Goal: Task Accomplishment & Management: Manage account settings

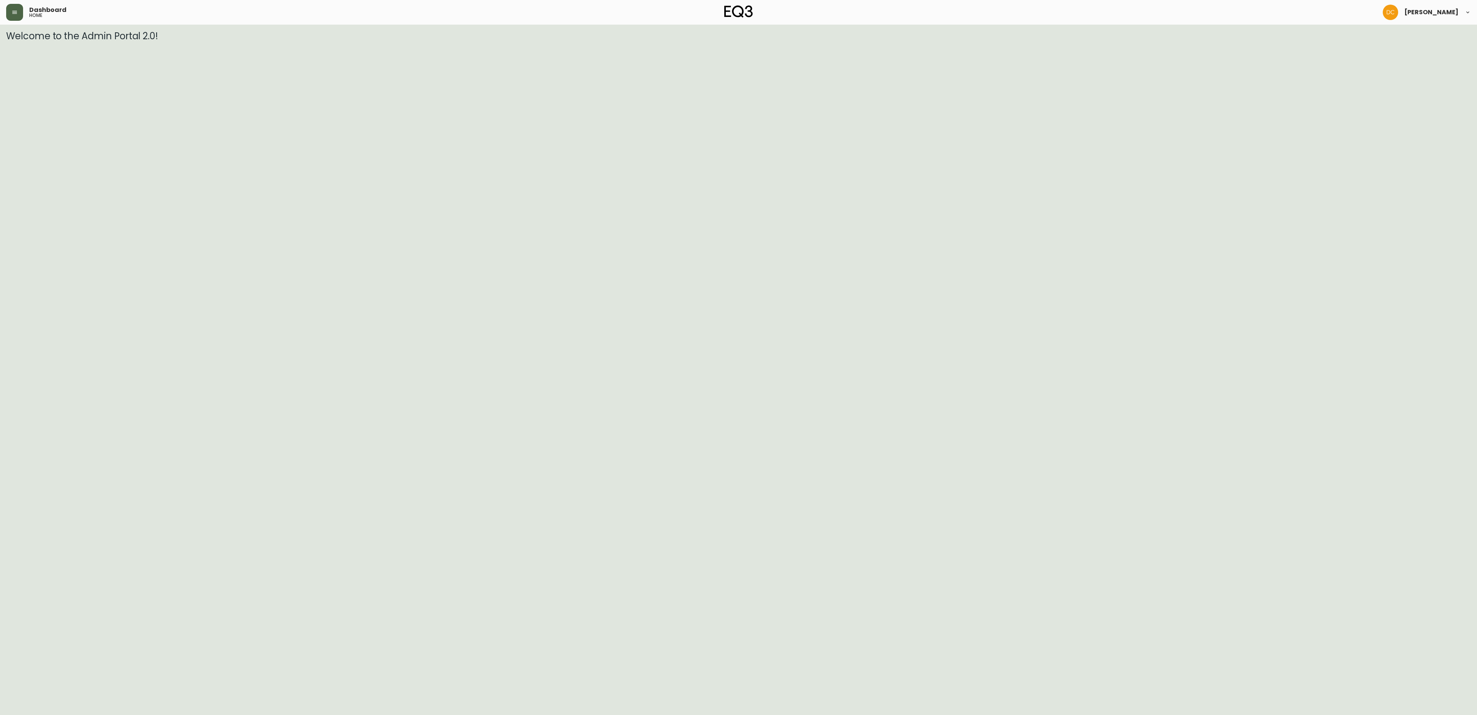
click at [12, 18] on button "button" at bounding box center [14, 12] width 17 height 17
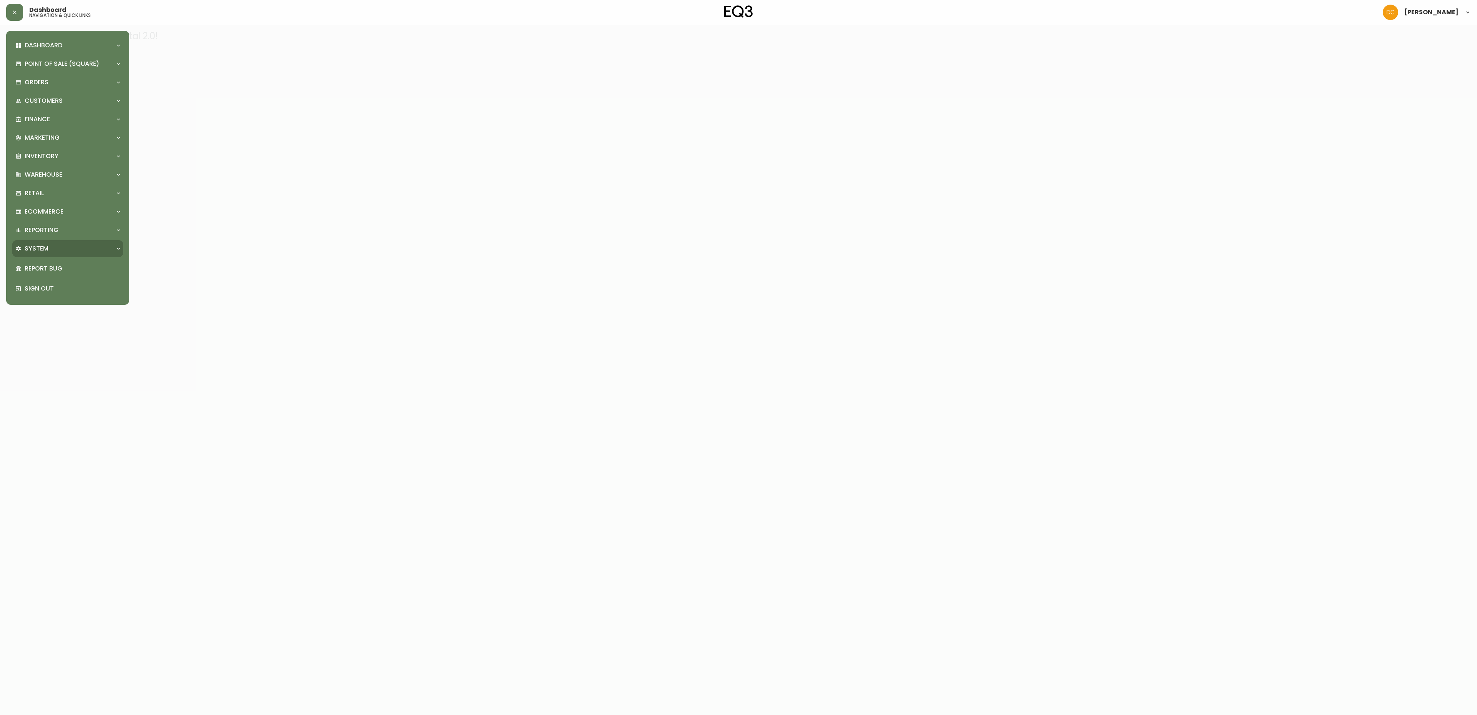
click at [78, 245] on div "System" at bounding box center [63, 248] width 97 height 8
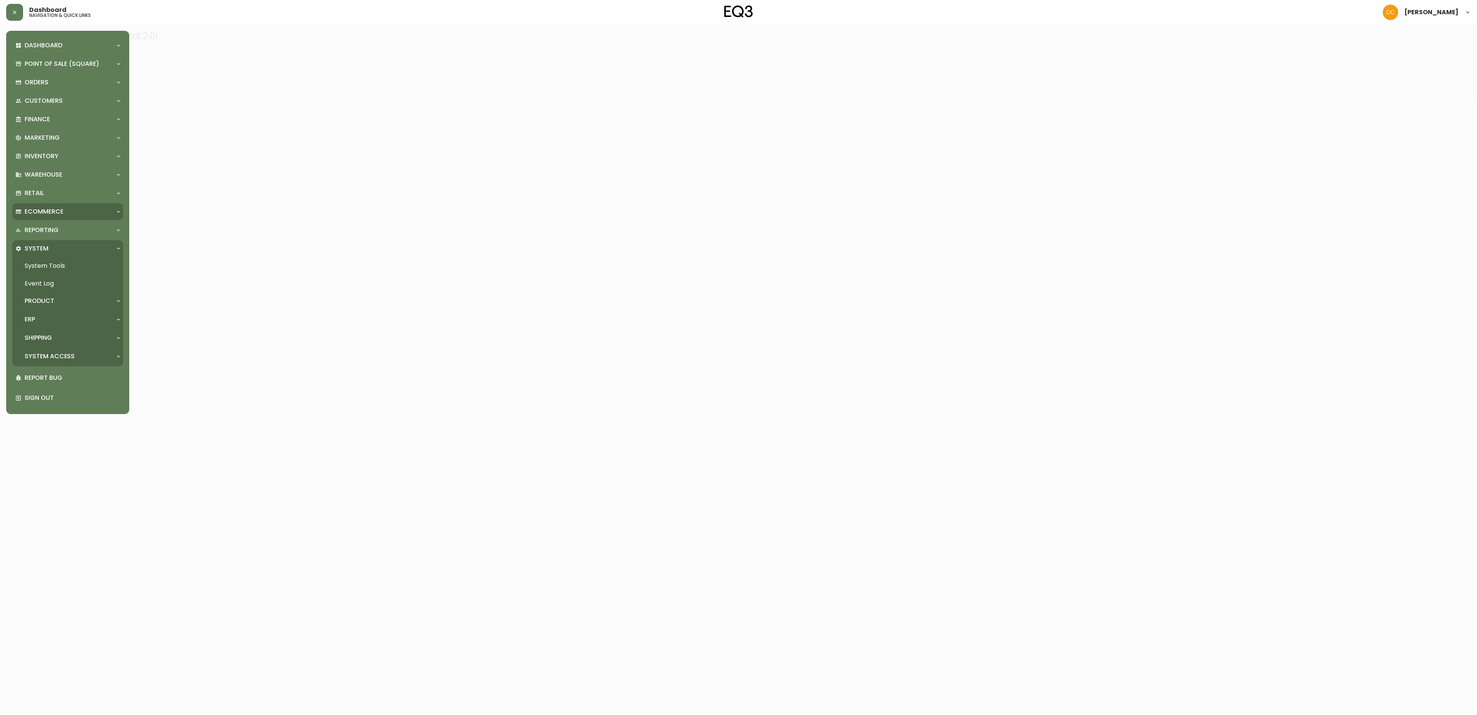
click at [66, 211] on div "Ecommerce" at bounding box center [63, 211] width 97 height 8
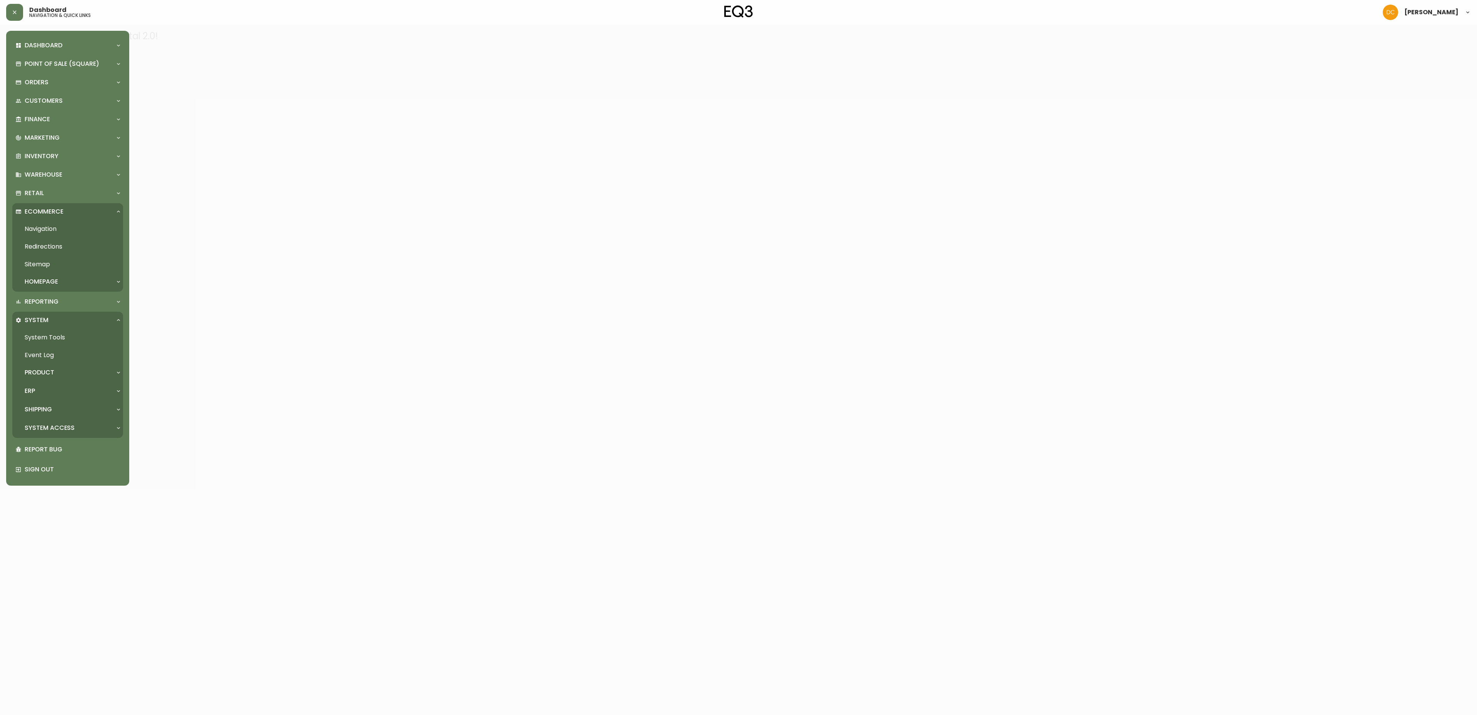
click at [55, 232] on link "Navigation" at bounding box center [67, 229] width 111 height 18
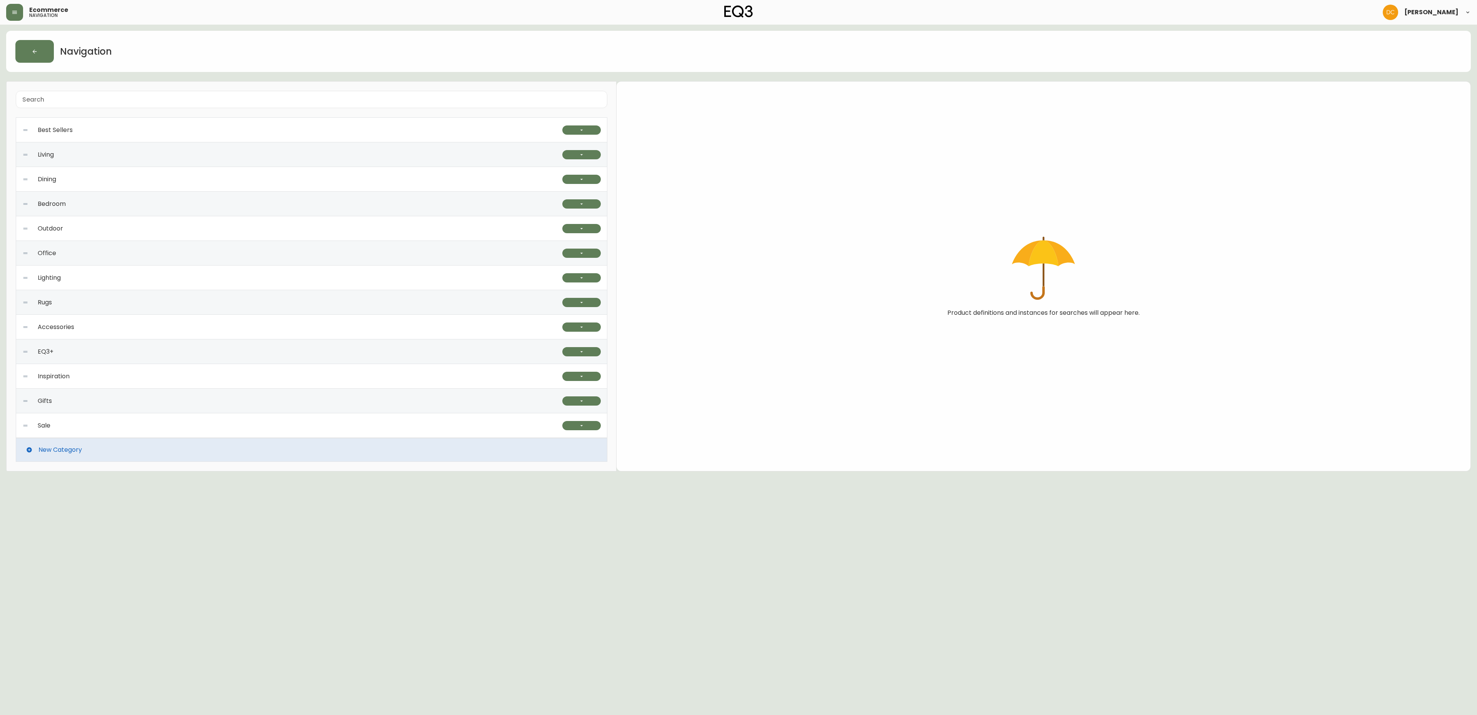
click at [154, 351] on div "EQ3+" at bounding box center [292, 351] width 540 height 25
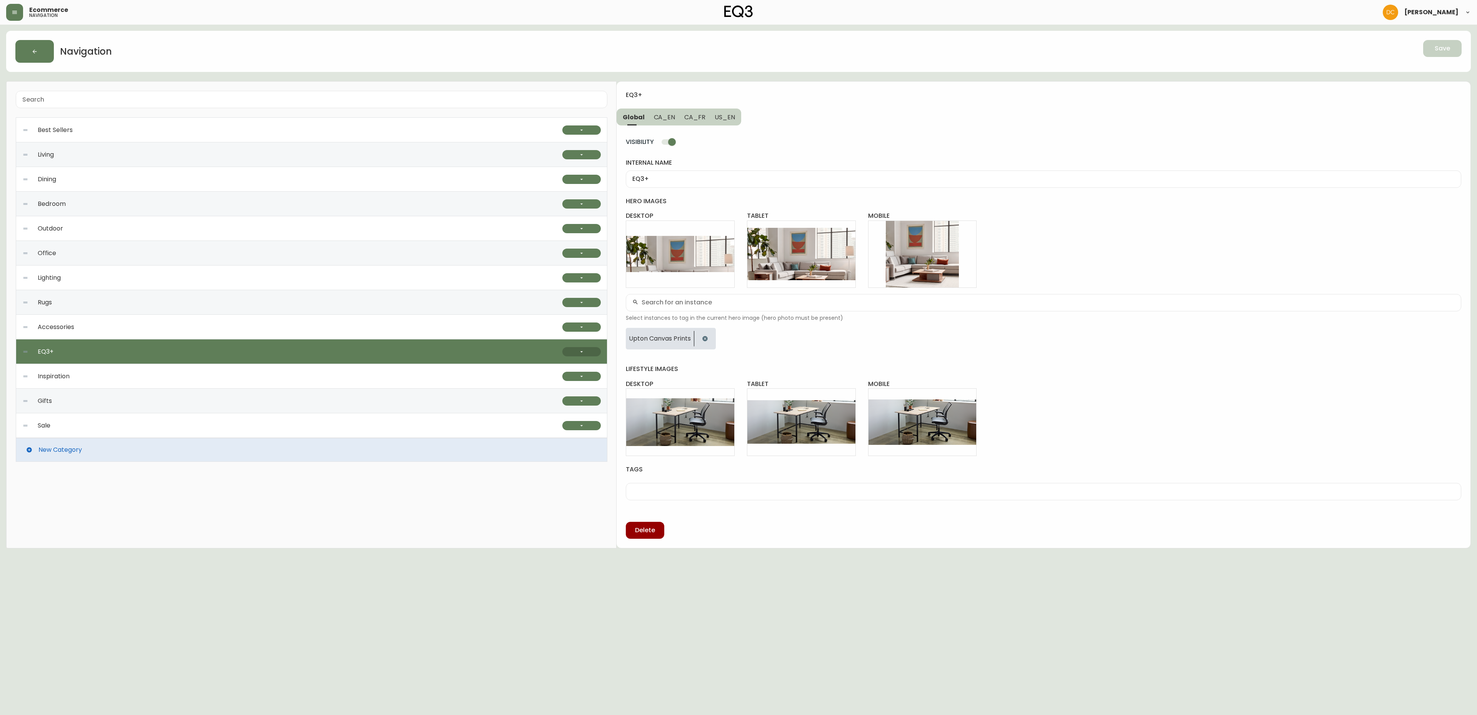
click at [566, 349] on button "button" at bounding box center [581, 351] width 38 height 9
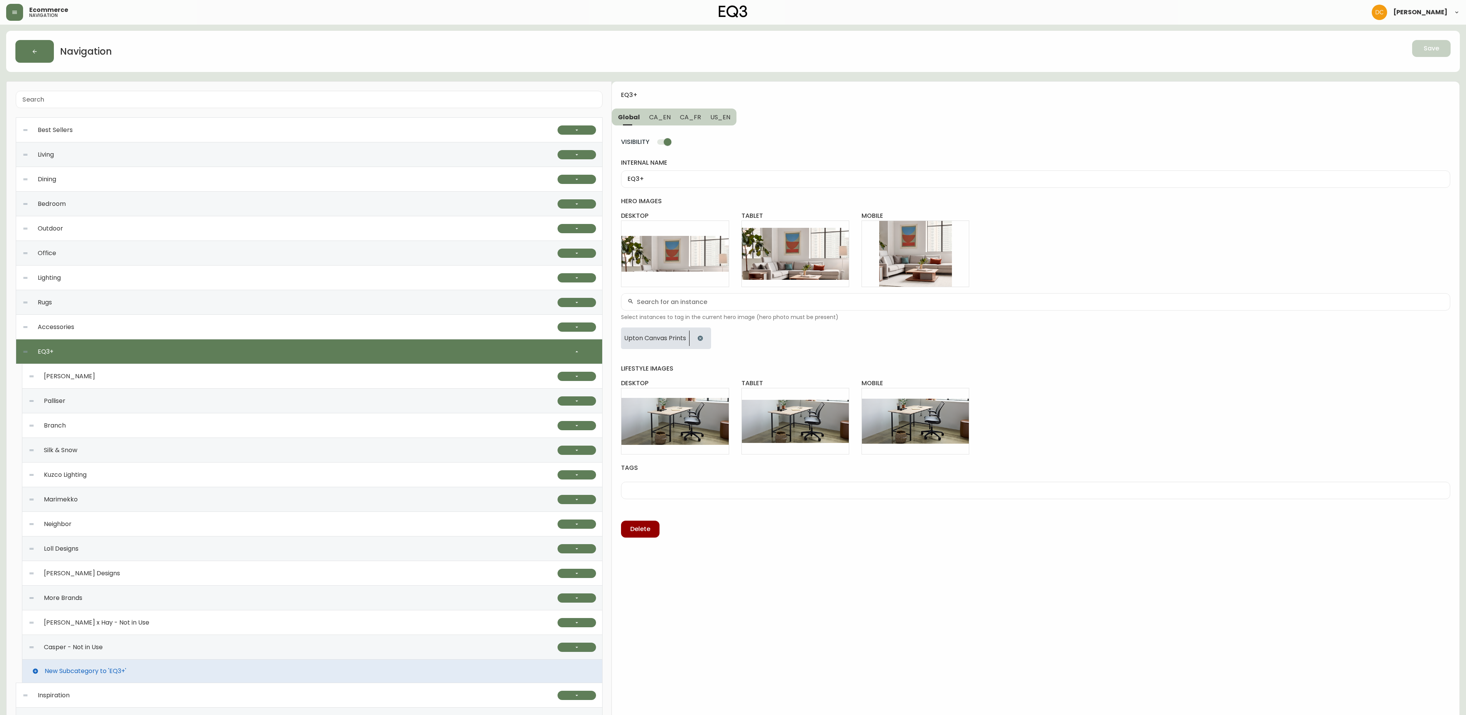
click at [113, 483] on div "Kuzco Lighting" at bounding box center [292, 474] width 529 height 25
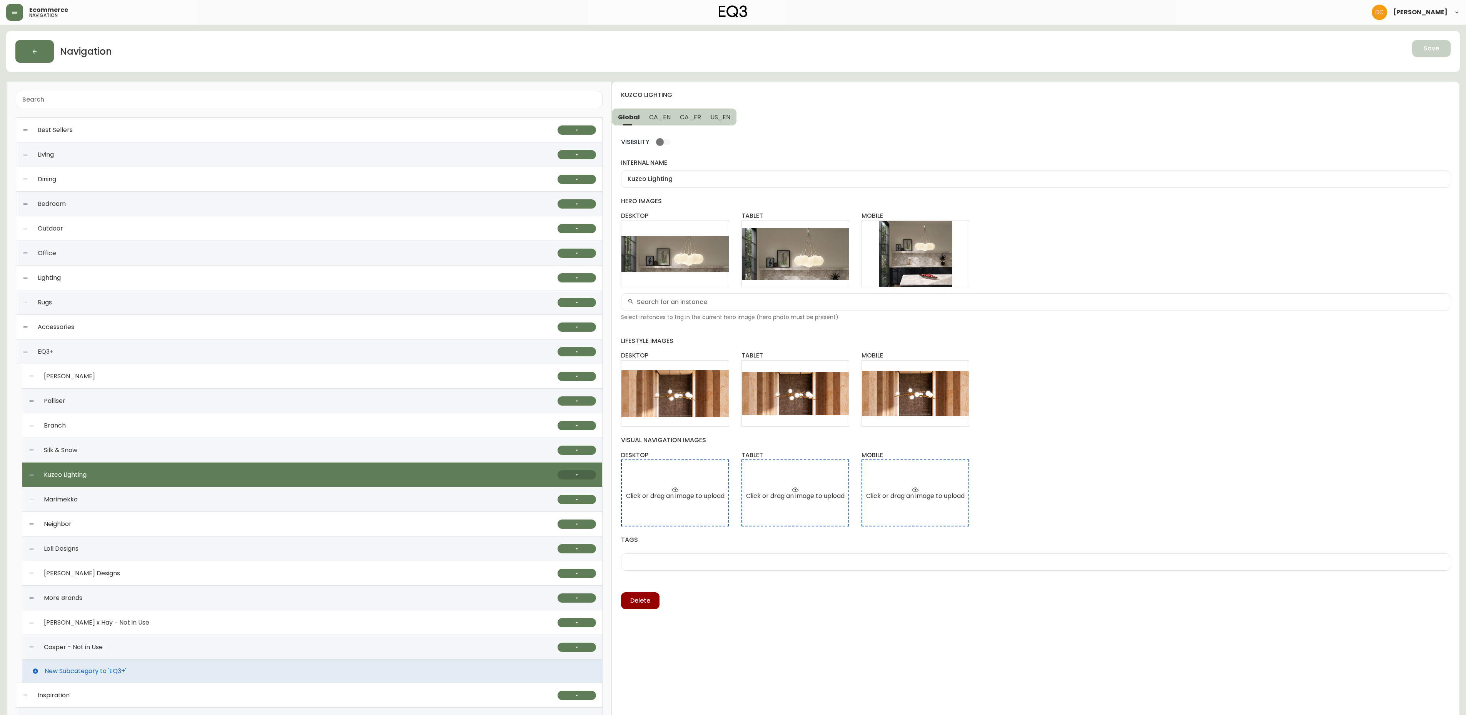
click at [562, 478] on button "button" at bounding box center [576, 474] width 38 height 9
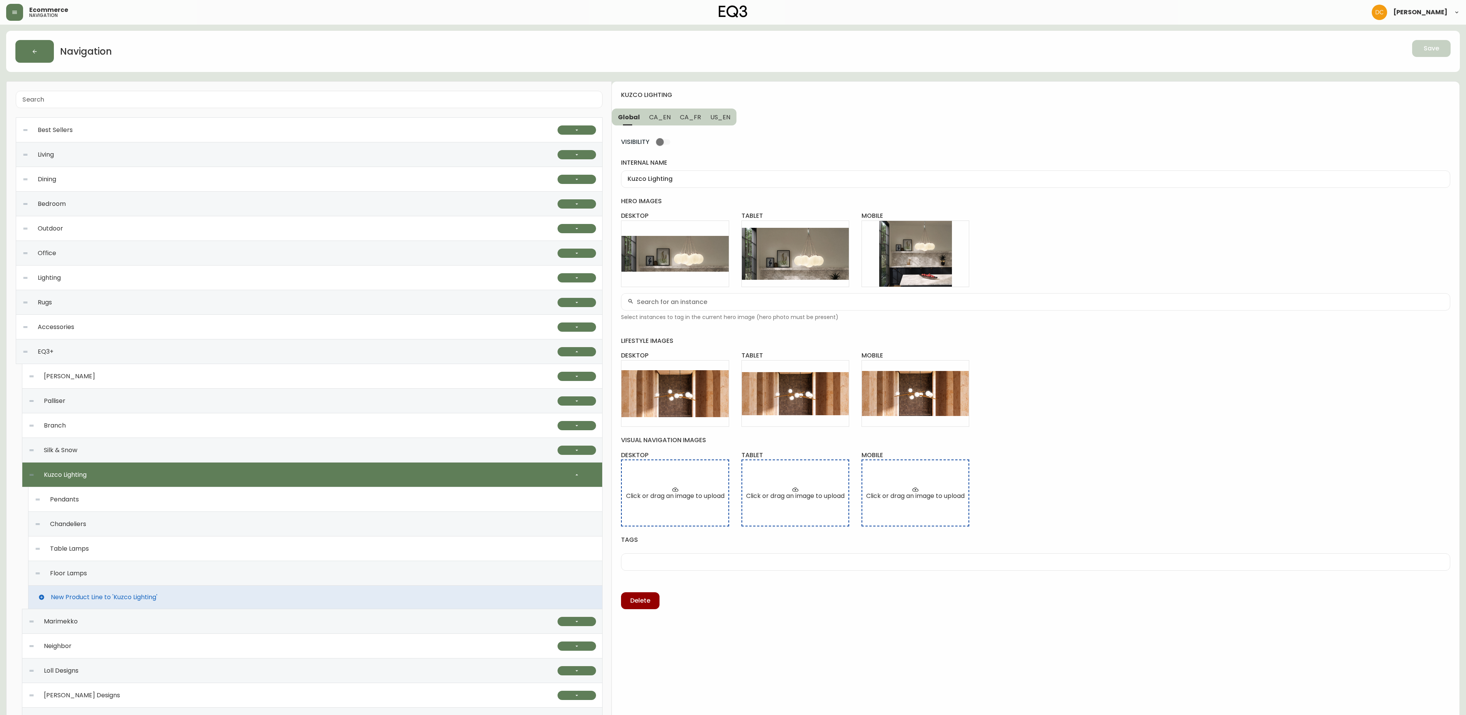
click at [276, 505] on div "Pendants" at bounding box center [315, 499] width 561 height 25
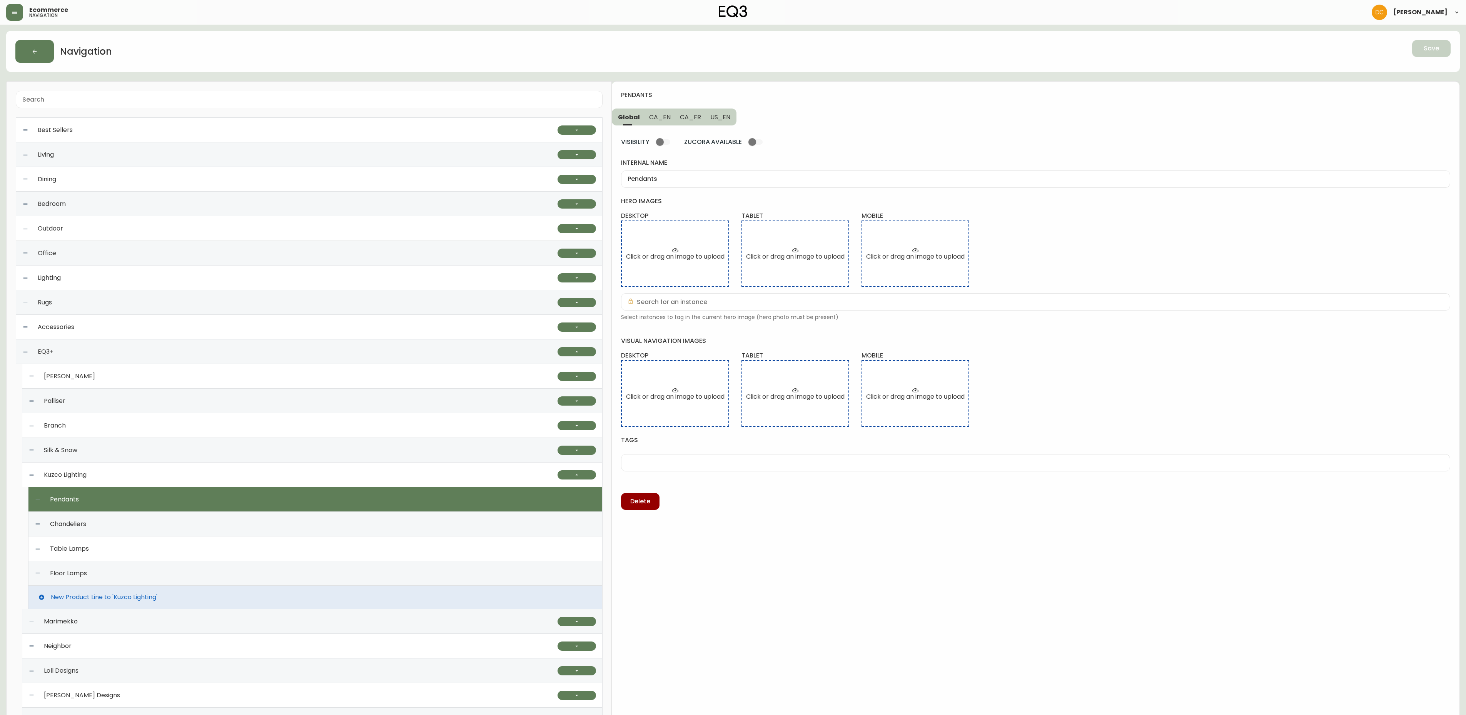
click at [176, 522] on div "Chandeliers" at bounding box center [315, 524] width 561 height 25
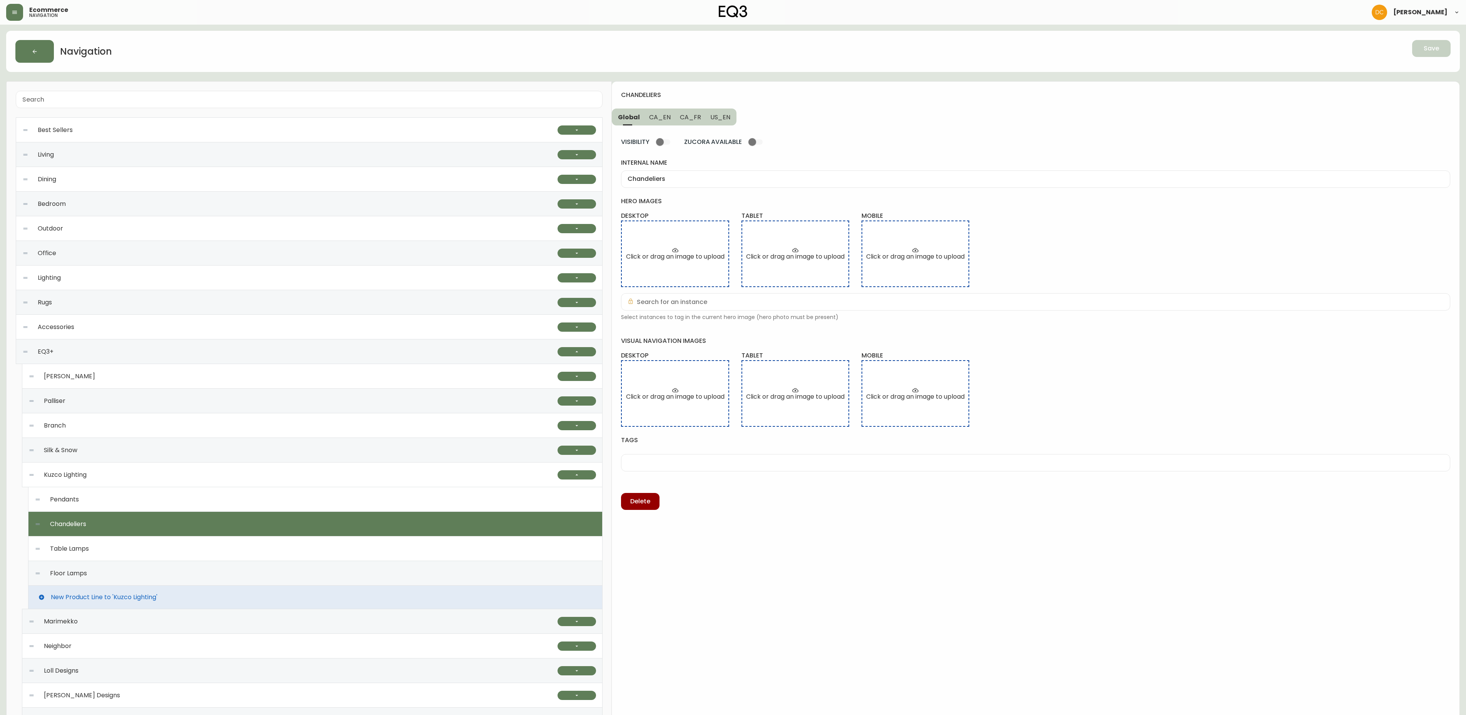
click at [165, 546] on div "Table Lamps" at bounding box center [315, 548] width 561 height 25
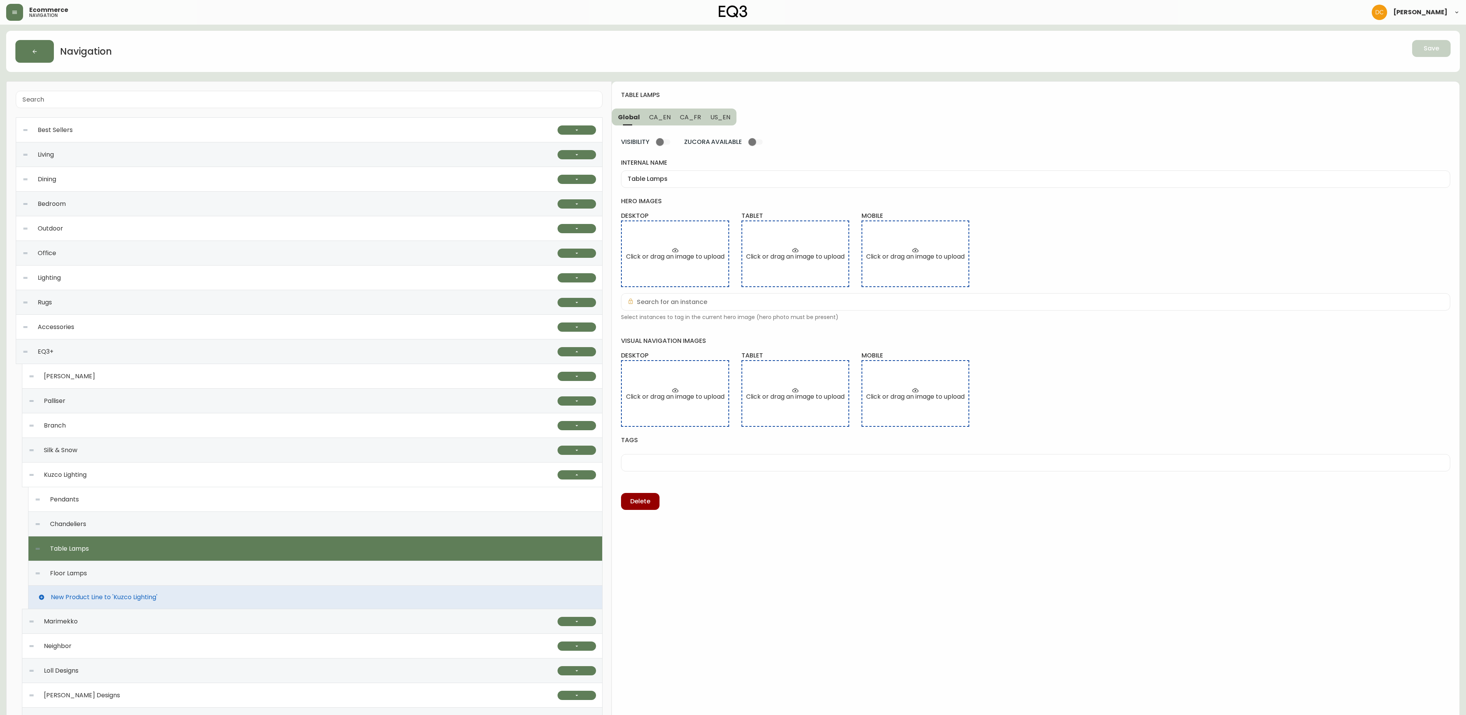
click at [159, 572] on div "Floor Lamps" at bounding box center [315, 573] width 561 height 25
type input "Floor Lamps"
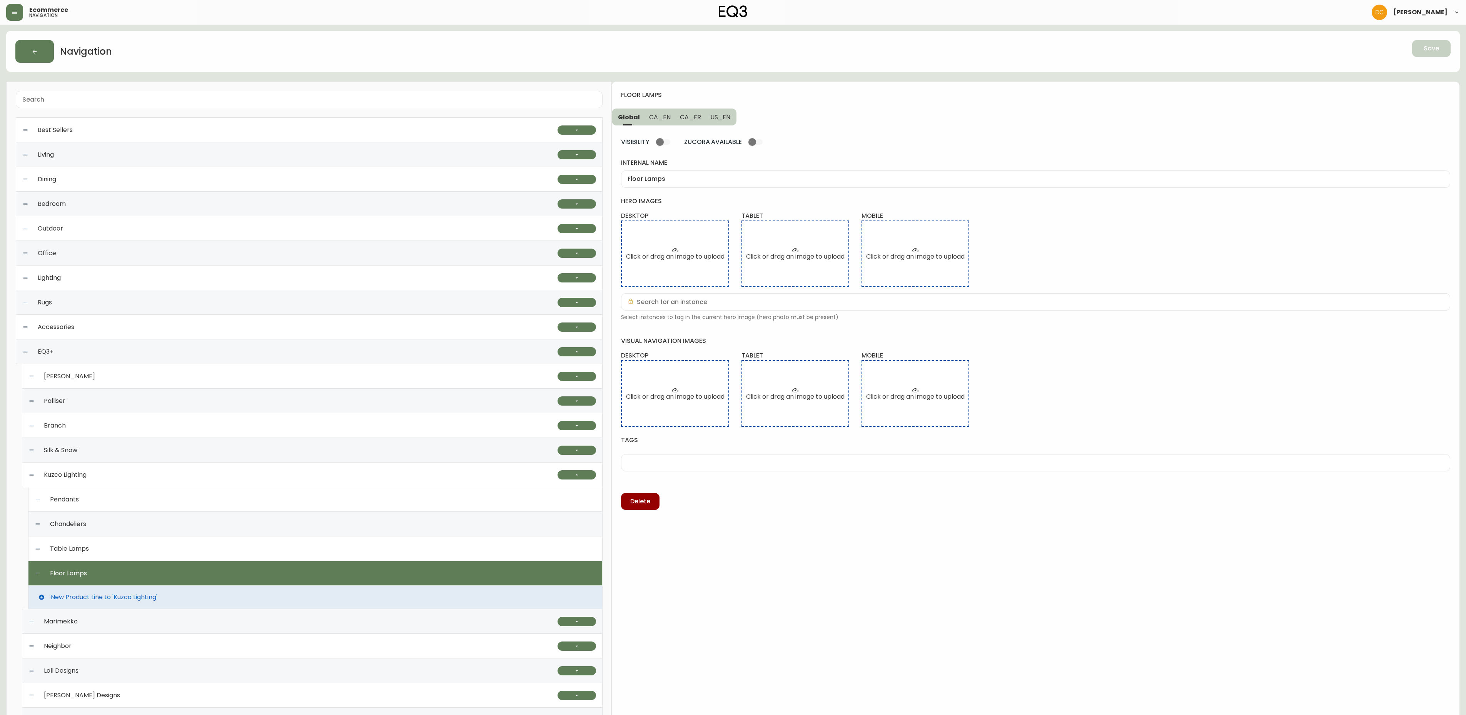
click at [115, 473] on div "Kuzco Lighting" at bounding box center [292, 474] width 529 height 25
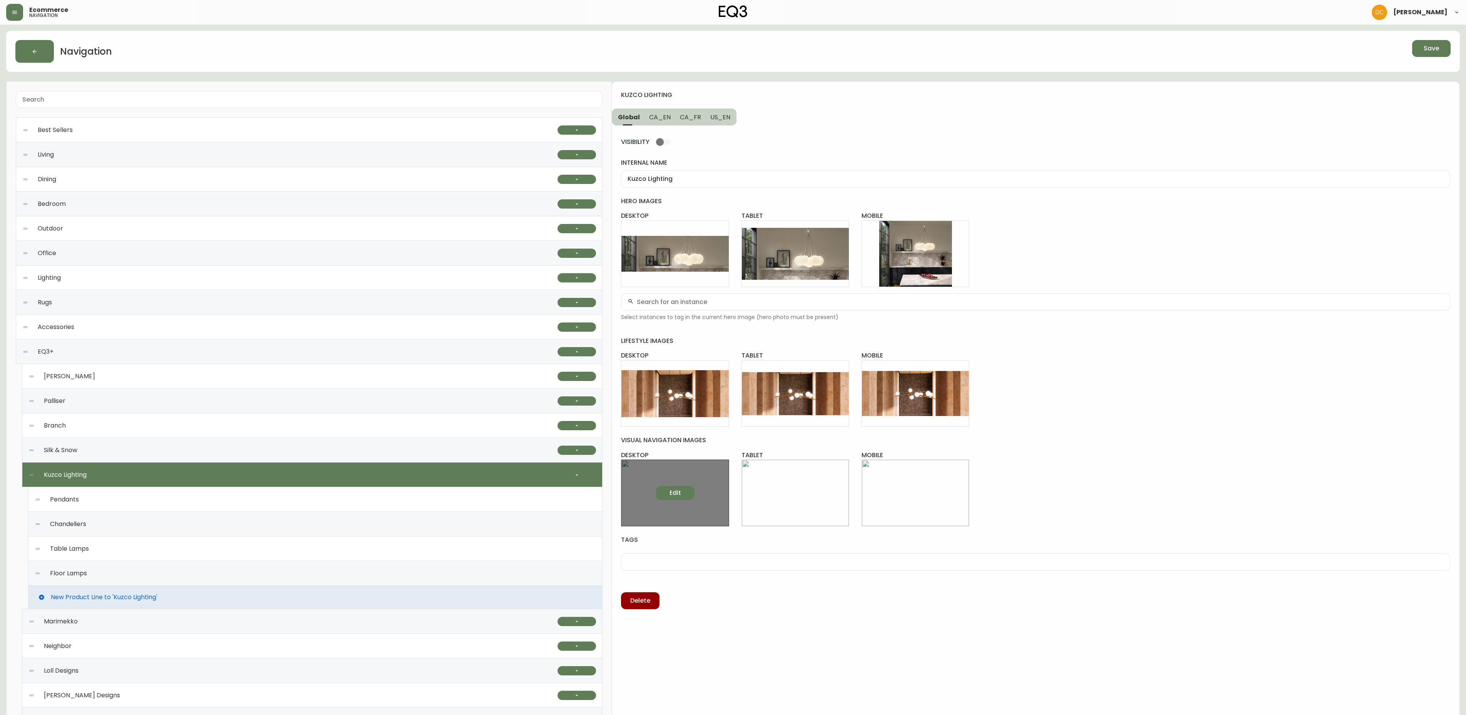
click at [679, 491] on span "Edit" at bounding box center [675, 493] width 12 height 8
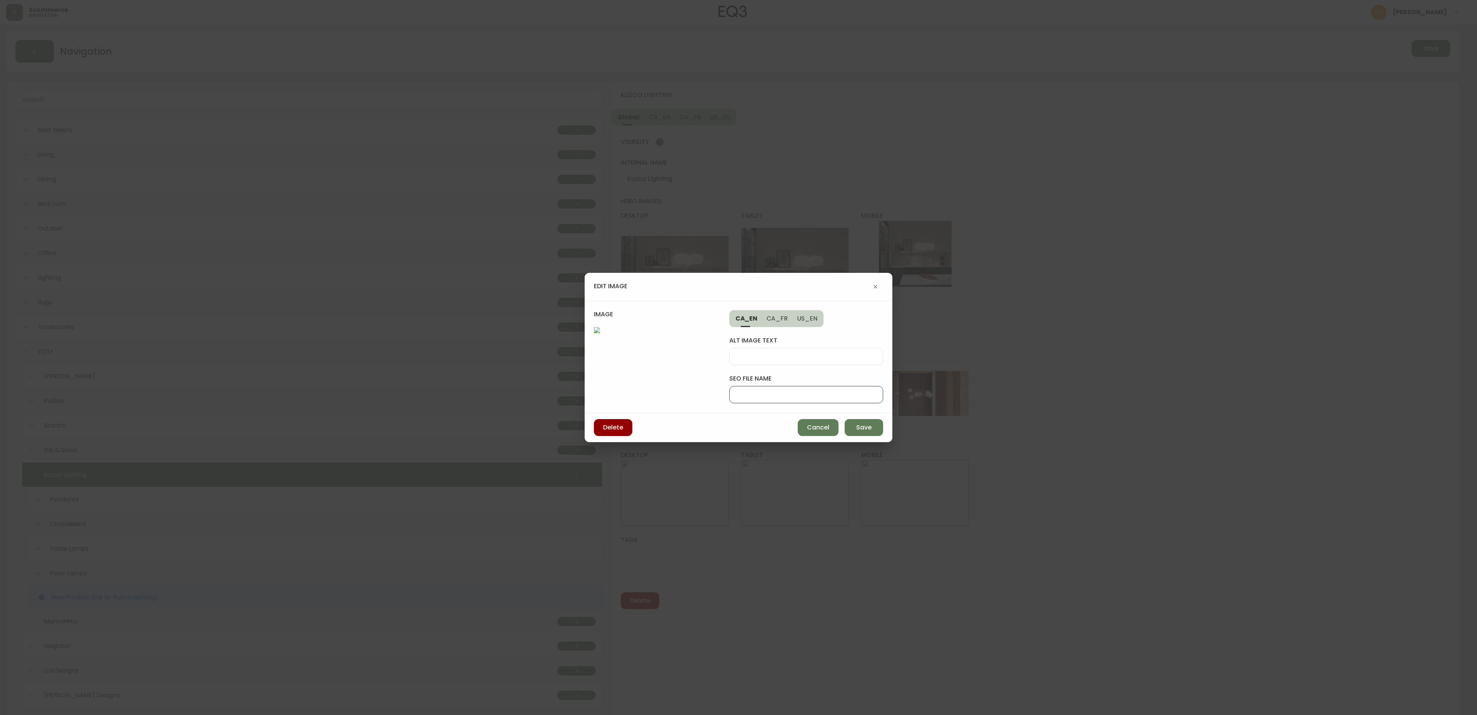
click at [783, 391] on input "seo file name" at bounding box center [806, 394] width 141 height 7
type input "kuzco-lighting-desk"
click at [860, 432] on span "Save" at bounding box center [863, 427] width 15 height 8
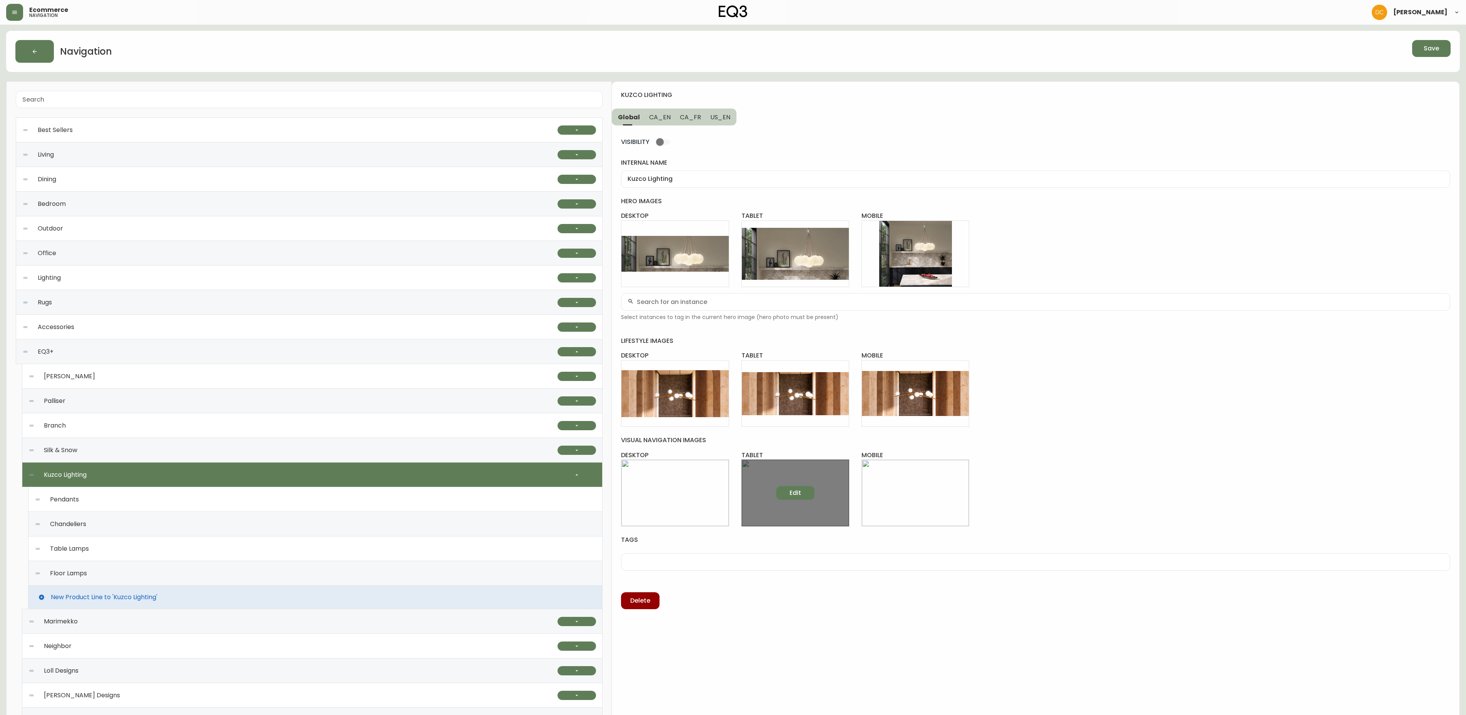
click at [804, 498] on button "Edit" at bounding box center [795, 493] width 38 height 14
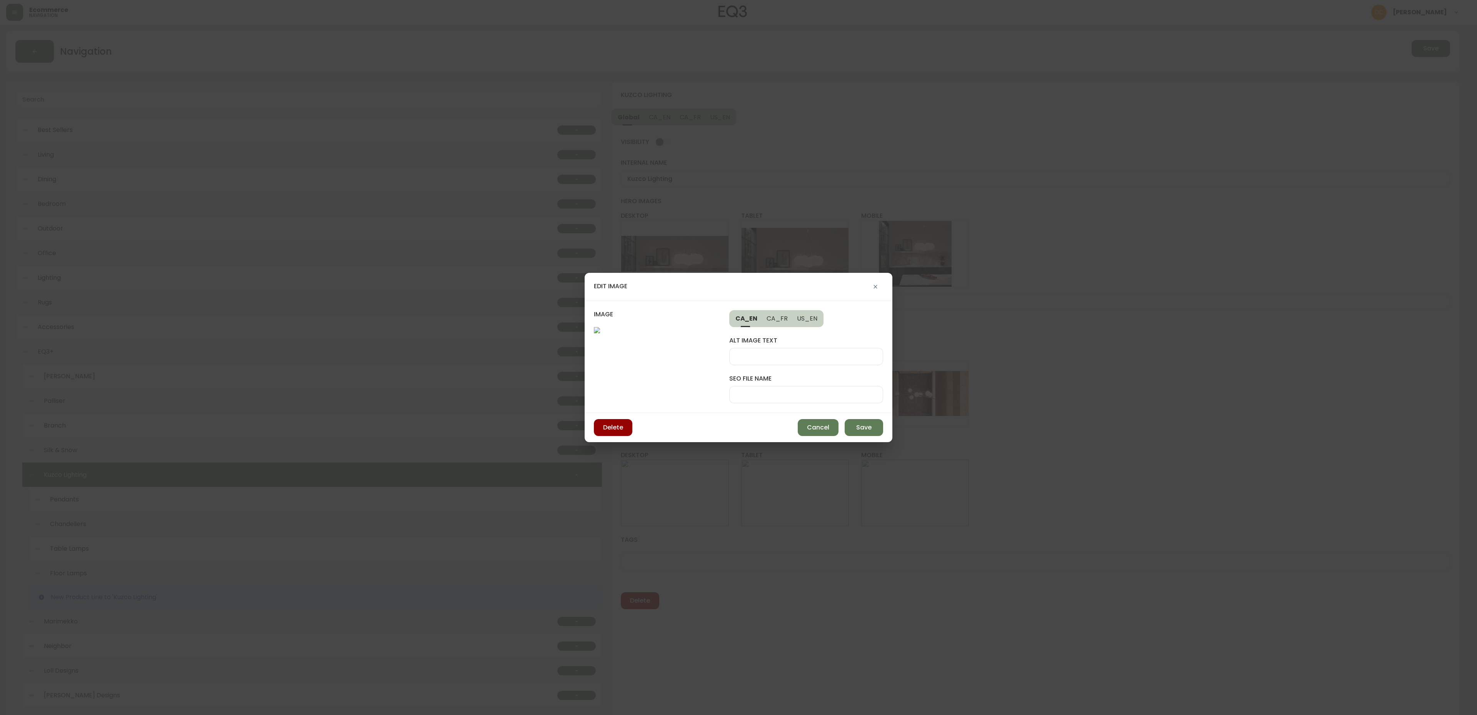
click at [786, 391] on input "seo file name" at bounding box center [806, 394] width 141 height 7
paste input "kuzco-lighting-desk"
type input "kuzco-lighting-tab"
click at [862, 432] on span "Save" at bounding box center [863, 427] width 15 height 8
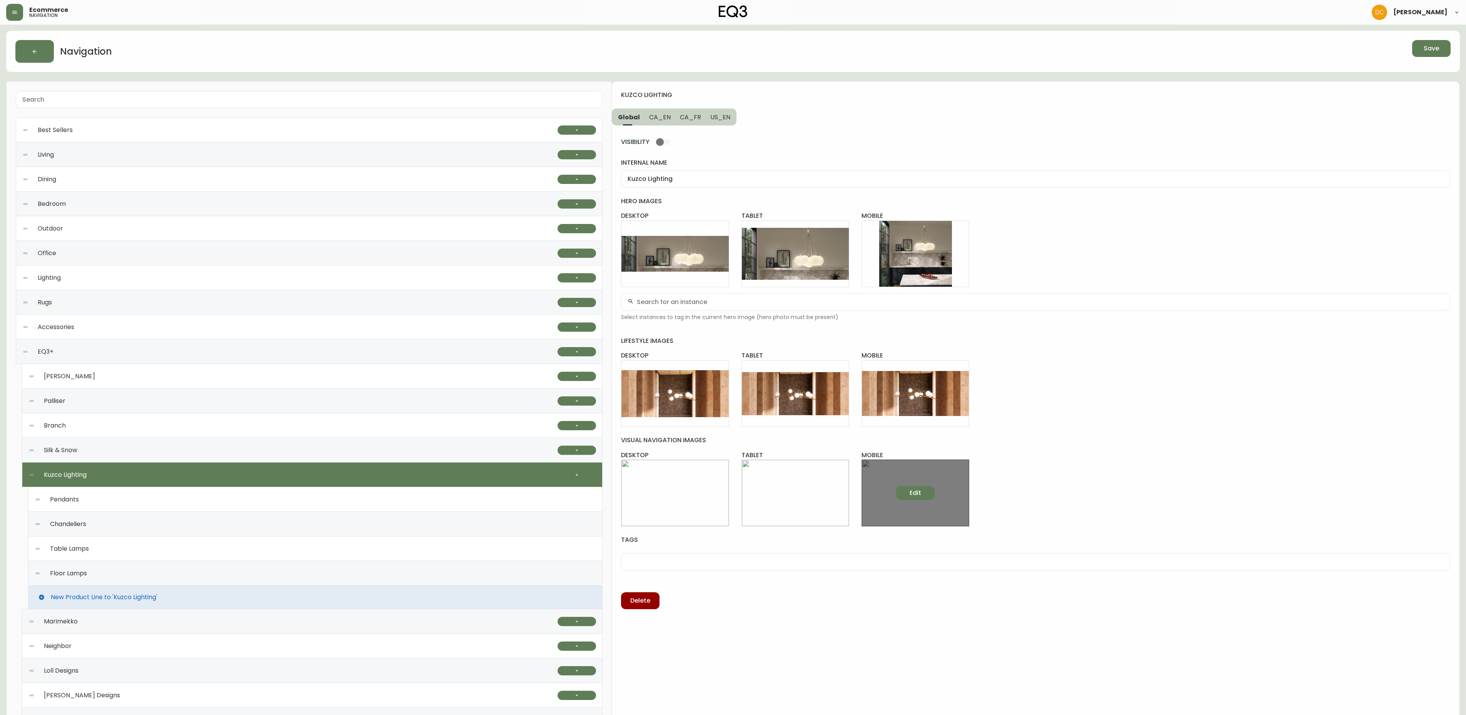
click at [913, 495] on span "Edit" at bounding box center [915, 493] width 12 height 8
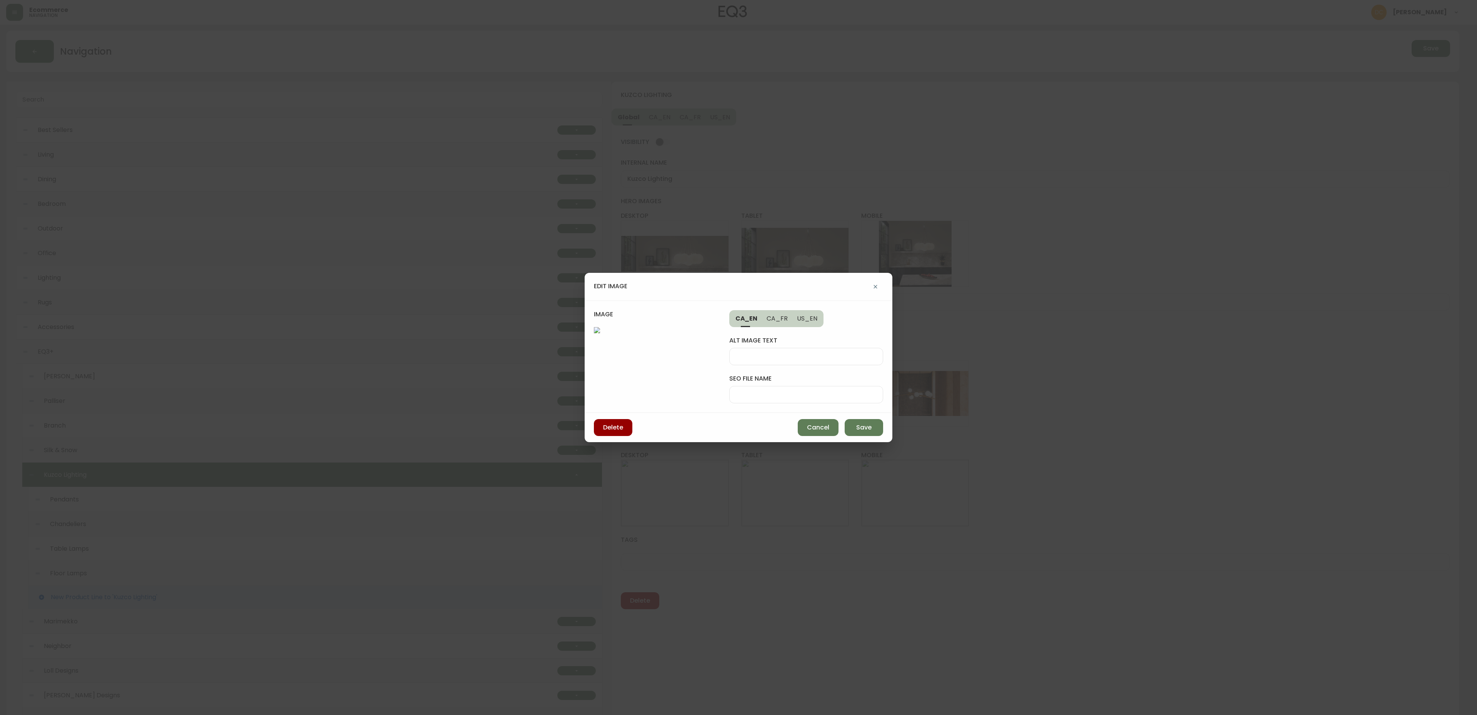
click at [771, 386] on div at bounding box center [806, 394] width 154 height 17
paste input "kuzco-lighting-tab"
click at [796, 391] on input "kuzco-lighting-tab" at bounding box center [806, 394] width 141 height 7
type input "kuzco-lighting-mob"
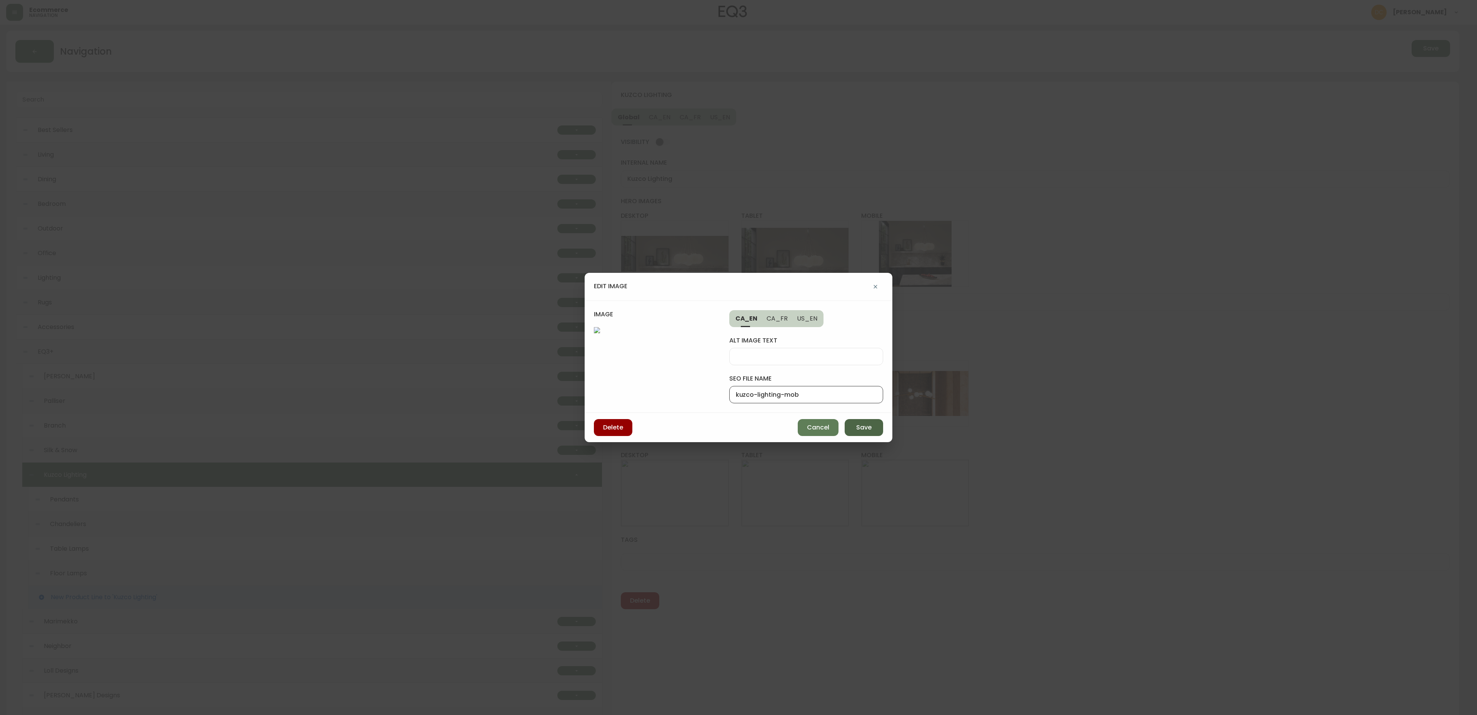
click at [866, 432] on span "Save" at bounding box center [863, 427] width 15 height 8
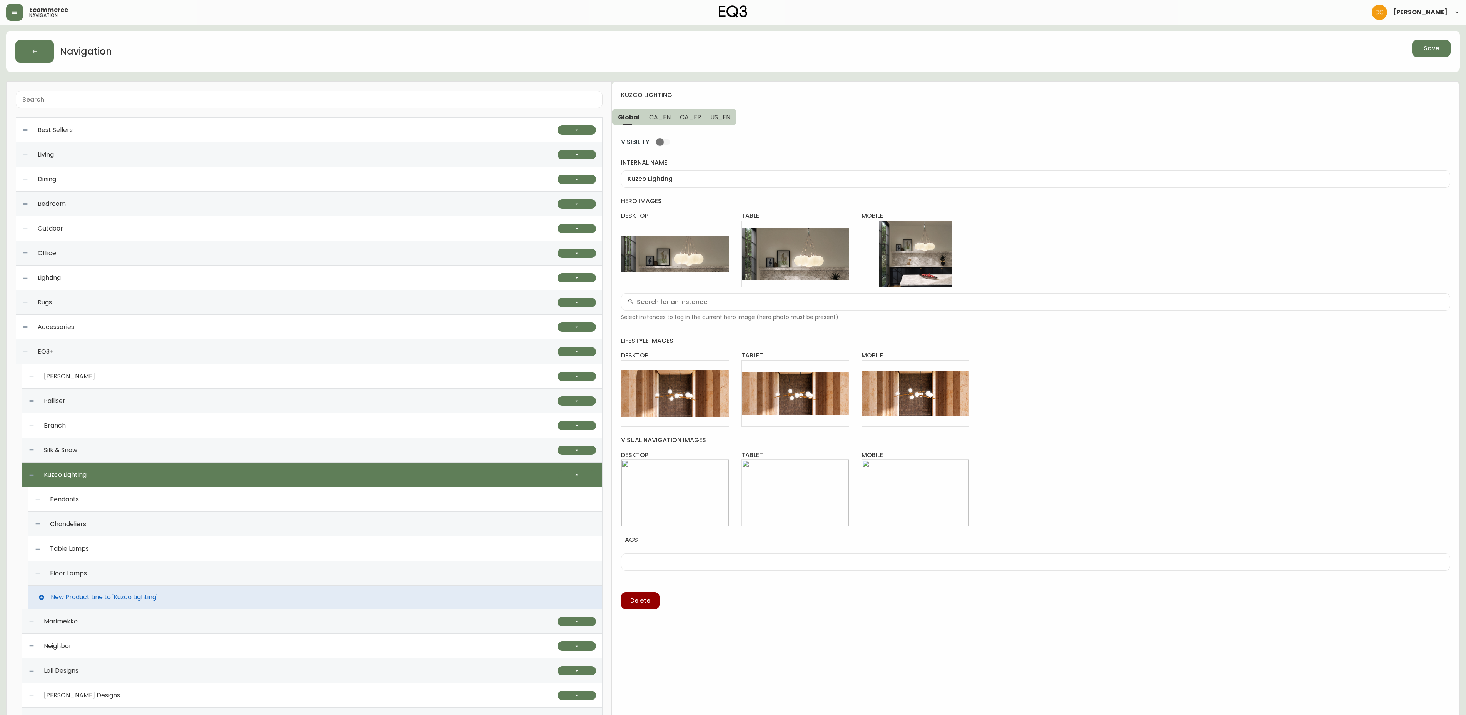
click at [1433, 51] on span "Save" at bounding box center [1430, 48] width 15 height 8
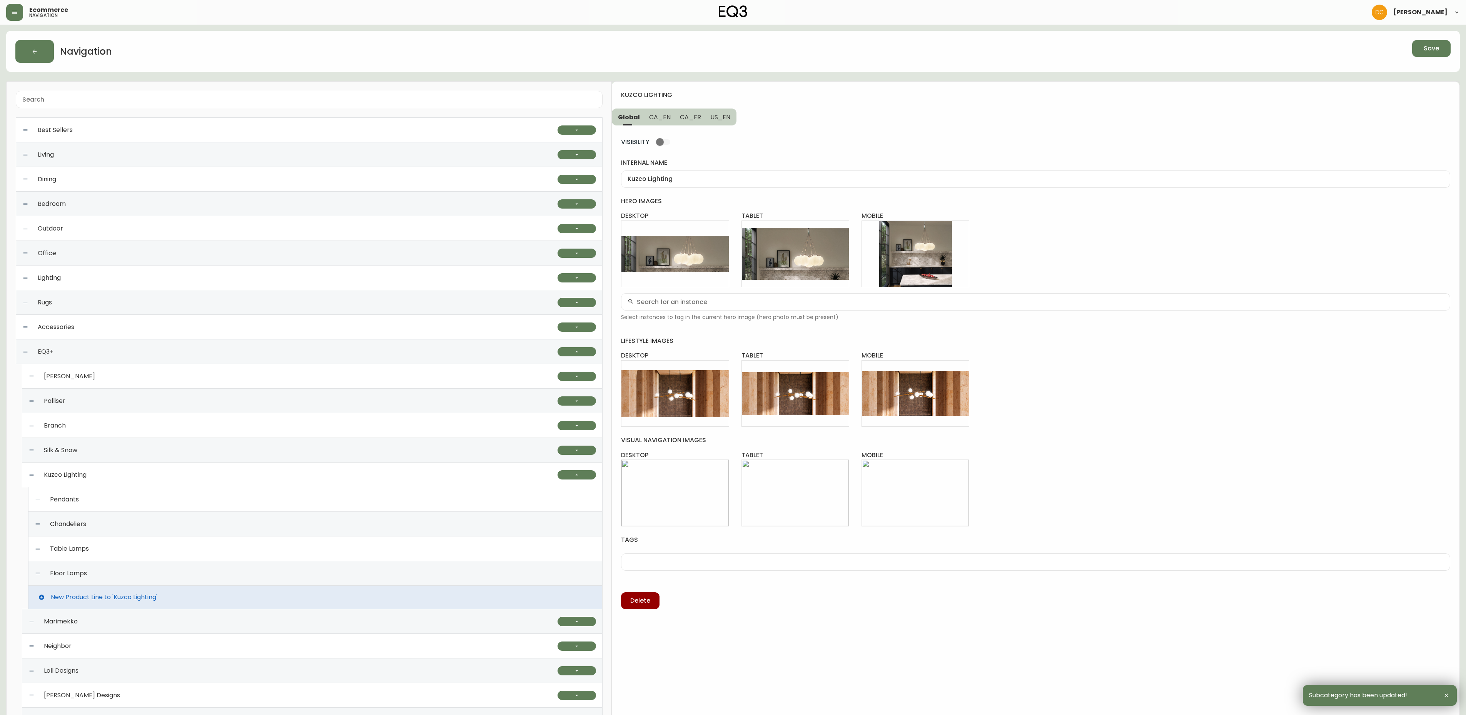
click at [219, 506] on div "Pendants" at bounding box center [315, 499] width 561 height 25
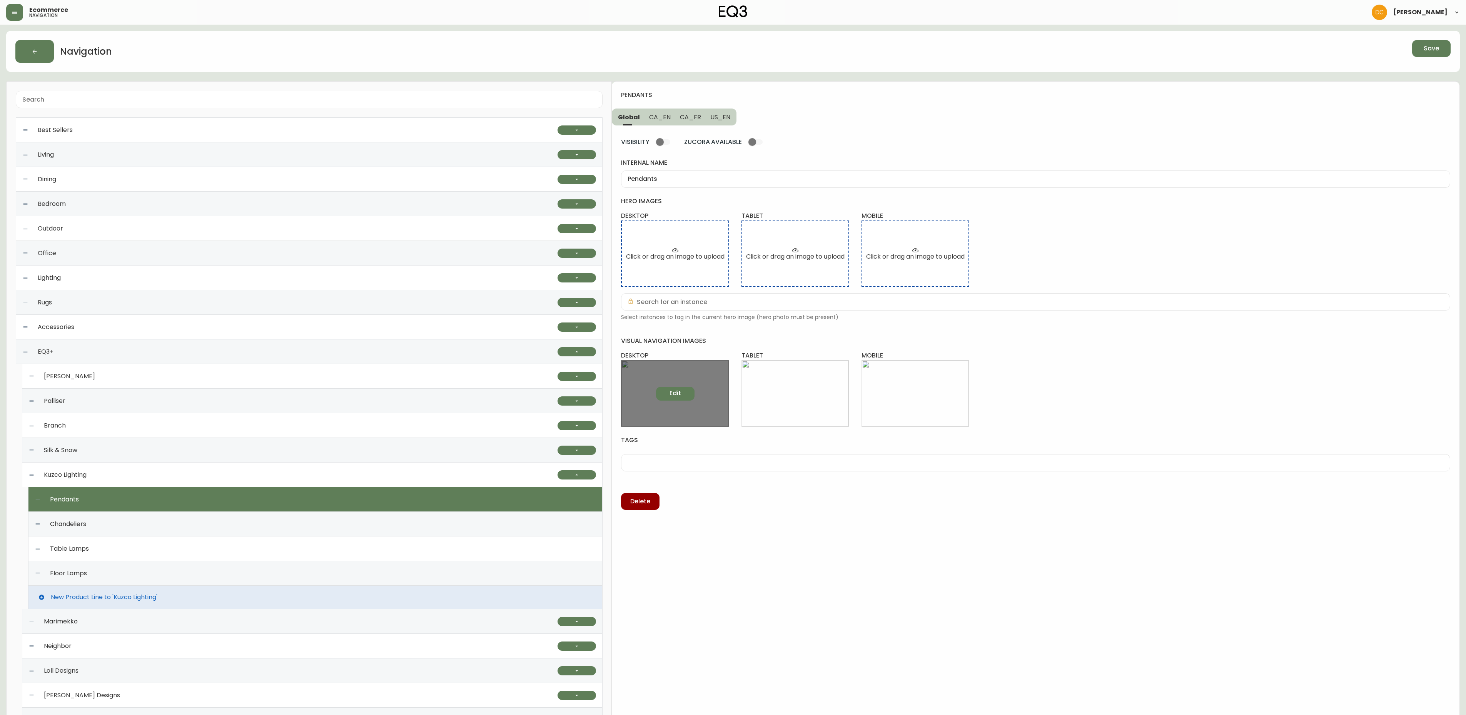
click at [676, 394] on span "Edit" at bounding box center [675, 393] width 12 height 8
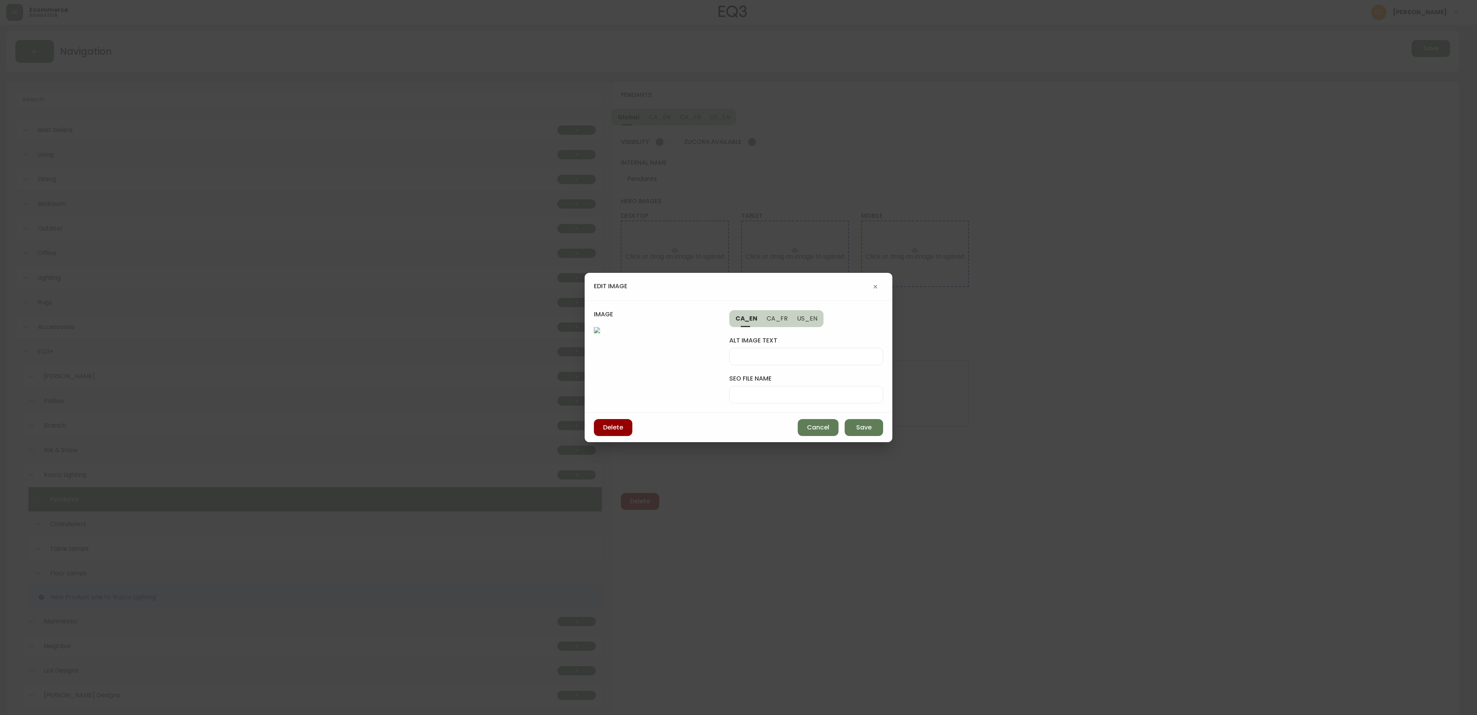
click at [766, 391] on input "seo file name" at bounding box center [806, 394] width 141 height 7
type input "kuzco-lighting-pendant-desk"
click at [864, 432] on span "Save" at bounding box center [863, 427] width 15 height 8
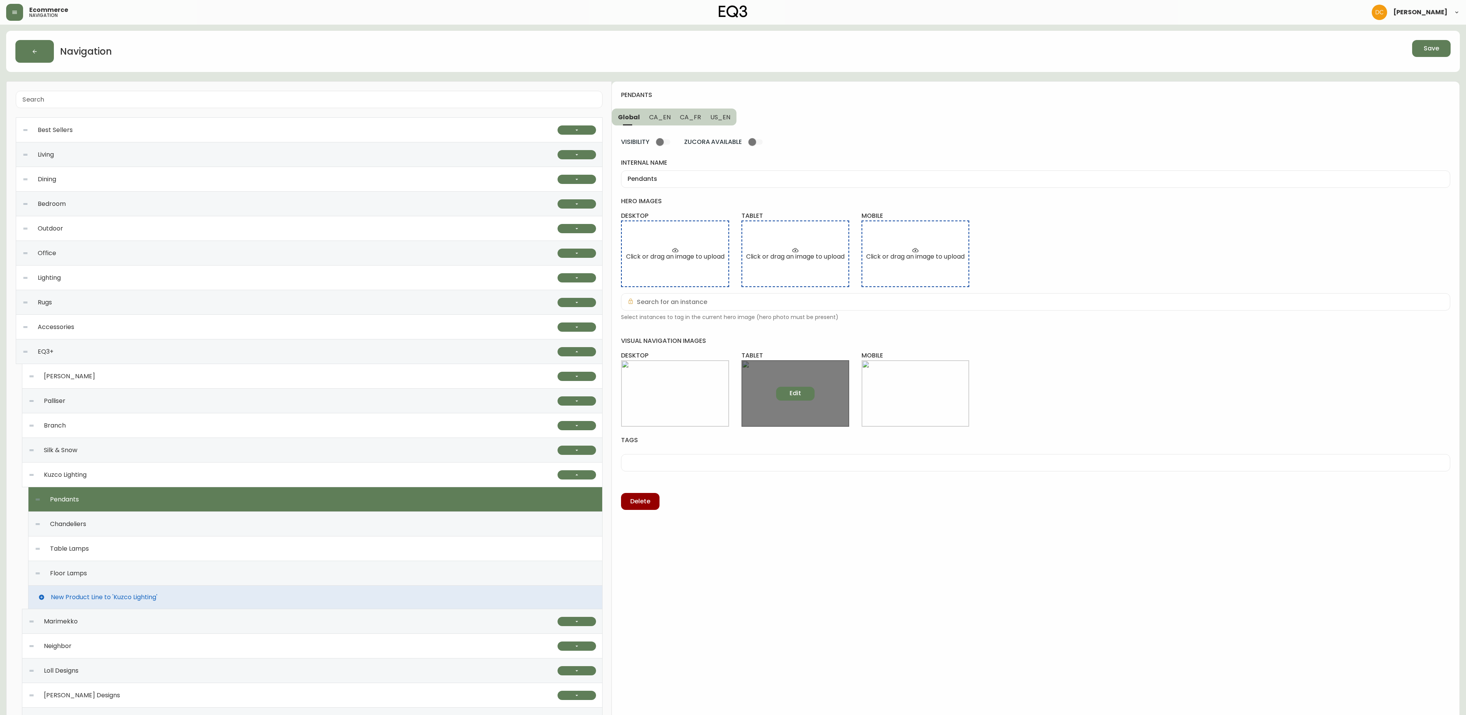
click at [788, 395] on button "Edit" at bounding box center [795, 394] width 38 height 14
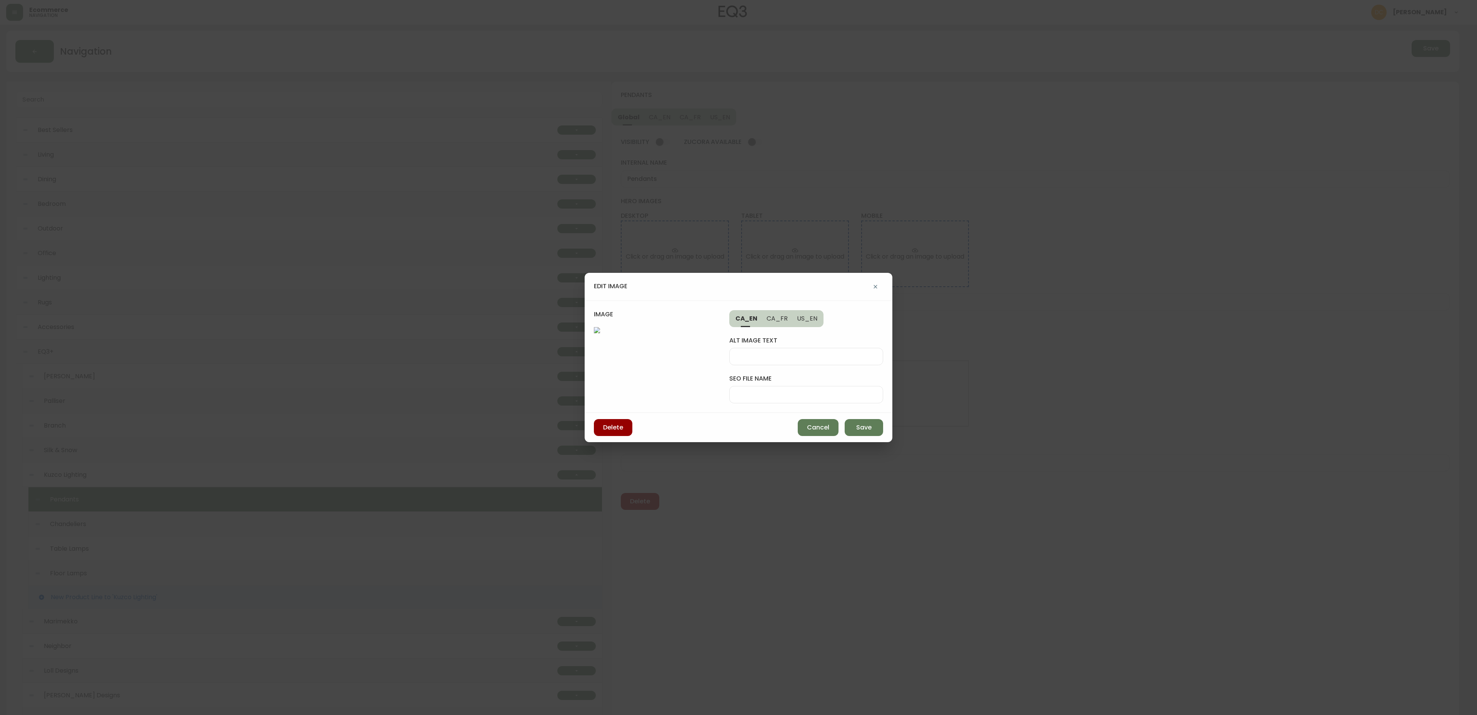
click at [803, 391] on input "seo file name" at bounding box center [806, 394] width 141 height 7
paste input "kuzco-lighting-pendant-desk"
click at [823, 391] on input "kuzco-lighting-pendant-desk" at bounding box center [806, 394] width 141 height 7
type input "kuzco-lighting-pendant-tab"
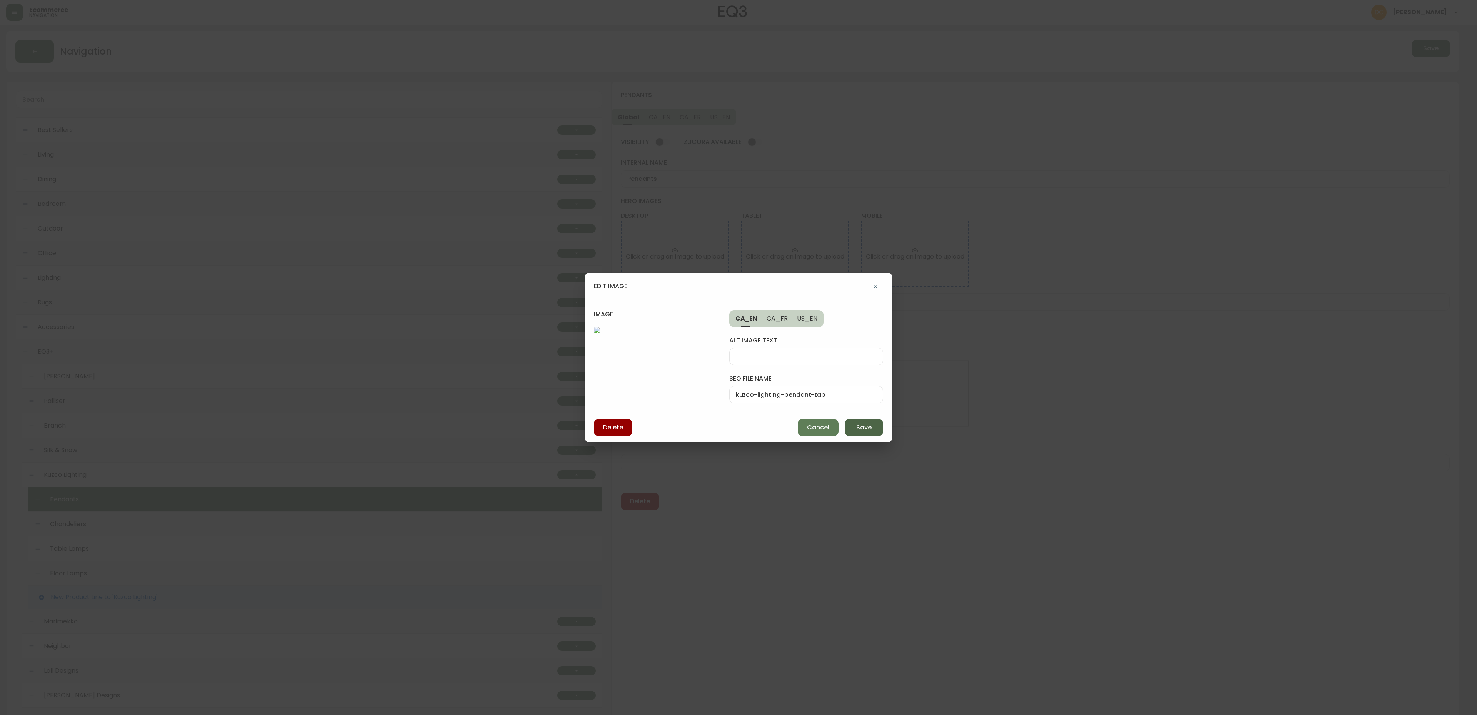
click at [858, 432] on span "Save" at bounding box center [863, 427] width 15 height 8
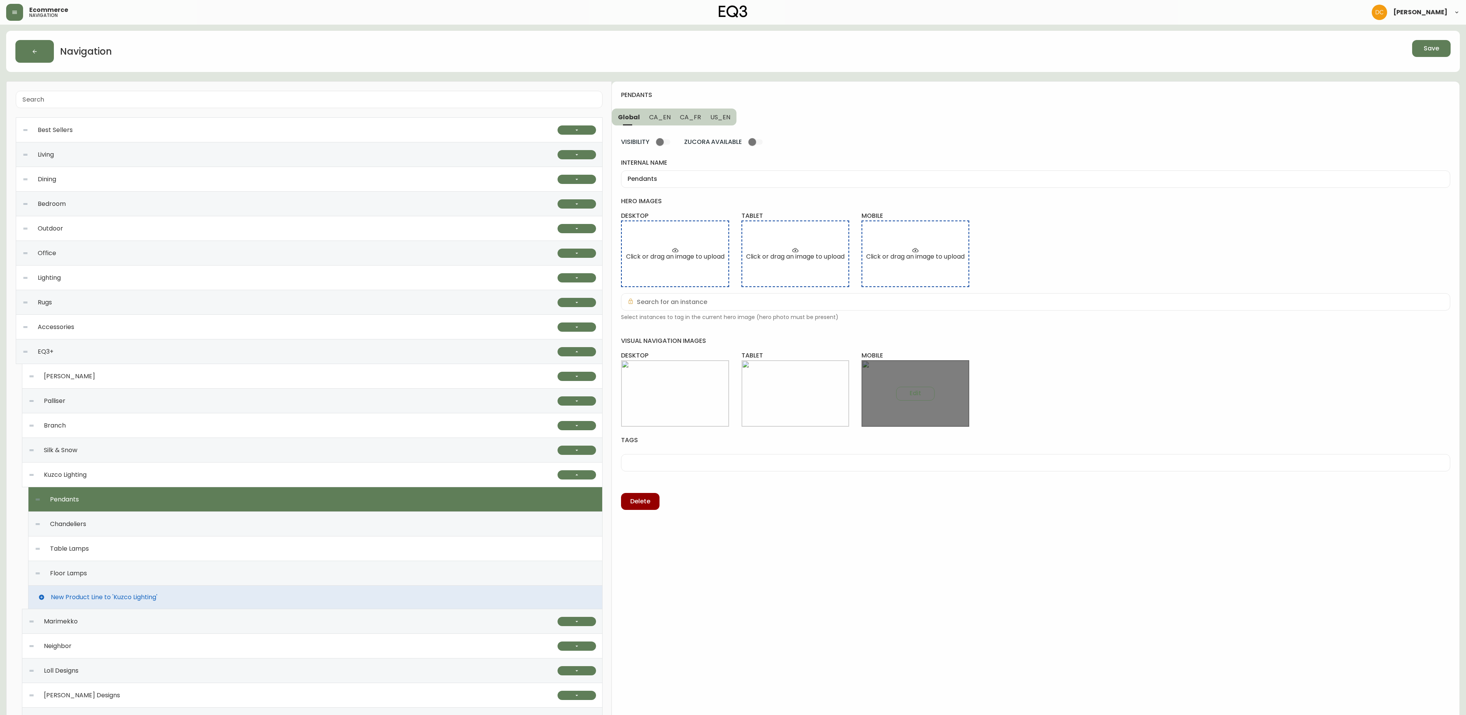
click at [916, 382] on div "Edit" at bounding box center [915, 393] width 108 height 67
click at [912, 397] on span "Edit" at bounding box center [915, 393] width 12 height 8
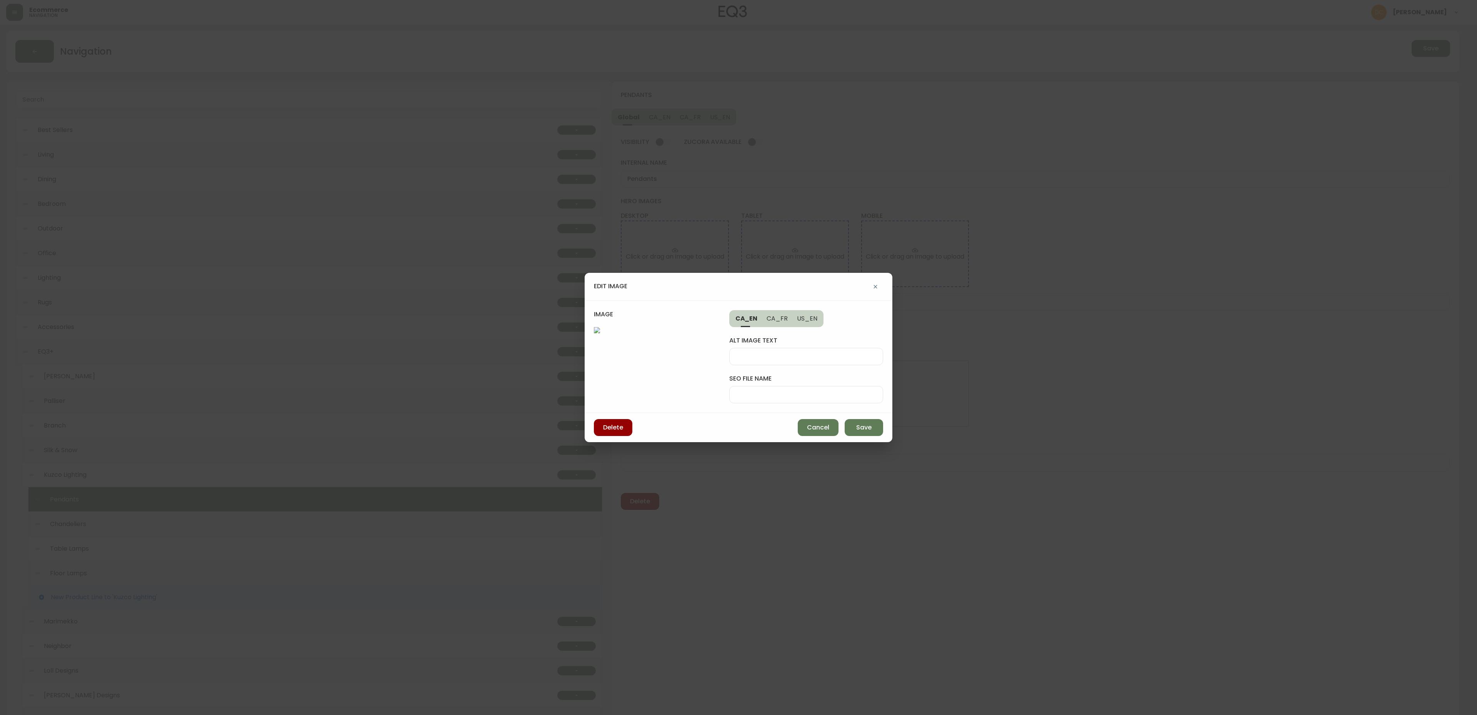
click at [830, 391] on input "seo file name" at bounding box center [806, 394] width 141 height 7
paste input "kuzco-lighting-pendant-tab"
click at [831, 391] on input "kuzco-lighting-pendant-tab" at bounding box center [806, 394] width 141 height 7
type input "kuzco-lighting-pendant-mob"
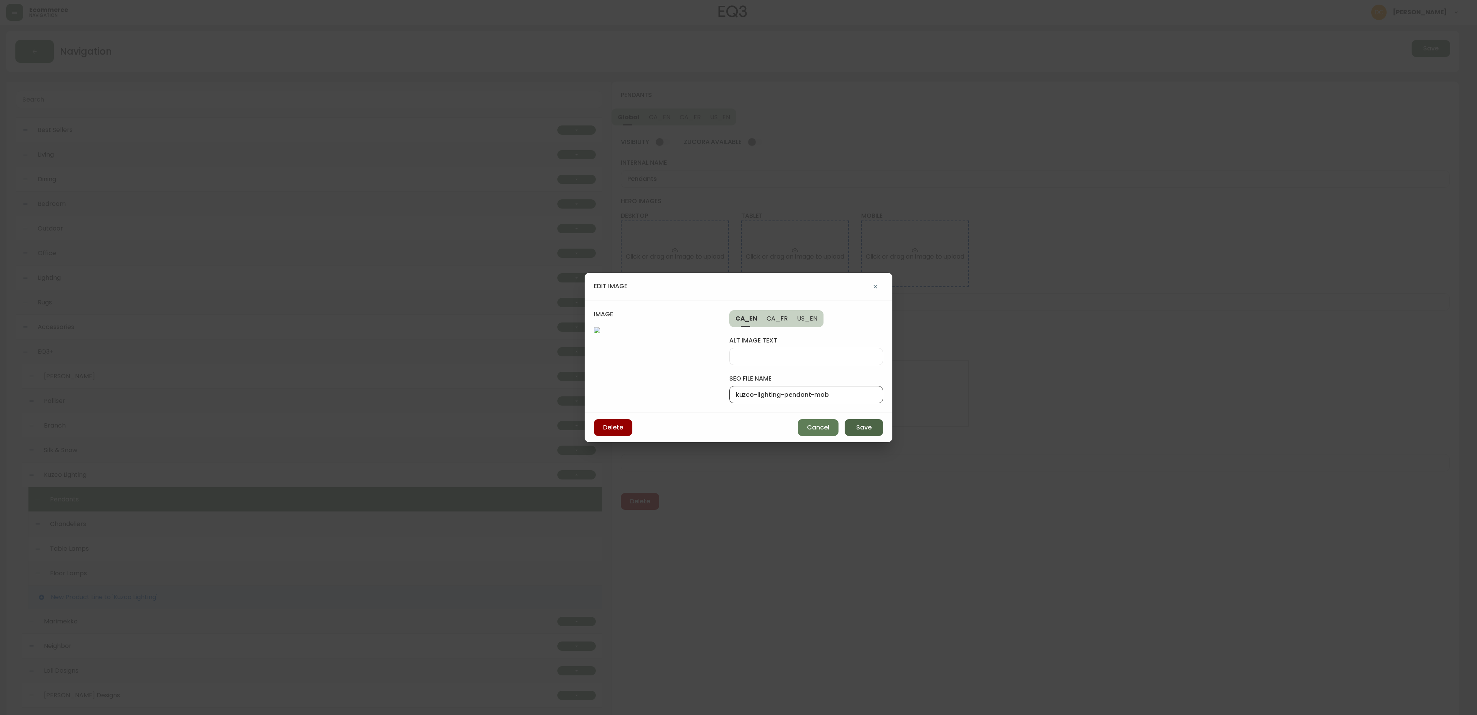
click at [863, 436] on button "Save" at bounding box center [864, 427] width 38 height 17
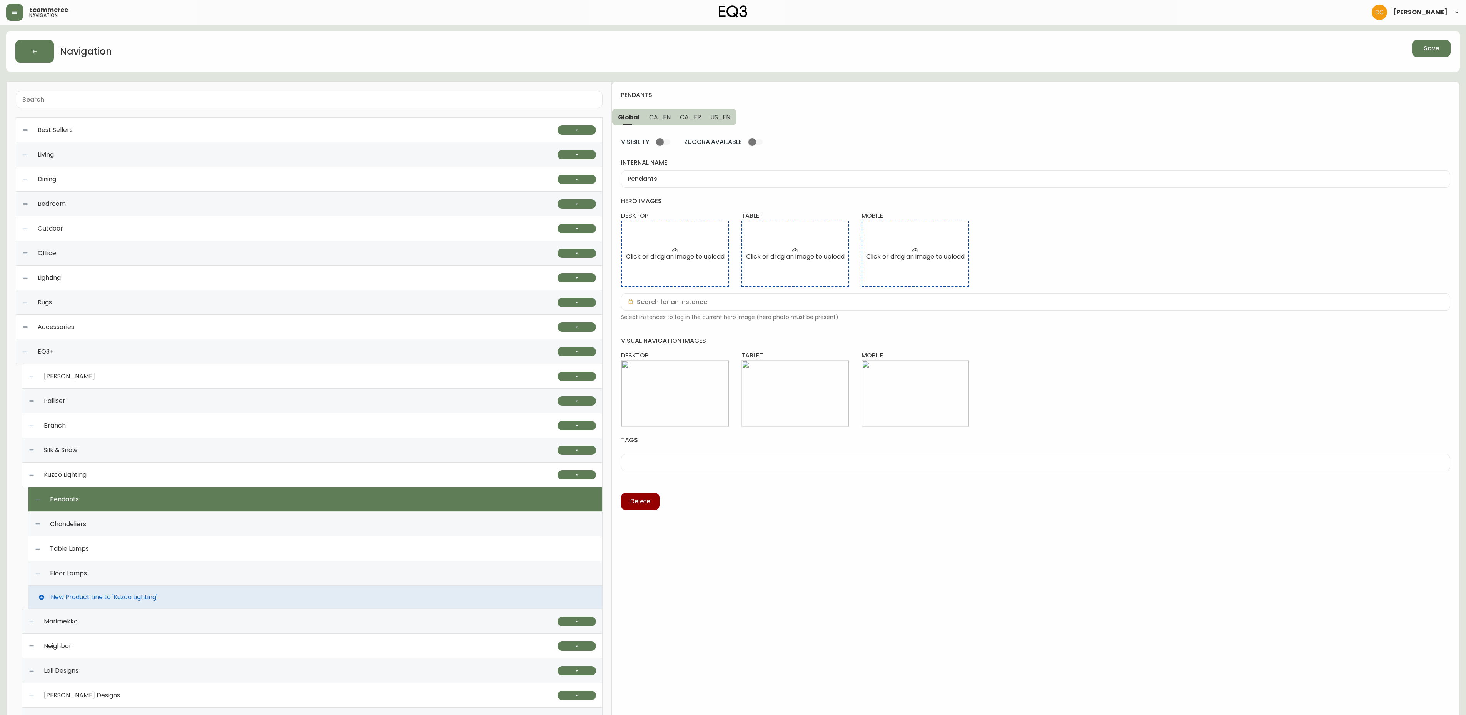
click at [1428, 38] on div "Navigation Save" at bounding box center [732, 51] width 1453 height 41
click at [1427, 46] on span "Save" at bounding box center [1430, 48] width 15 height 8
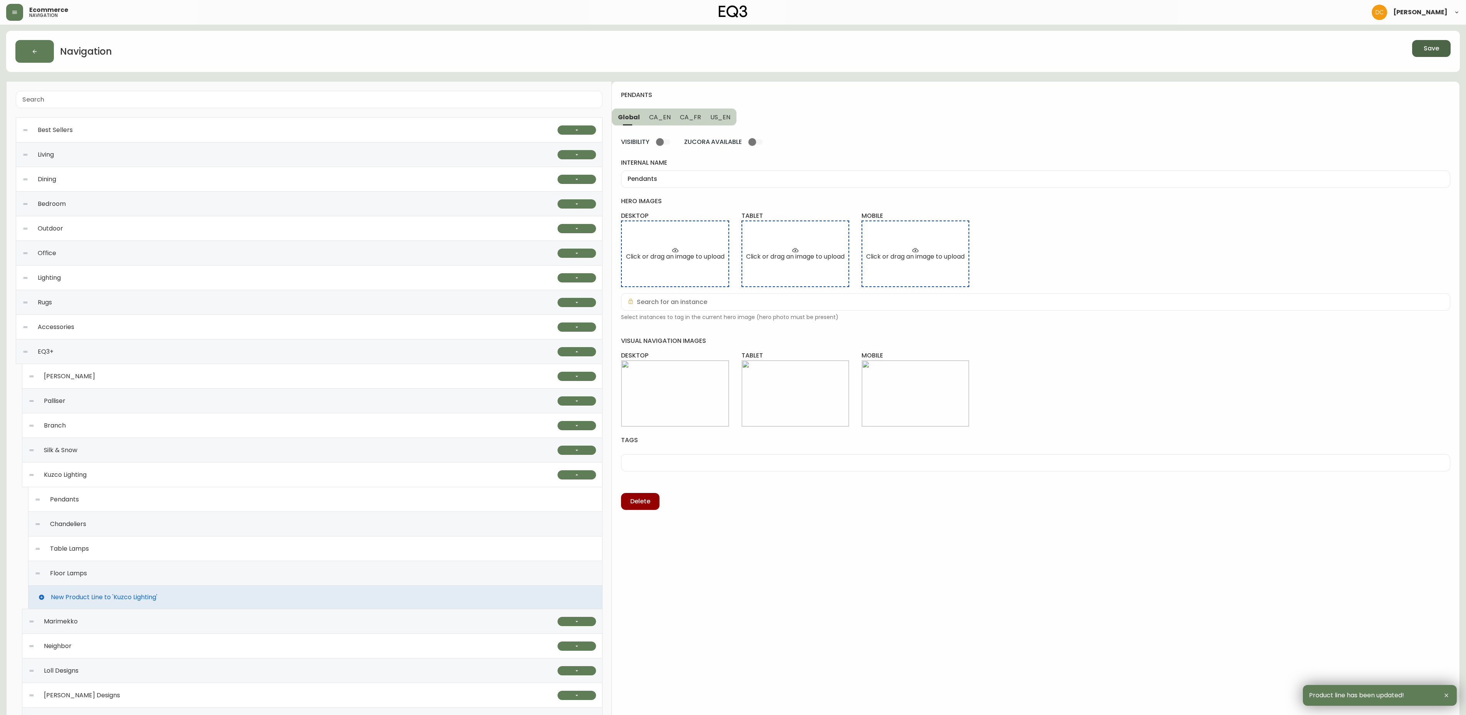
click at [255, 529] on div "Chandeliers" at bounding box center [315, 524] width 561 height 25
type input "Chandeliers"
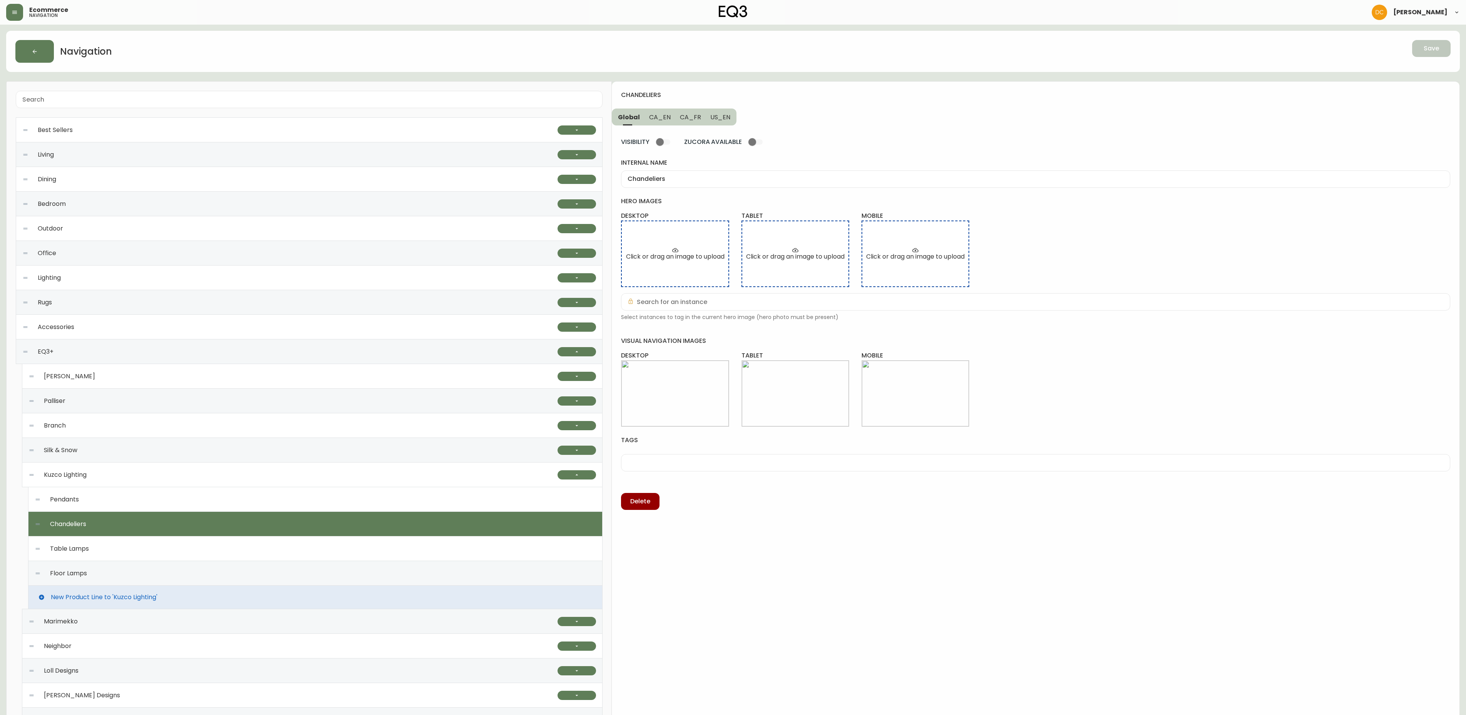
click at [254, 517] on div "Chandeliers" at bounding box center [315, 524] width 561 height 25
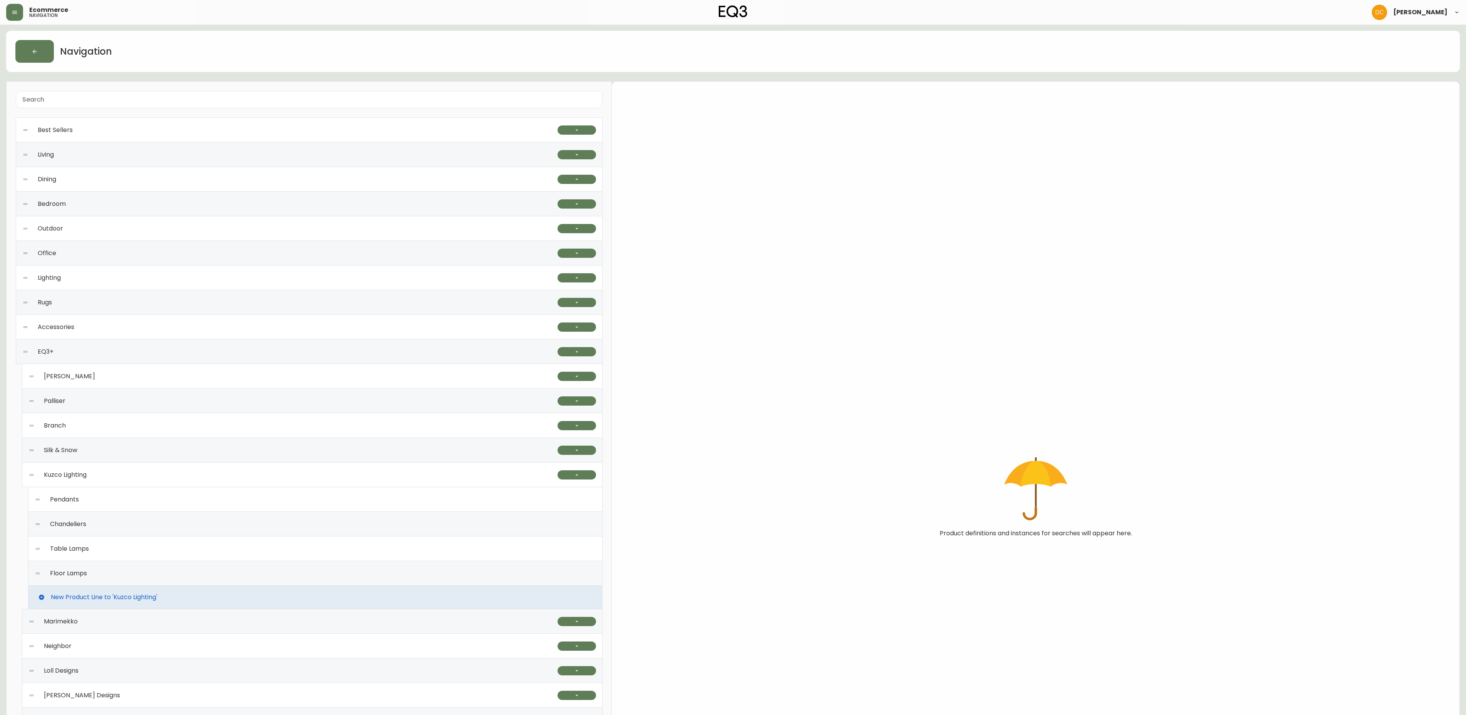
click at [256, 508] on div "Pendants" at bounding box center [315, 499] width 561 height 25
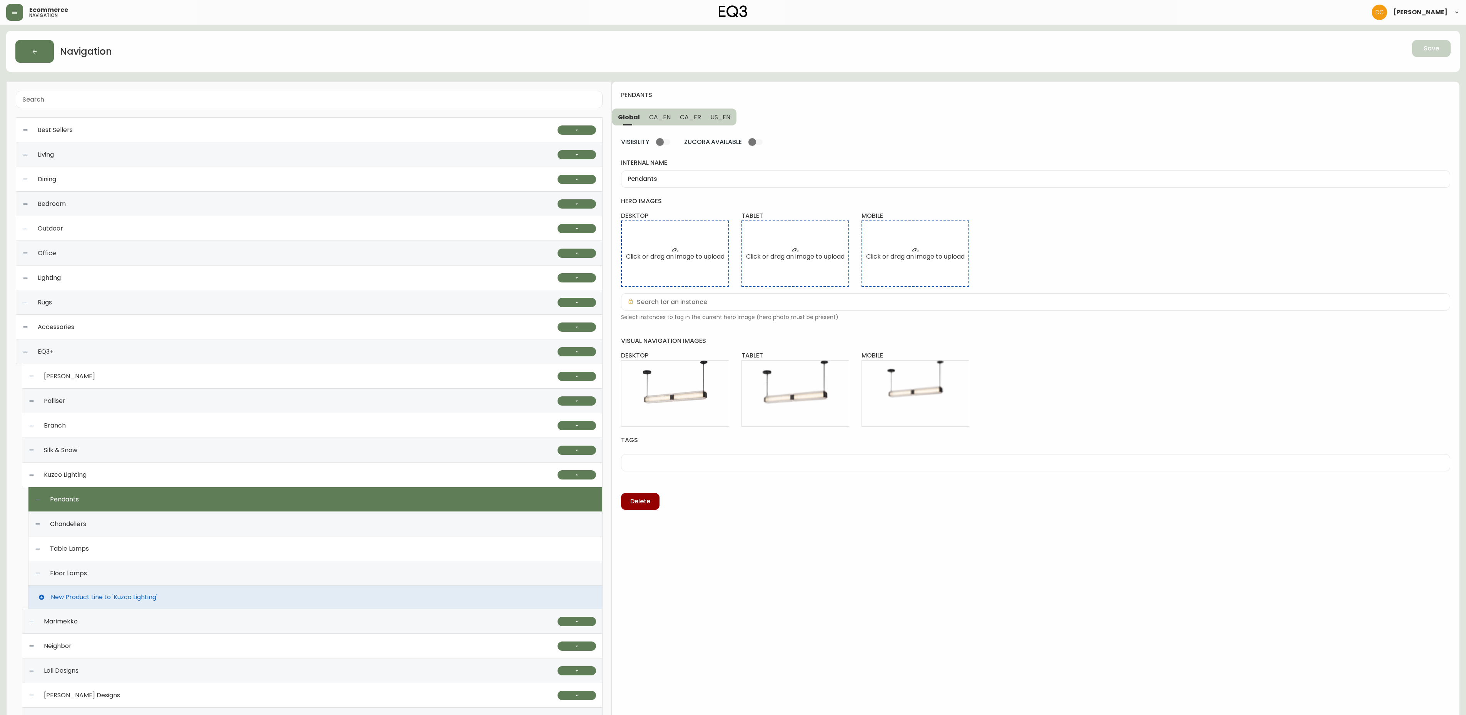
click at [233, 526] on div "Chandeliers" at bounding box center [315, 524] width 561 height 25
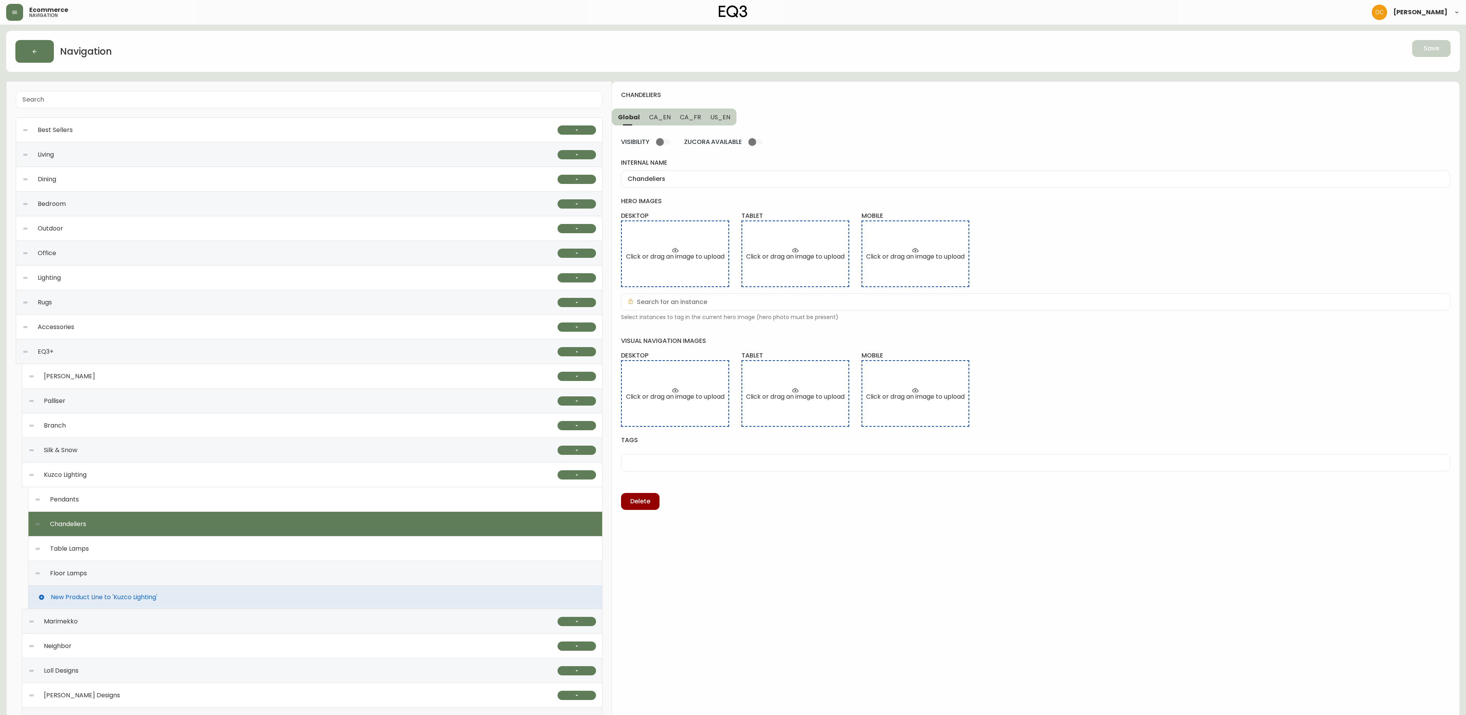
type input "Chandeliers"
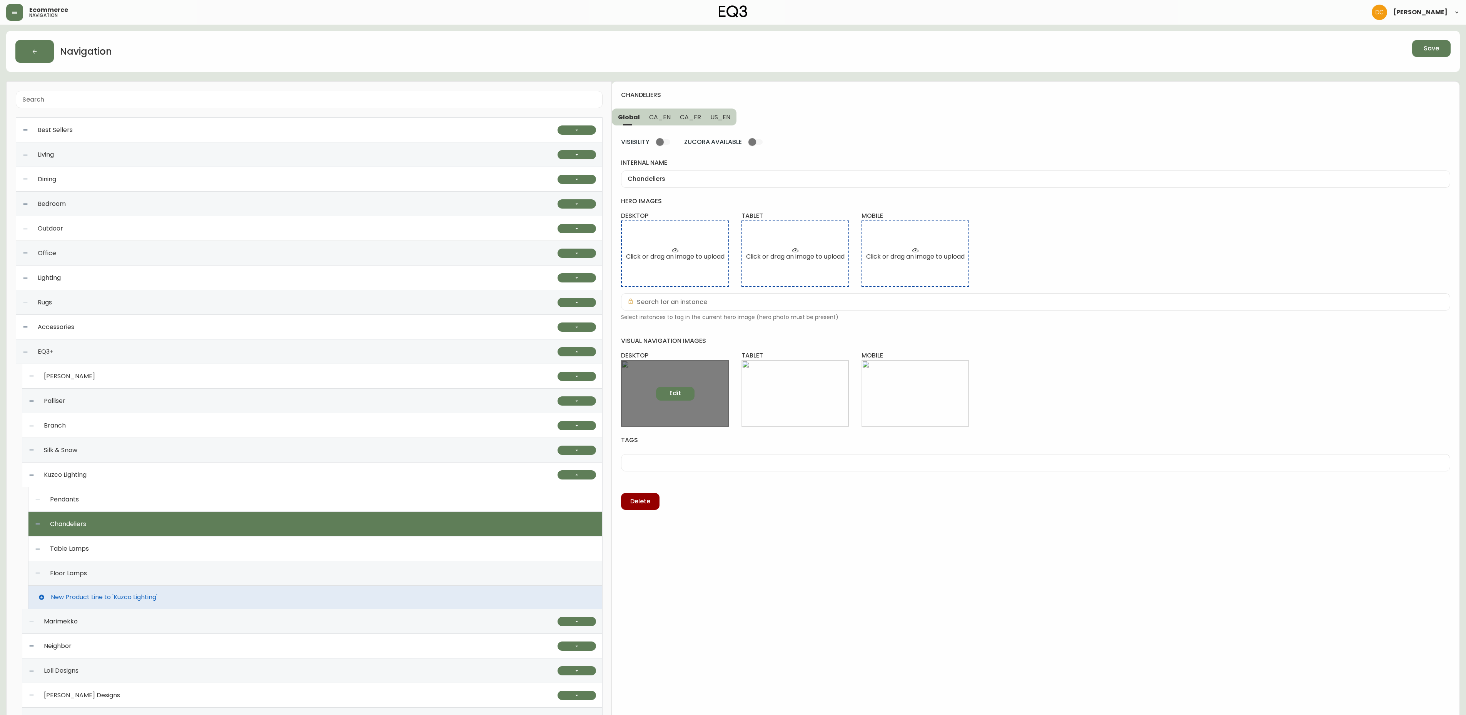
click at [684, 396] on button "Edit" at bounding box center [675, 394] width 38 height 14
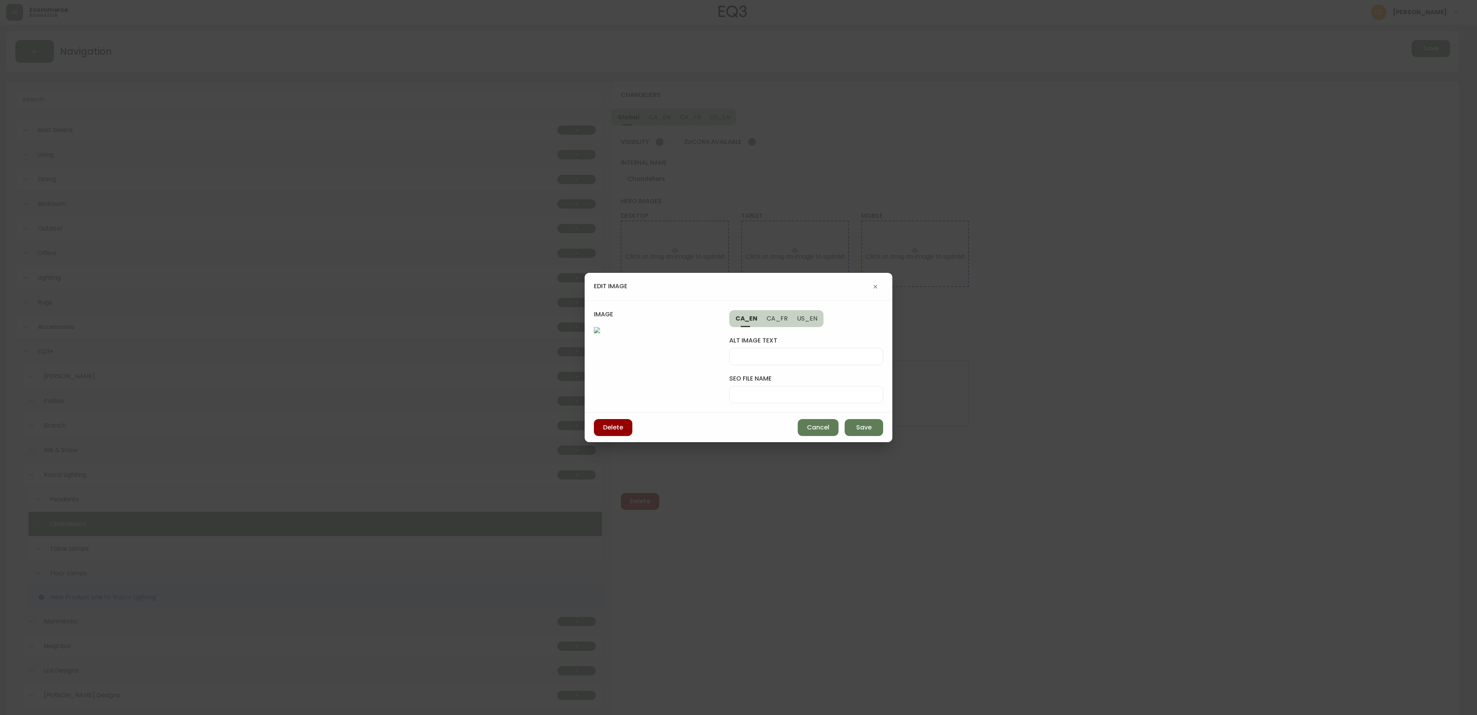
click at [781, 386] on div at bounding box center [806, 394] width 154 height 17
type input "kuzco-chandelier-light-desk"
click at [863, 432] on span "Save" at bounding box center [863, 427] width 15 height 8
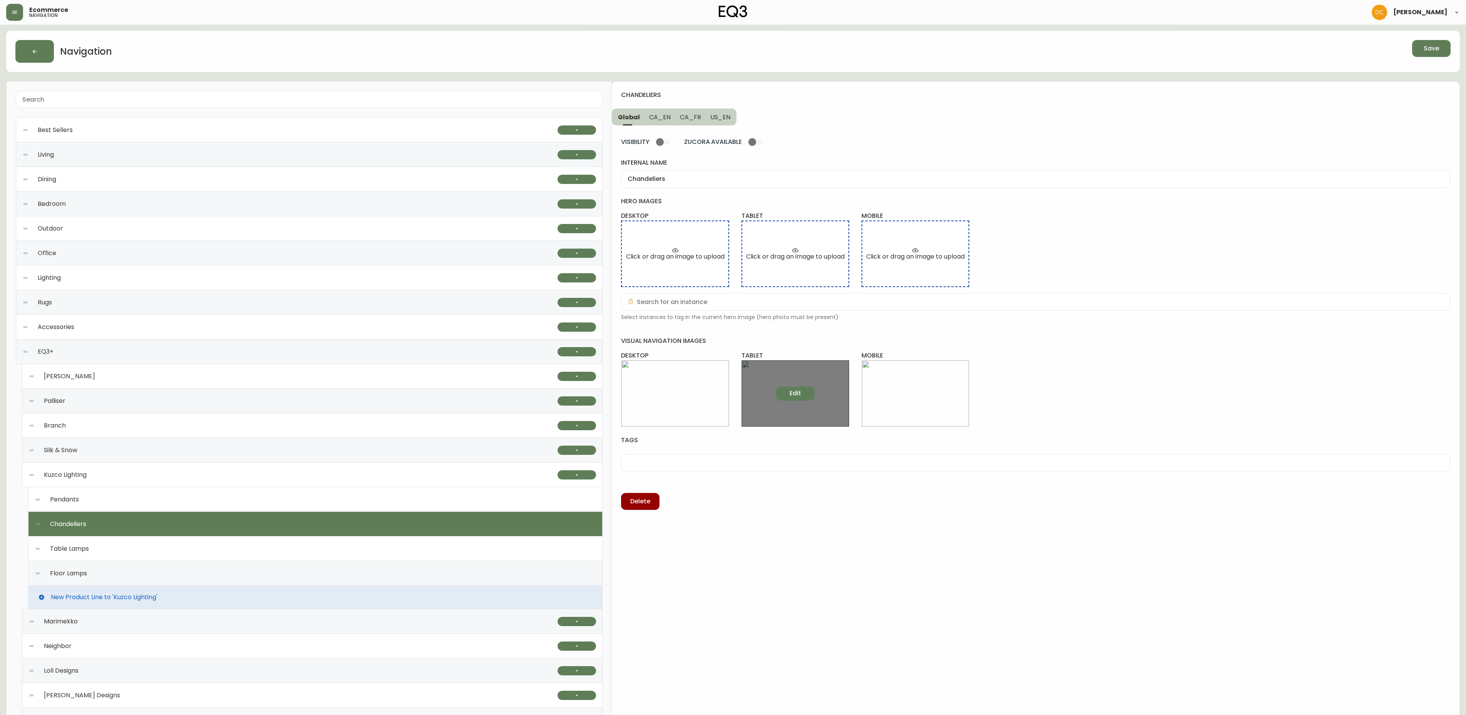
click at [789, 389] on button "Edit" at bounding box center [795, 394] width 38 height 14
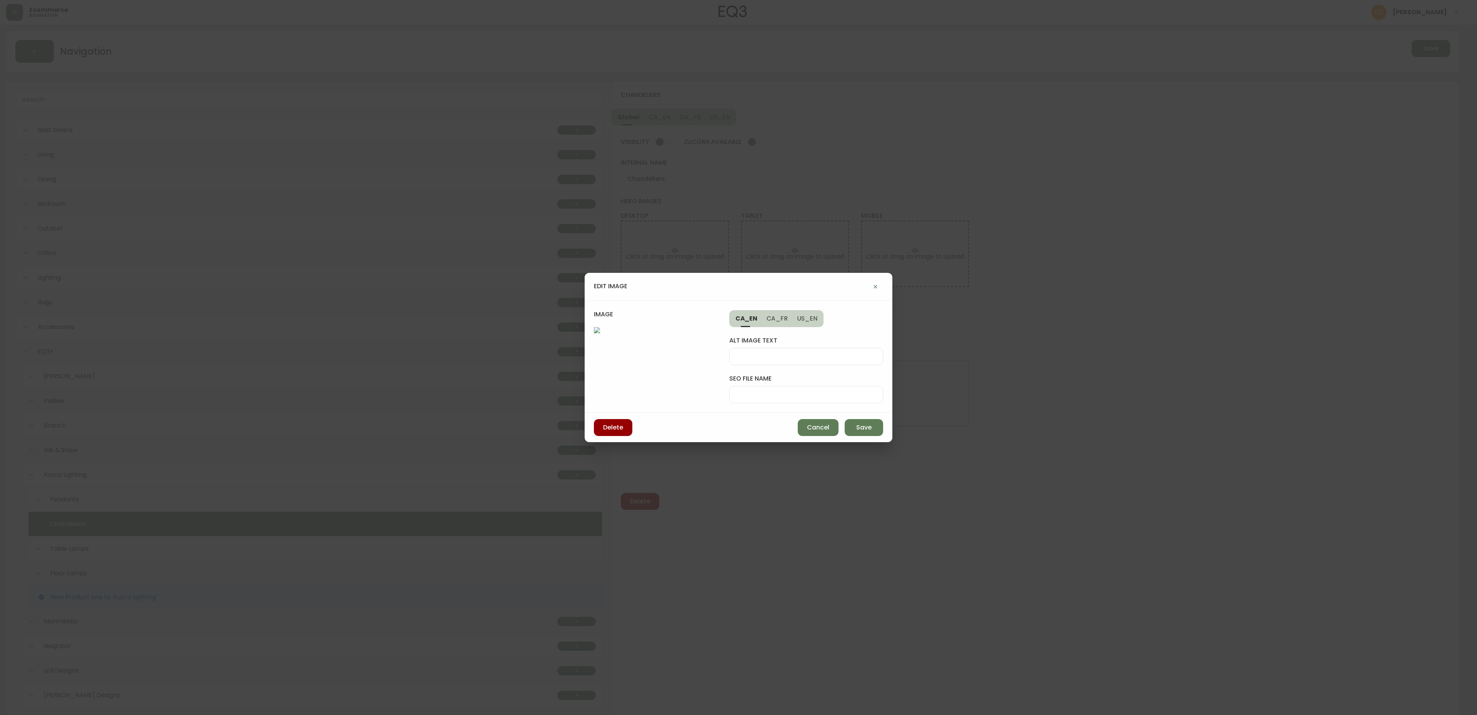
click at [819, 386] on div at bounding box center [806, 394] width 154 height 17
paste input "kuzco-chandelier-light-desk"
click at [819, 391] on input "kuzco-chandelier-light-desk" at bounding box center [806, 394] width 141 height 7
type input "kuzco-chandelier-light-tab"
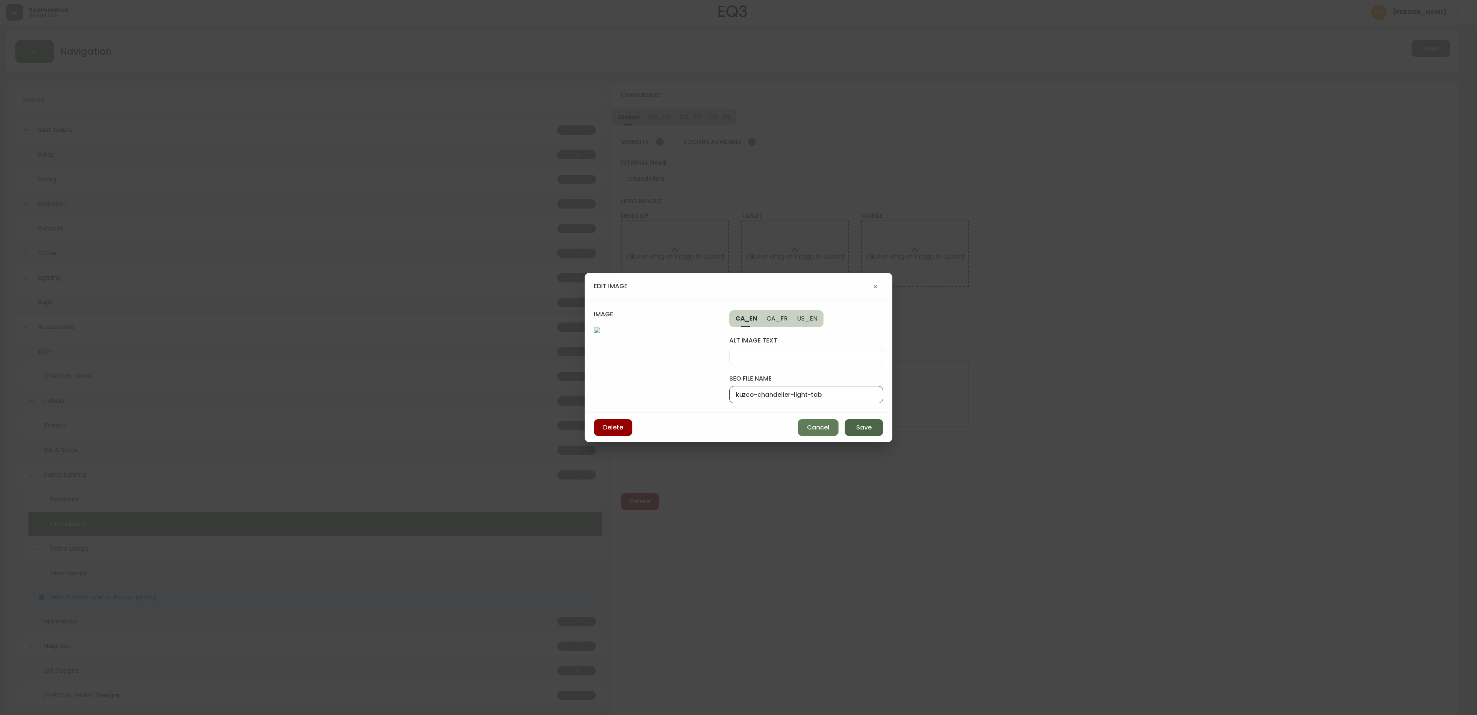
click at [864, 432] on span "Save" at bounding box center [863, 427] width 15 height 8
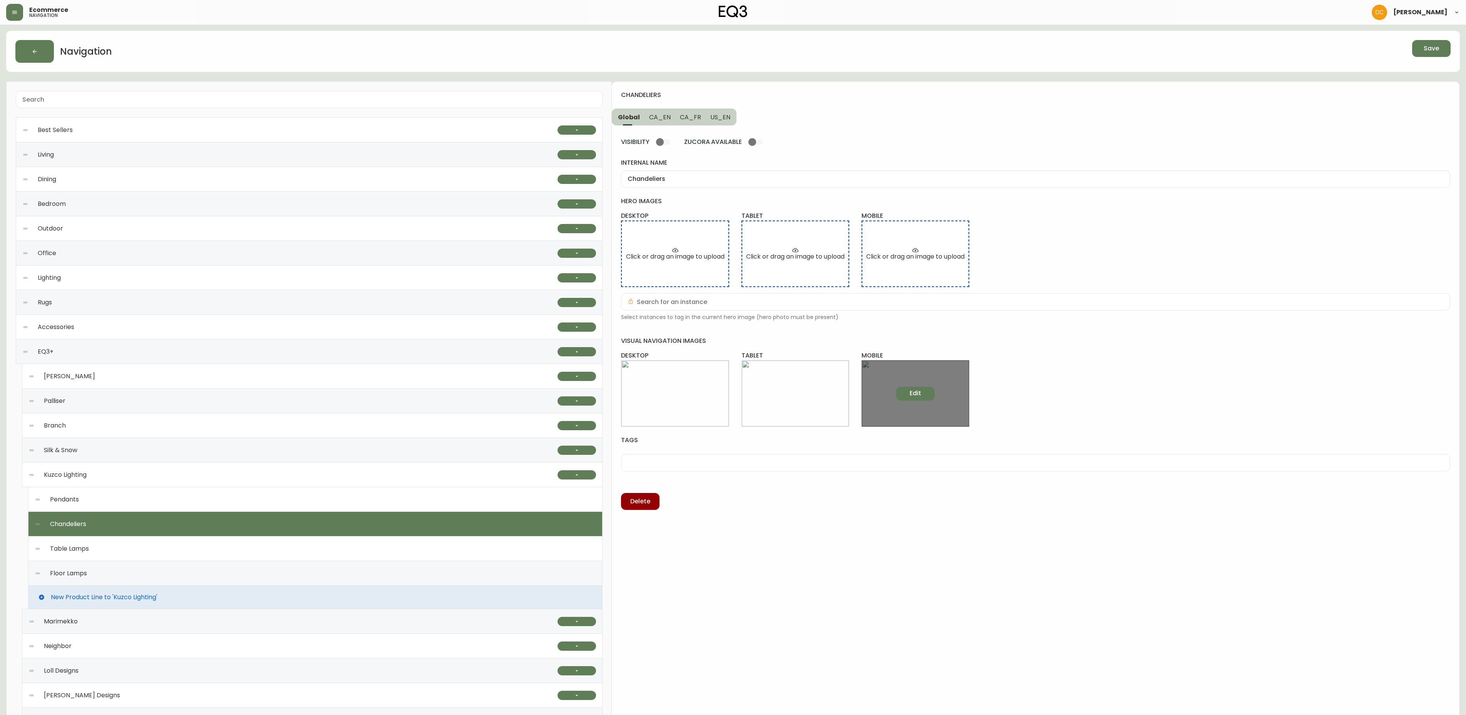
click at [921, 391] on button "Edit" at bounding box center [915, 394] width 38 height 14
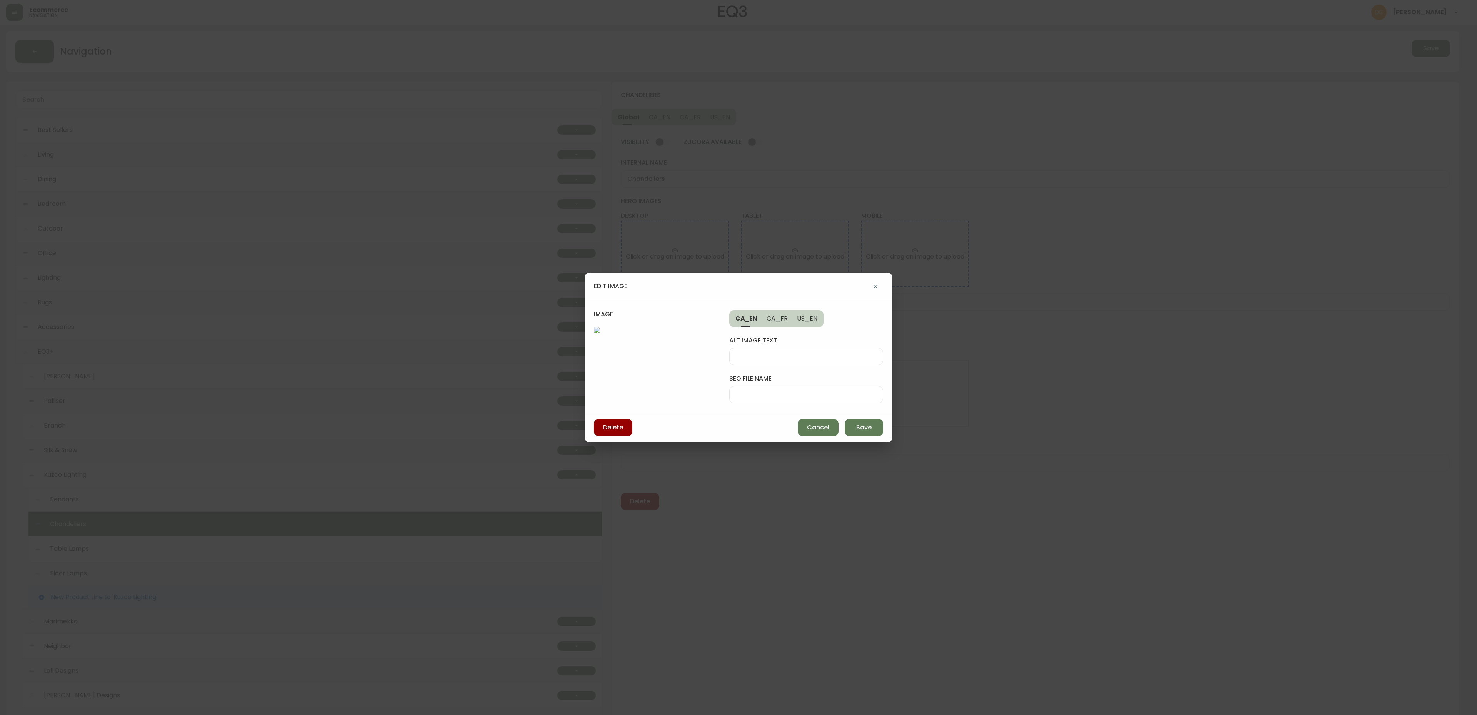
click at [800, 386] on div at bounding box center [806, 394] width 154 height 17
paste input "kuzco-chandelier-light-desk"
click at [815, 391] on input "kuzco-chandelier-light-desk" at bounding box center [806, 394] width 141 height 7
type input "kuzco-chandelier-light-mob"
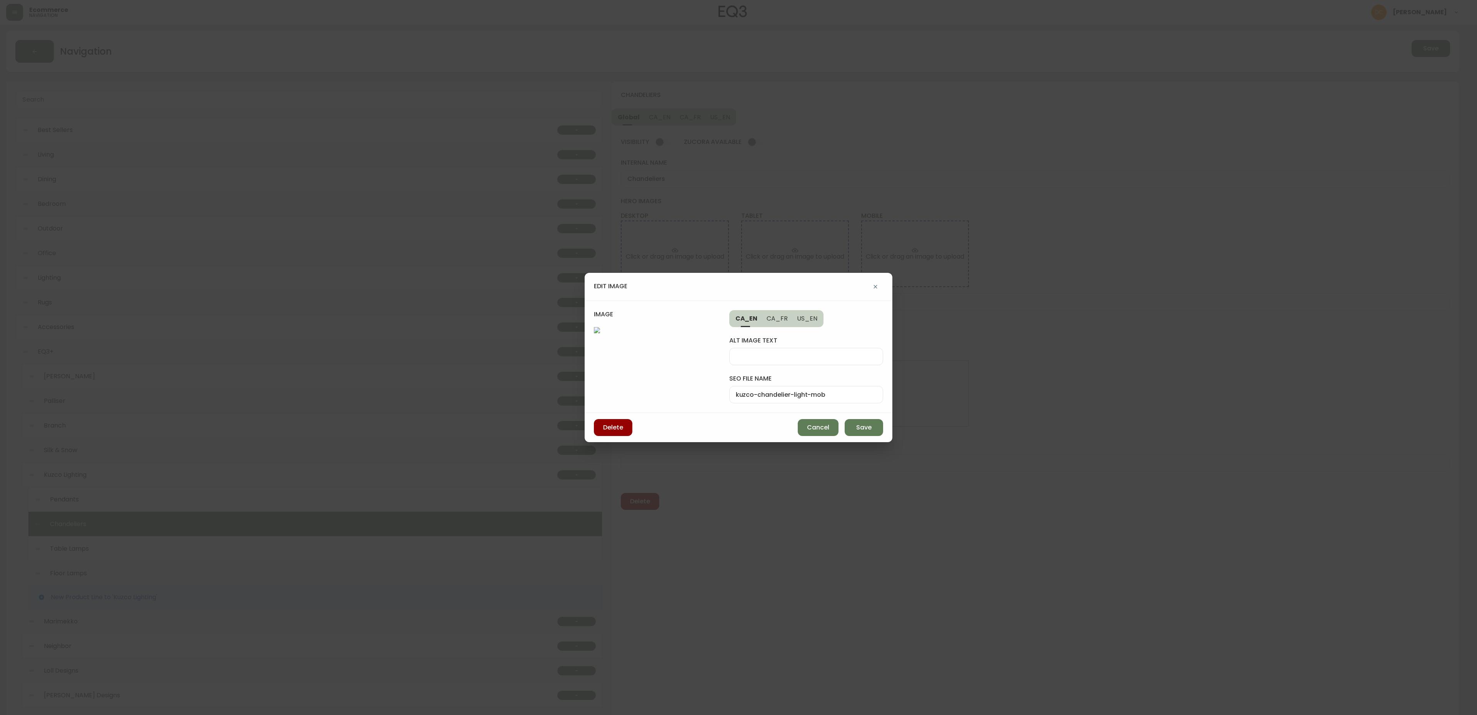
click at [869, 442] on div "Delete Cancel Save" at bounding box center [739, 427] width 308 height 29
click at [873, 436] on button "Save" at bounding box center [864, 427] width 38 height 17
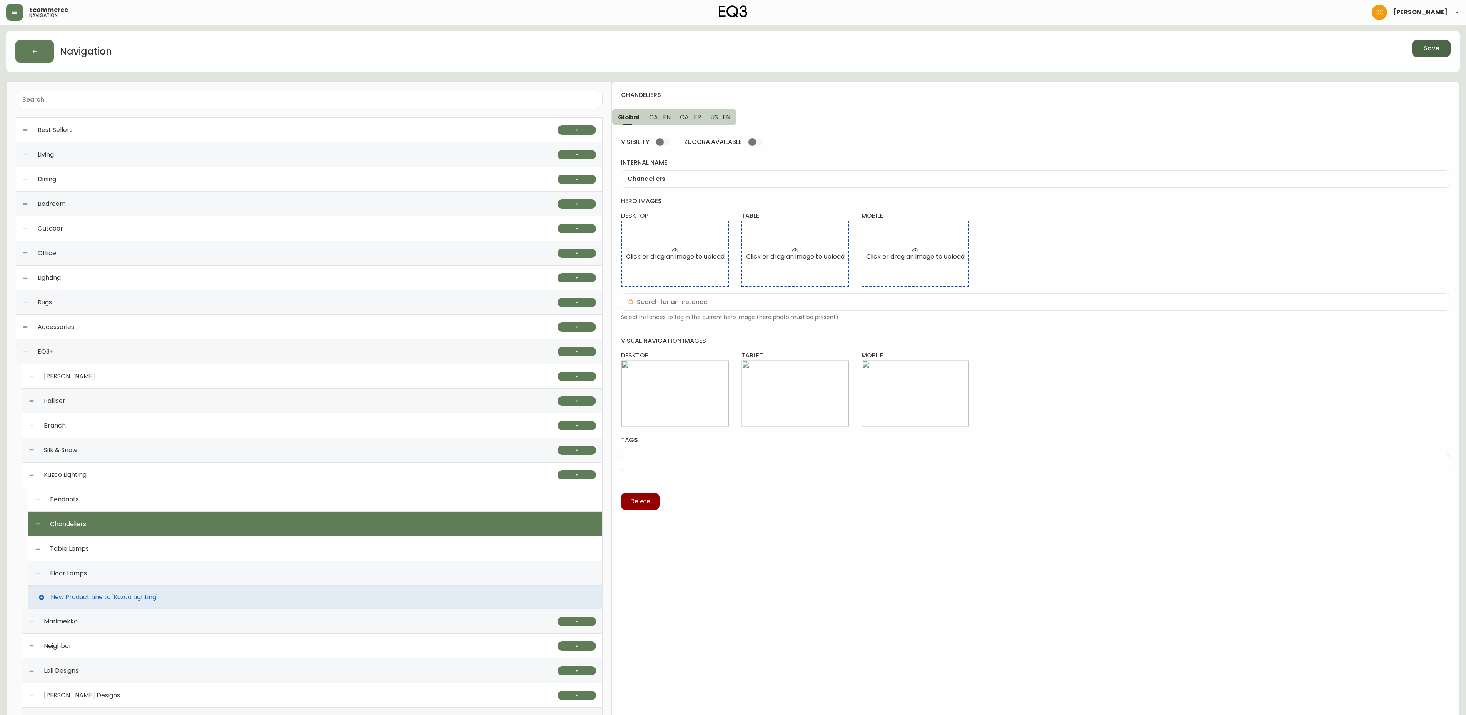
click at [1421, 47] on button "Save" at bounding box center [1431, 48] width 38 height 17
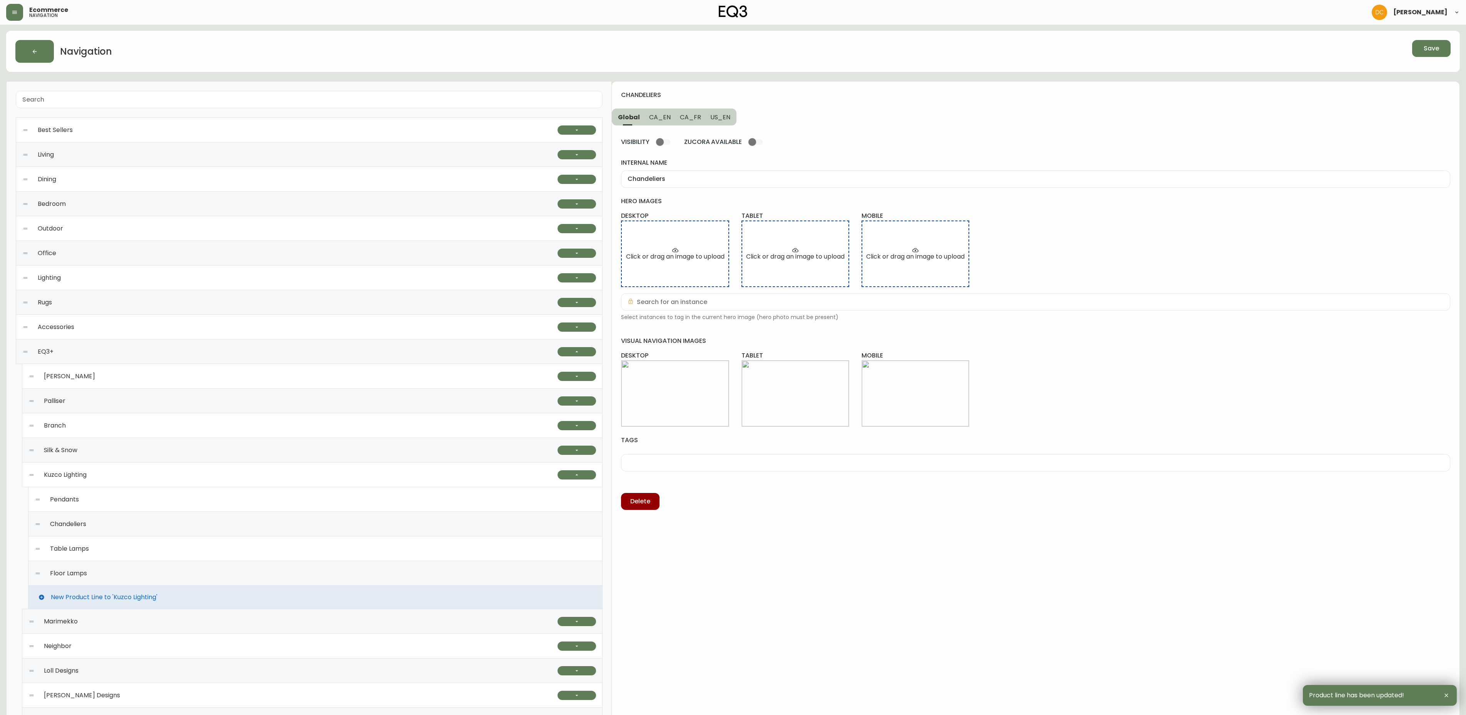
click at [159, 509] on div "Pendants" at bounding box center [315, 499] width 561 height 25
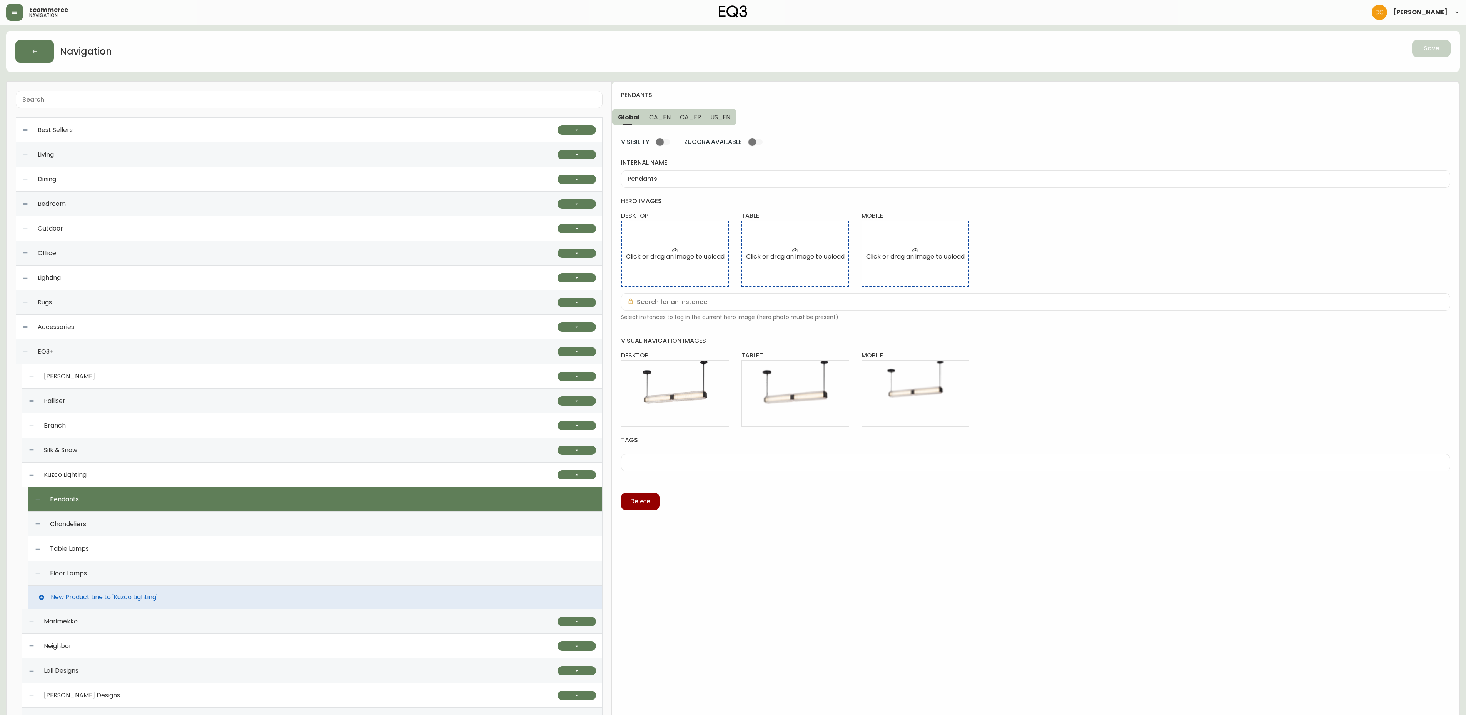
click at [150, 531] on div "Chandeliers" at bounding box center [315, 524] width 561 height 25
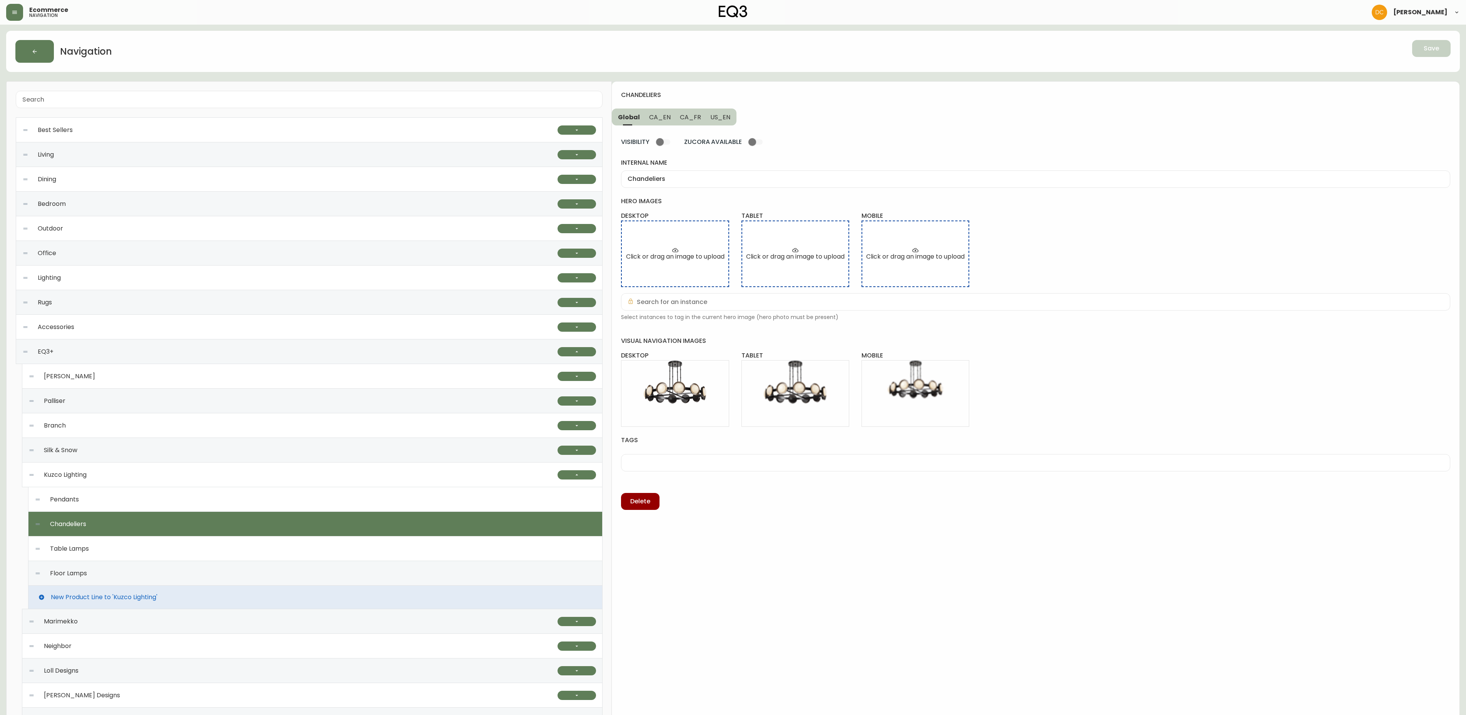
click at [142, 552] on div "Table Lamps" at bounding box center [315, 548] width 561 height 25
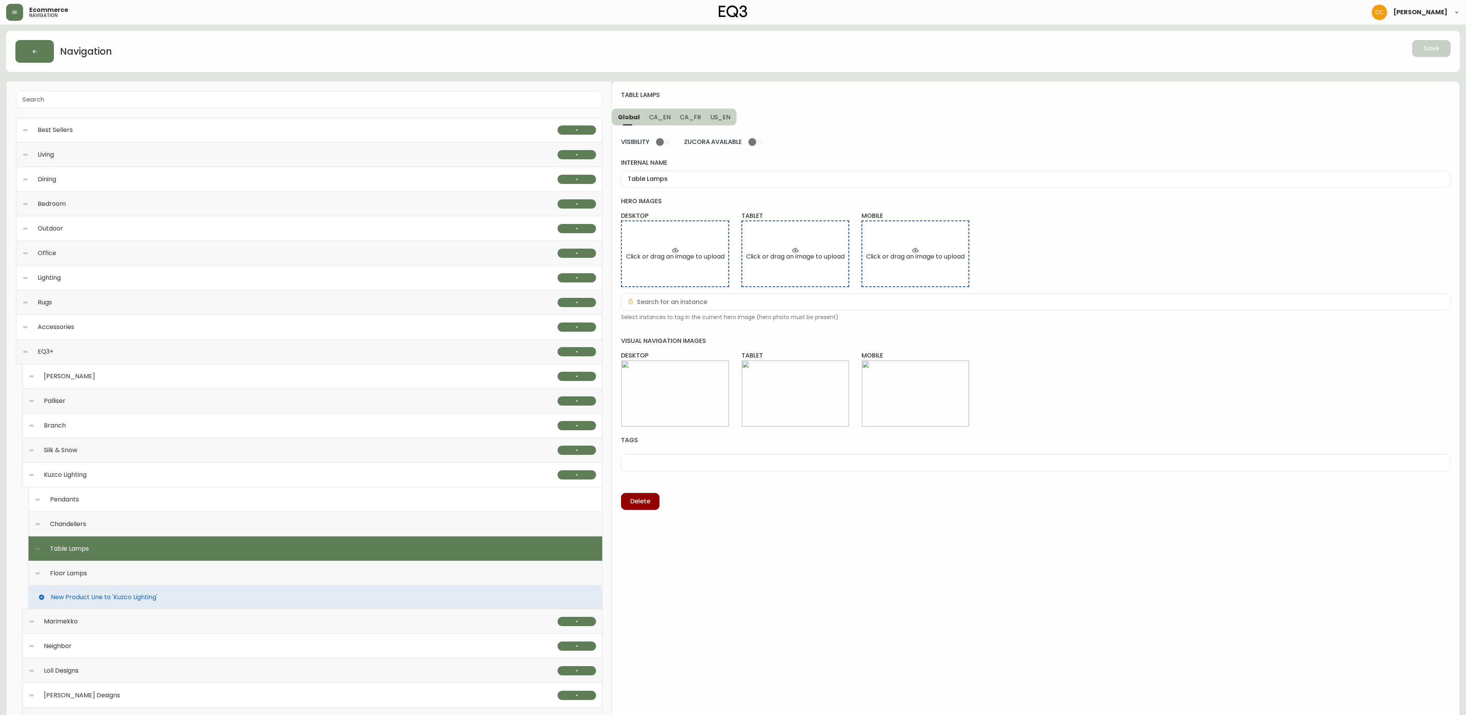
click at [143, 573] on div "Floor Lamps" at bounding box center [315, 573] width 561 height 25
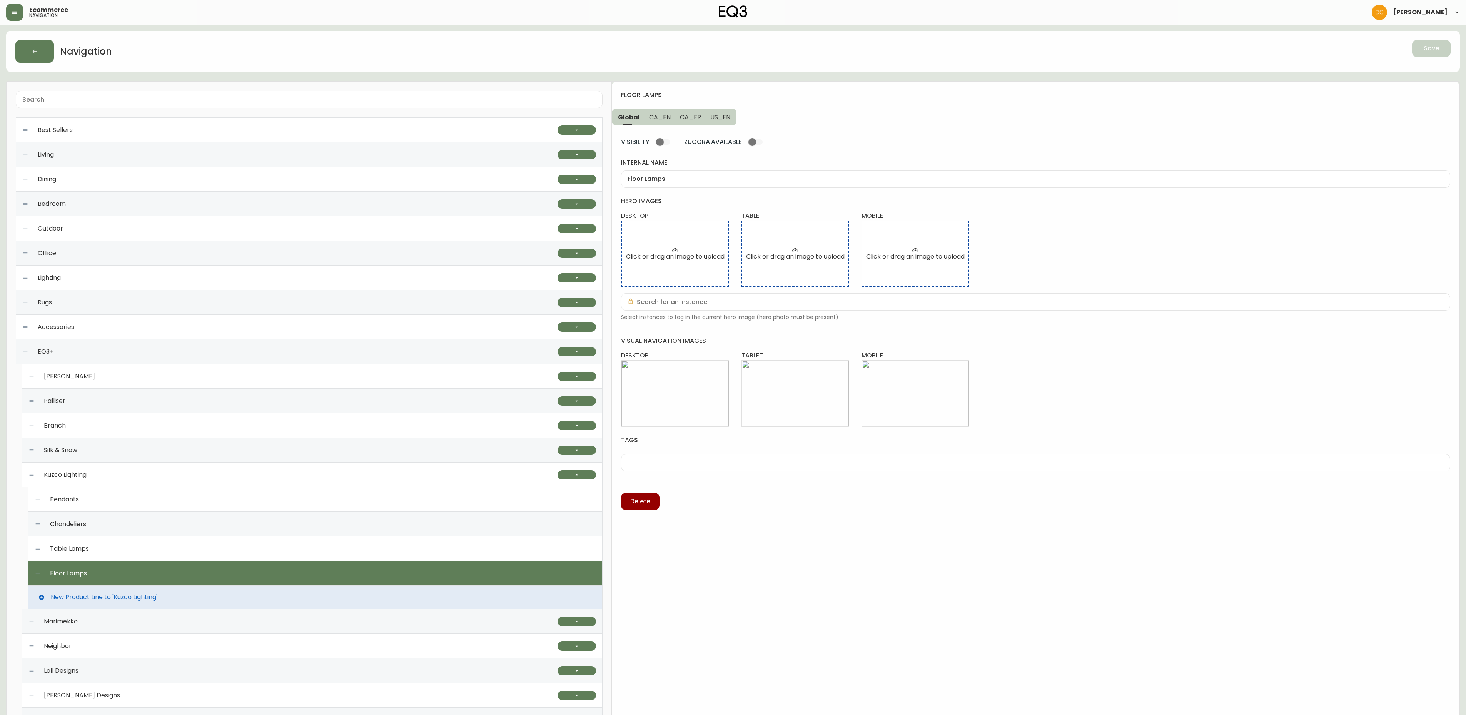
click at [148, 528] on div "Chandeliers" at bounding box center [315, 524] width 561 height 25
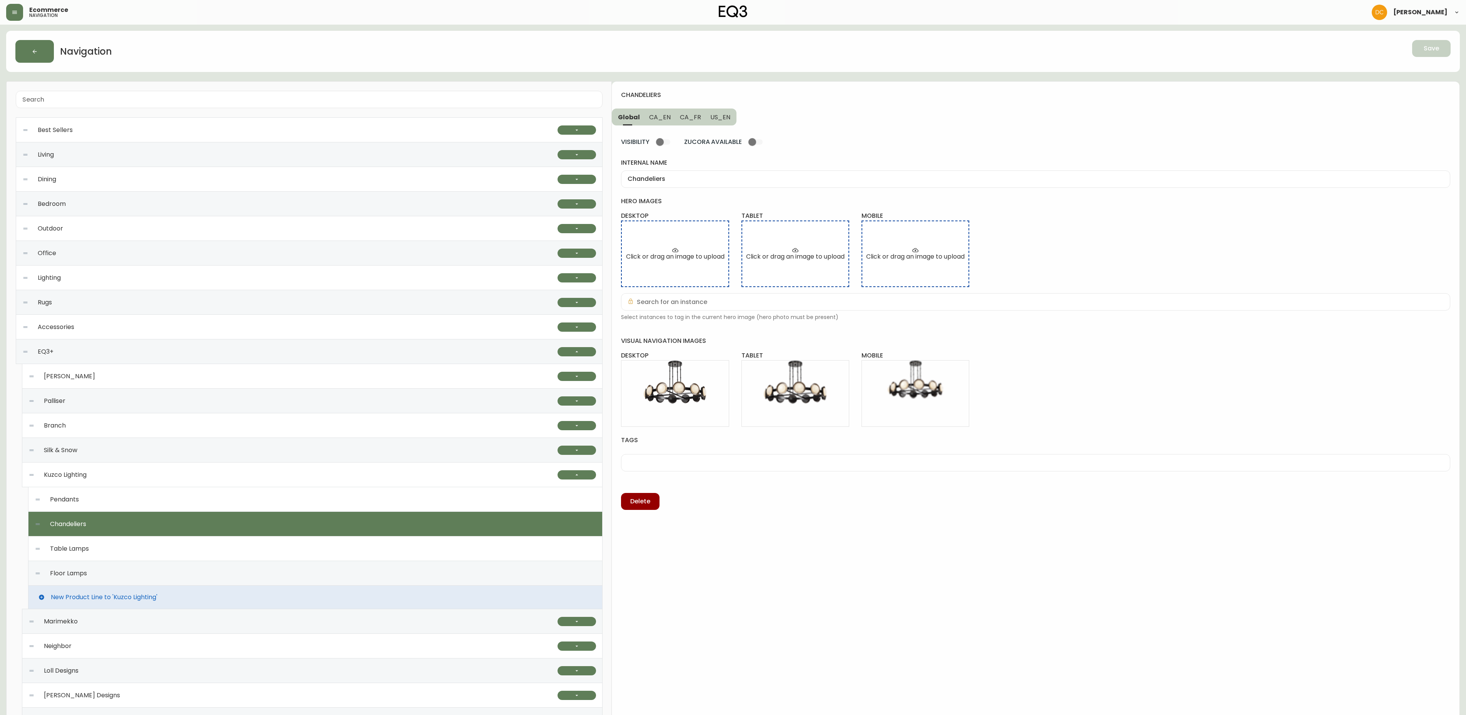
click at [142, 549] on div "Table Lamps" at bounding box center [315, 548] width 561 height 25
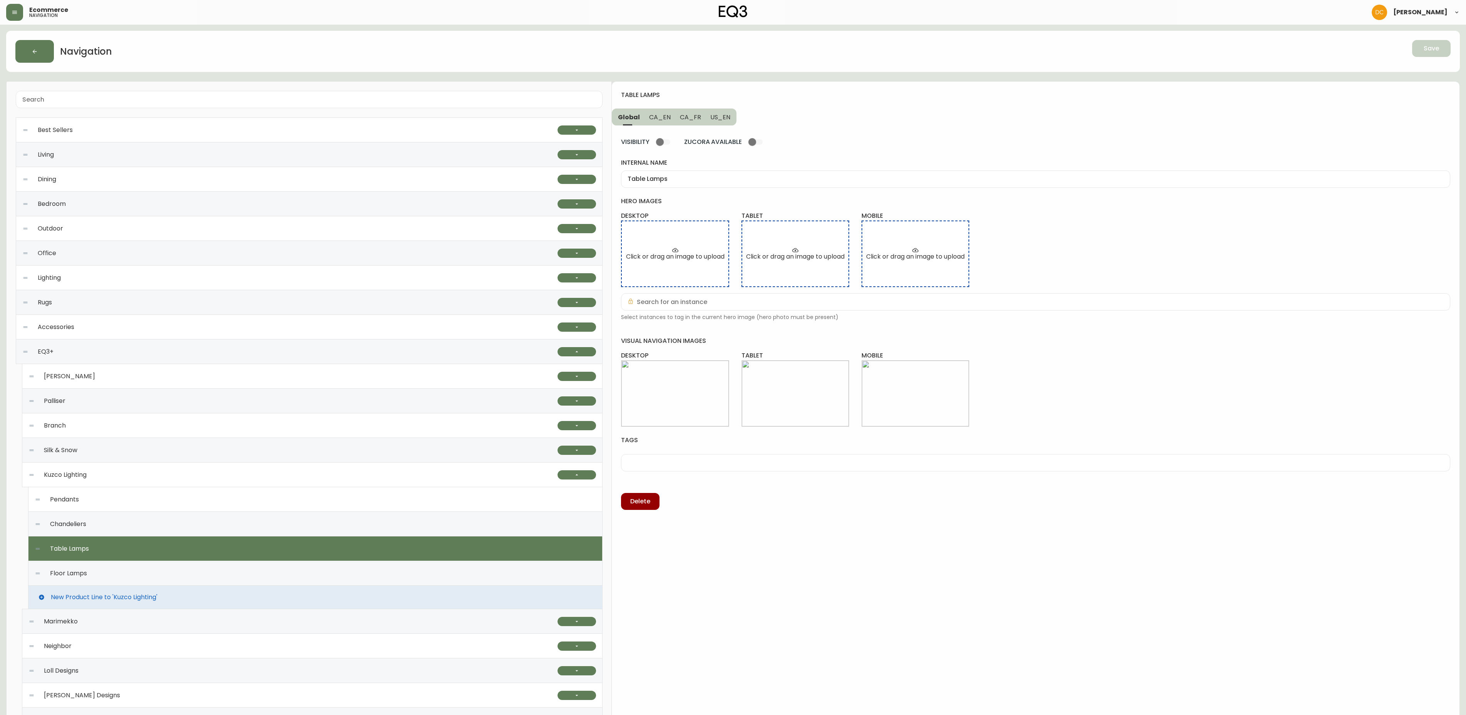
click at [212, 570] on div "Floor Lamps" at bounding box center [315, 573] width 561 height 25
type input "Floor Lamps"
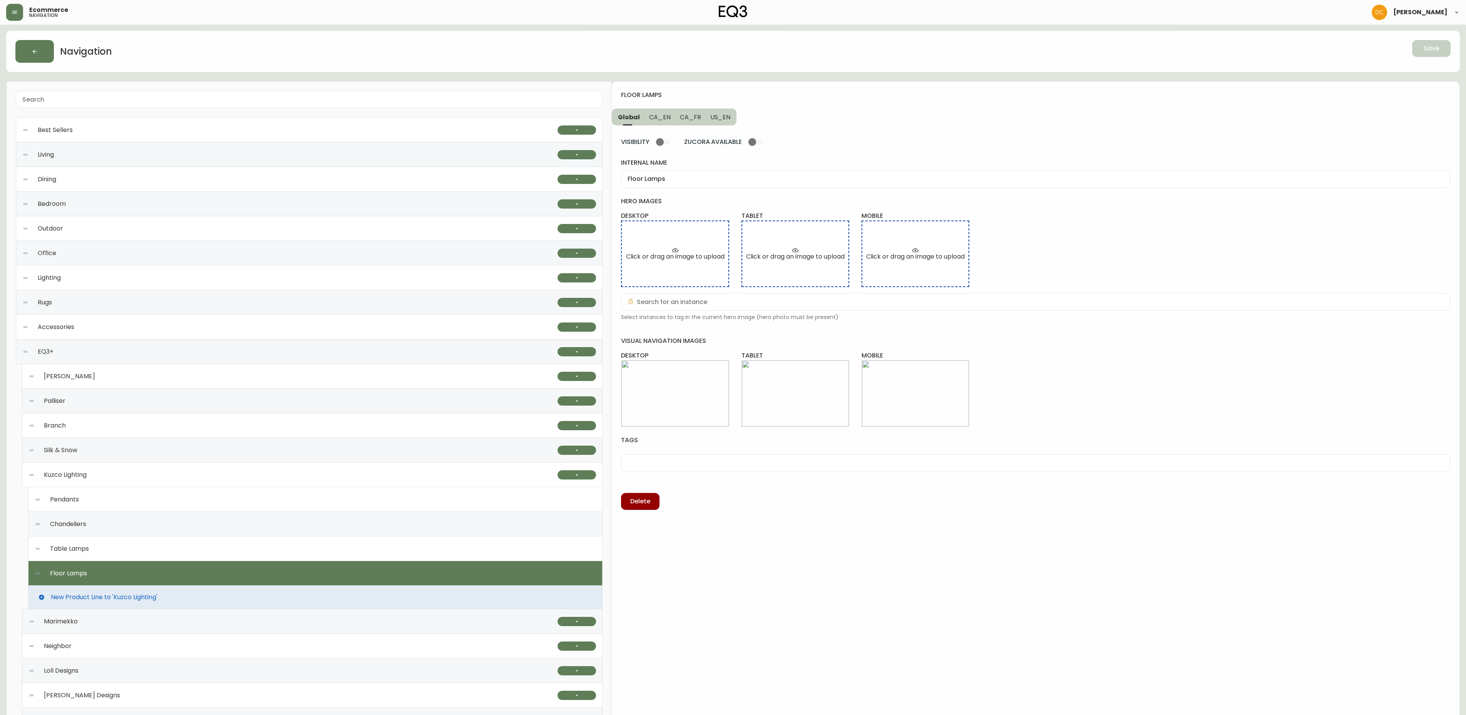
click at [183, 471] on div "Kuzco Lighting" at bounding box center [292, 474] width 529 height 25
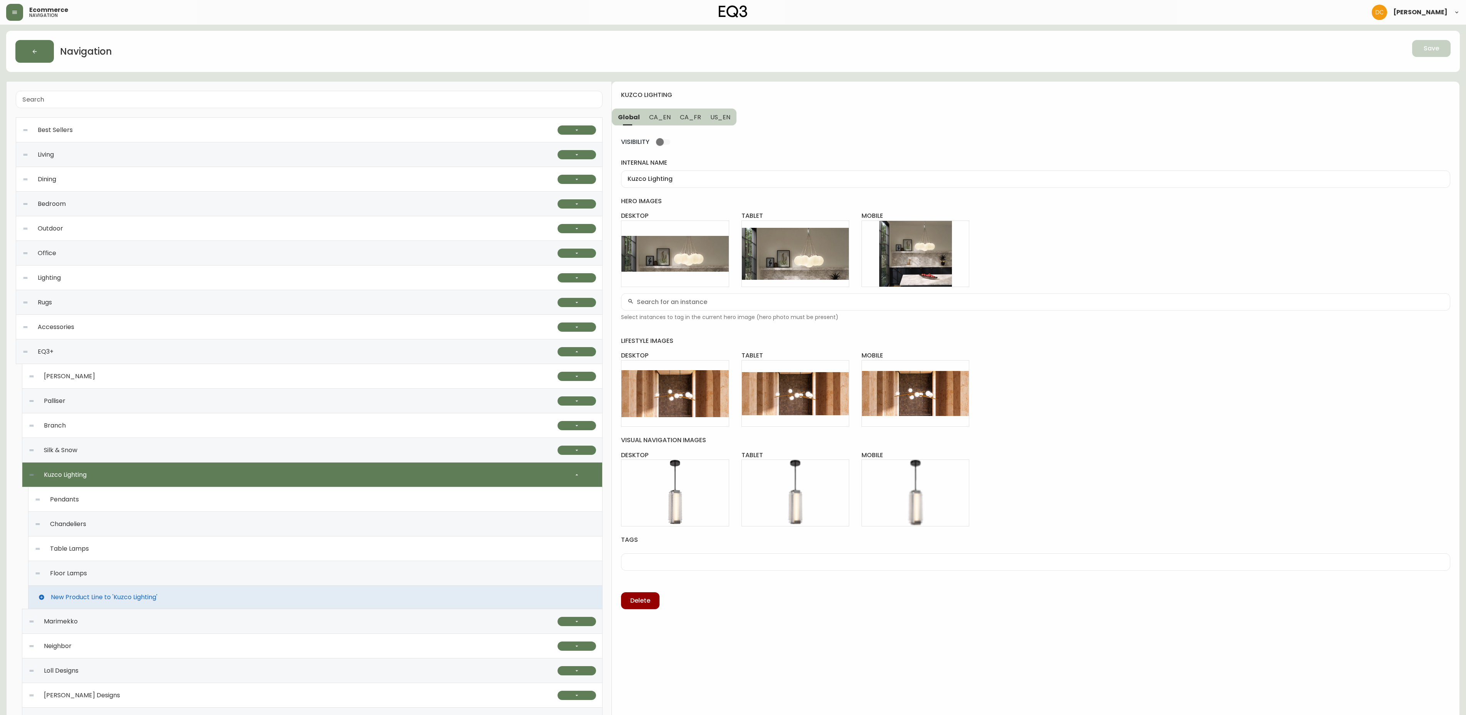
click at [158, 548] on div "Table Lamps" at bounding box center [315, 548] width 561 height 25
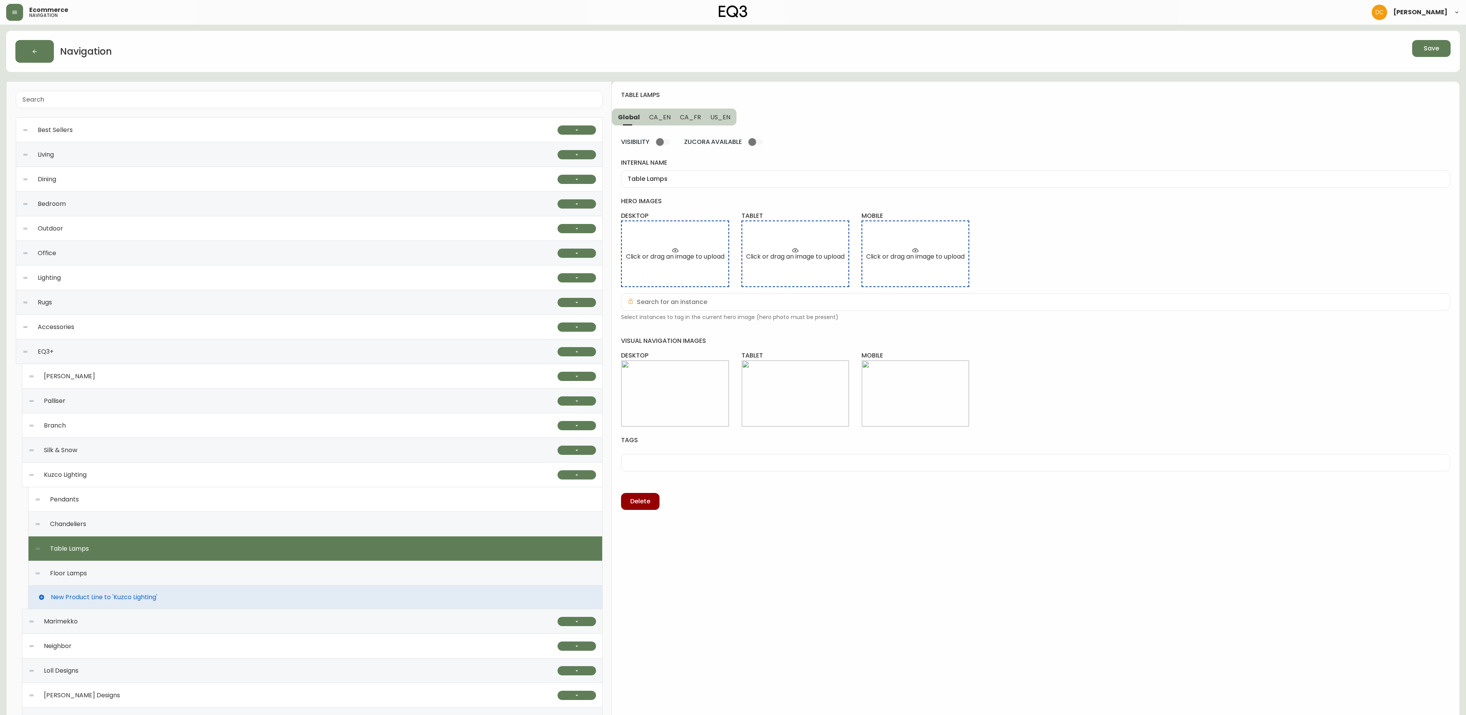
click at [679, 397] on span "Edit" at bounding box center [675, 393] width 12 height 8
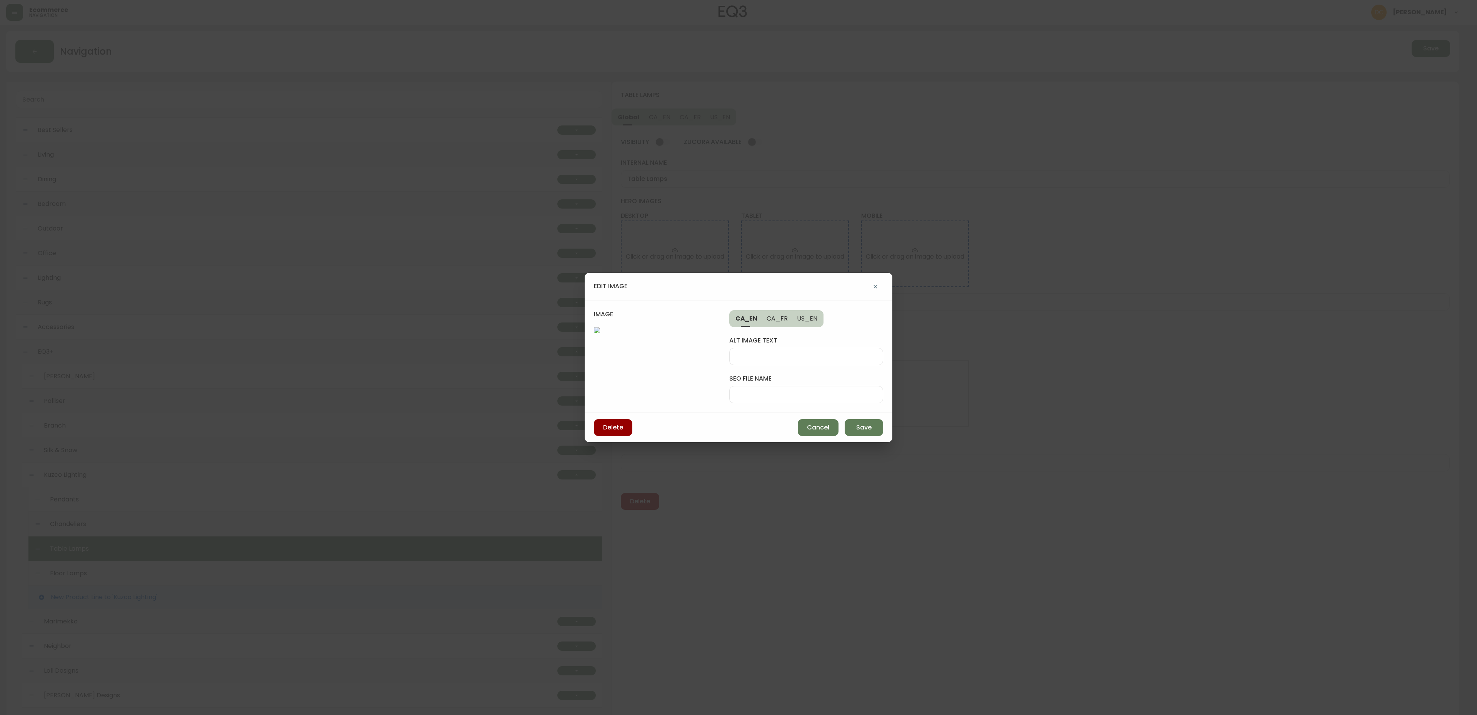
click at [764, 391] on input "seo file name" at bounding box center [806, 394] width 141 height 7
type input "kuzco-table-lamp-desk"
click at [863, 436] on button "Save" at bounding box center [864, 427] width 38 height 17
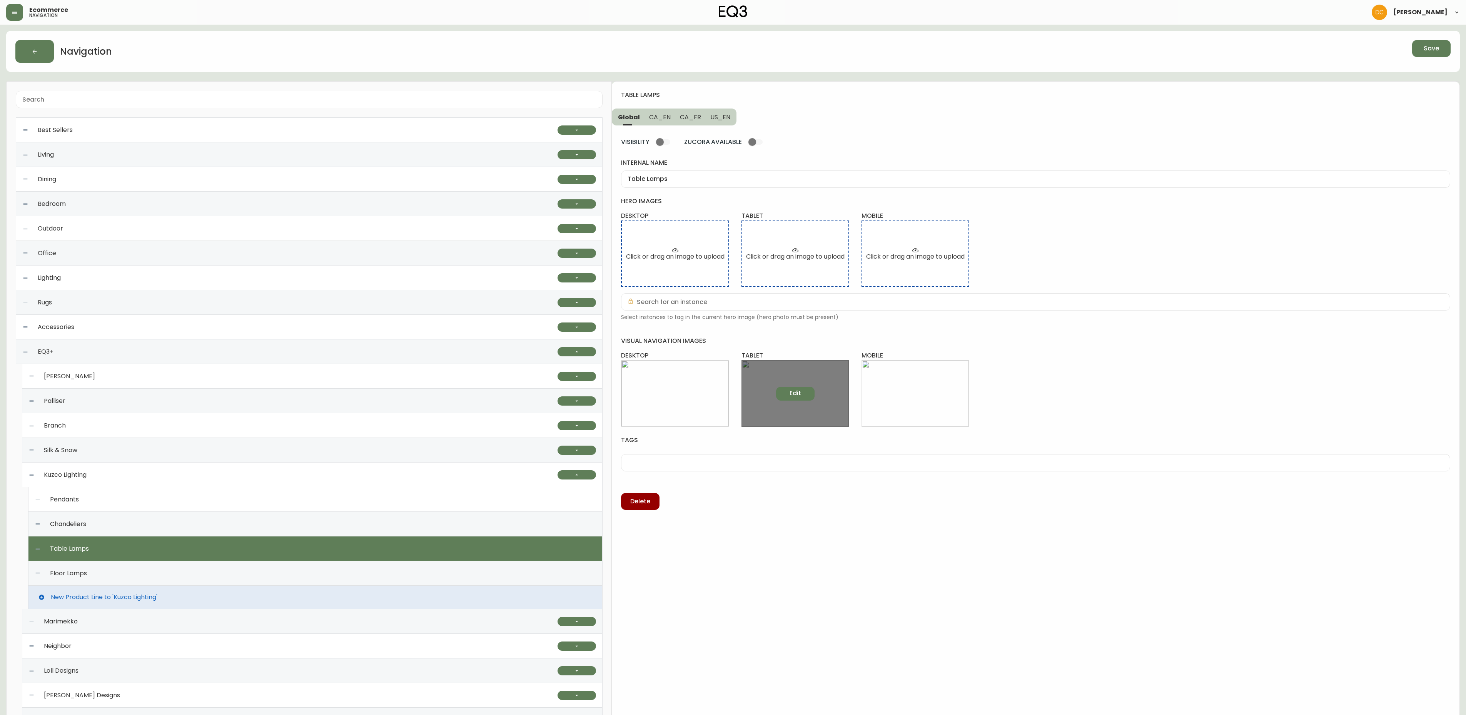
click at [806, 400] on button "Edit" at bounding box center [795, 394] width 38 height 14
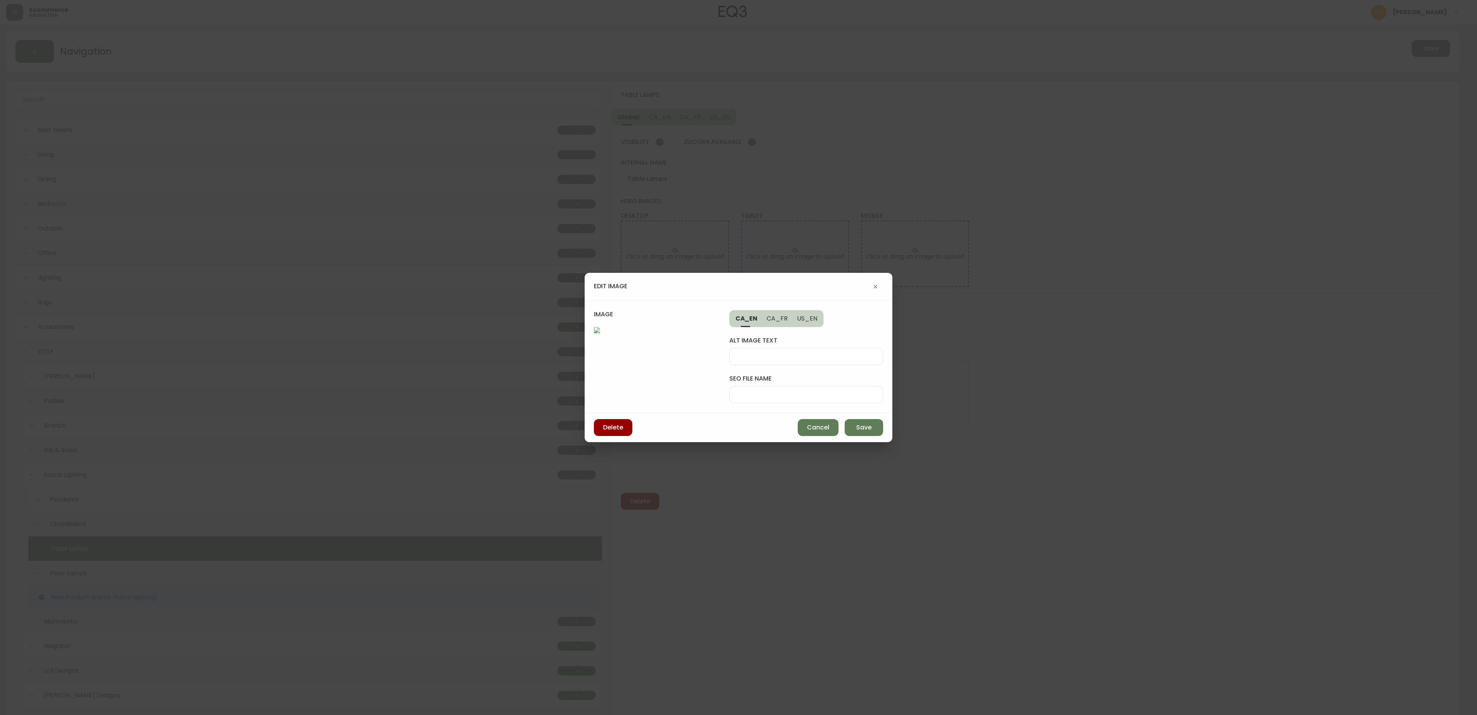
click at [820, 386] on div at bounding box center [806, 394] width 154 height 17
paste input "kuzco-table-lamp-desk"
click at [823, 391] on input "kuzco-table-lamp-desk" at bounding box center [806, 394] width 141 height 7
type input "kuzco-table-lamp-tab"
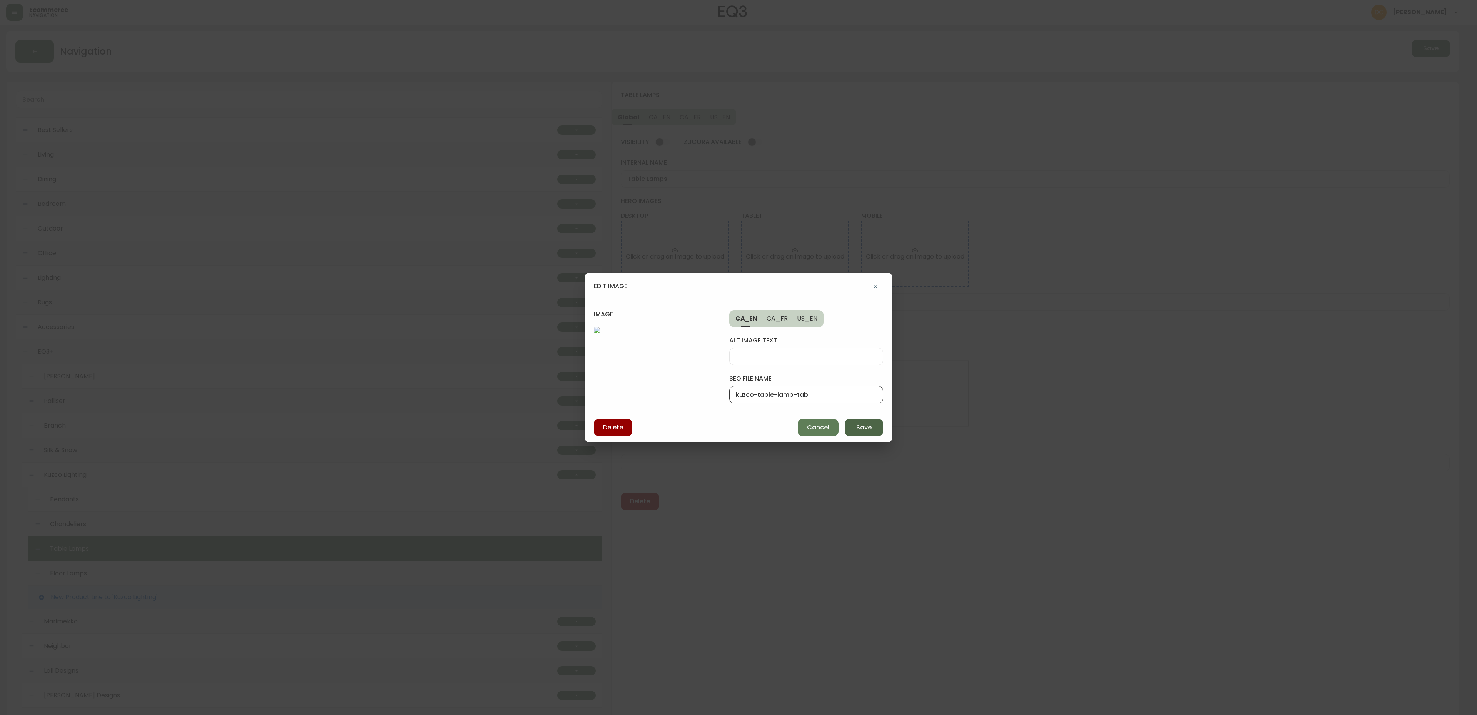
click at [856, 436] on button "Save" at bounding box center [864, 427] width 38 height 17
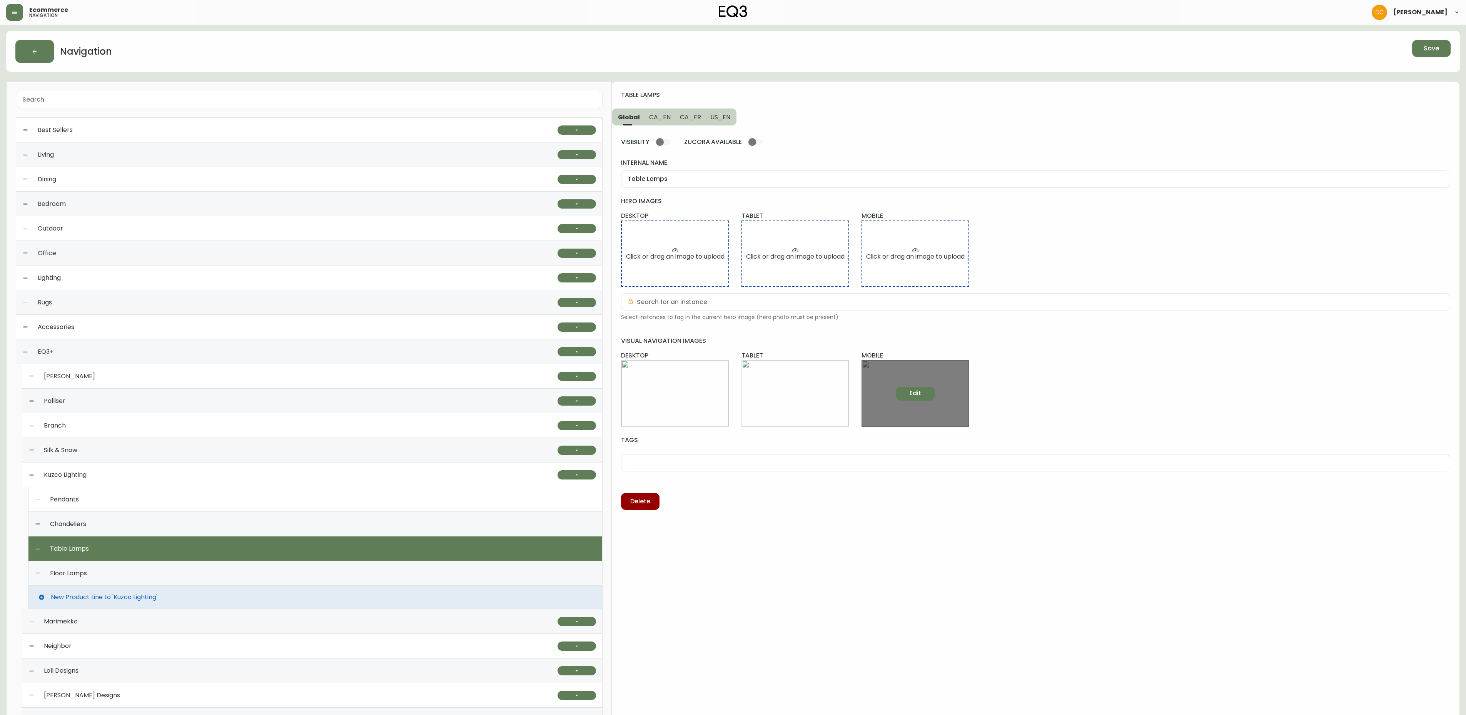
click at [901, 396] on button "Edit" at bounding box center [915, 394] width 38 height 14
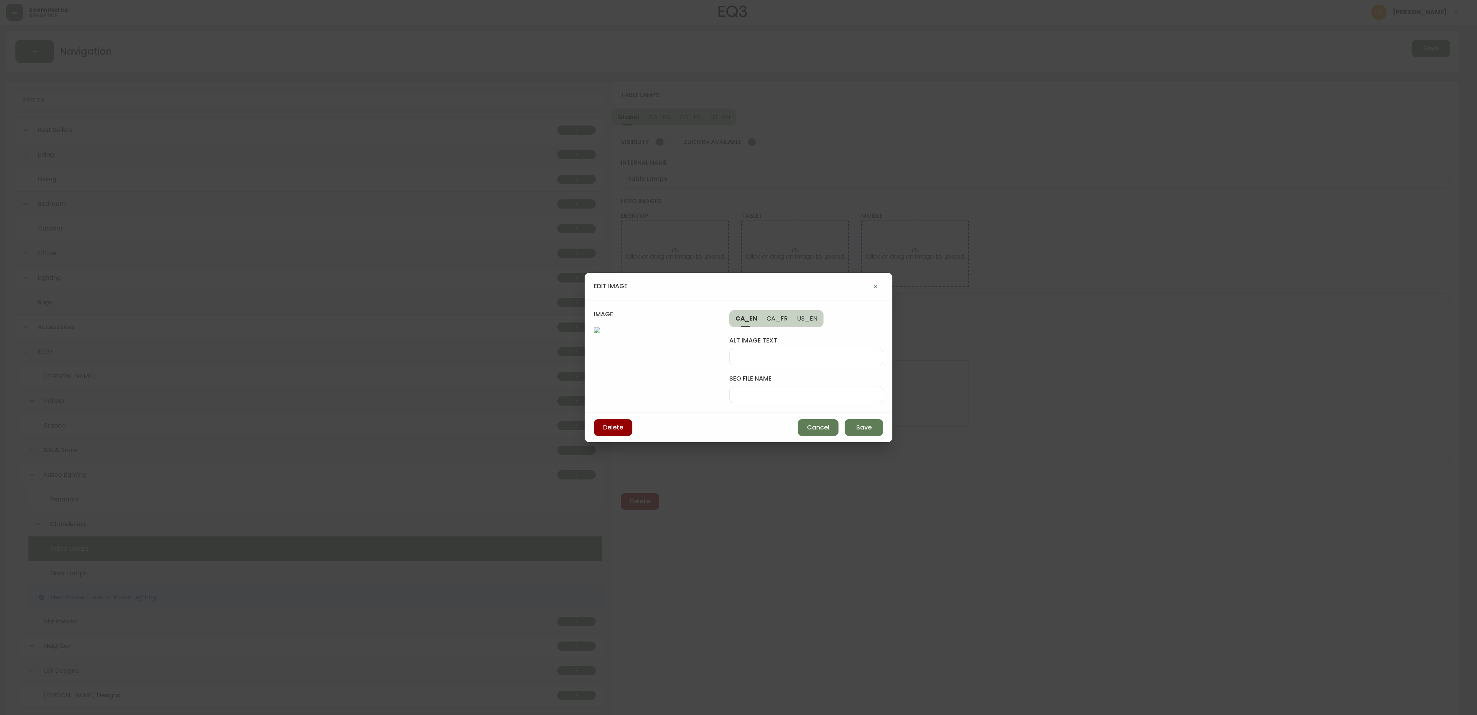
click at [792, 391] on input "seo file name" at bounding box center [806, 394] width 141 height 7
paste input "kuzco-table-lamp-desk"
click at [803, 391] on input "kuzco-table-lamp-desk" at bounding box center [806, 394] width 141 height 7
type input "kuzco-table-lamp-mob"
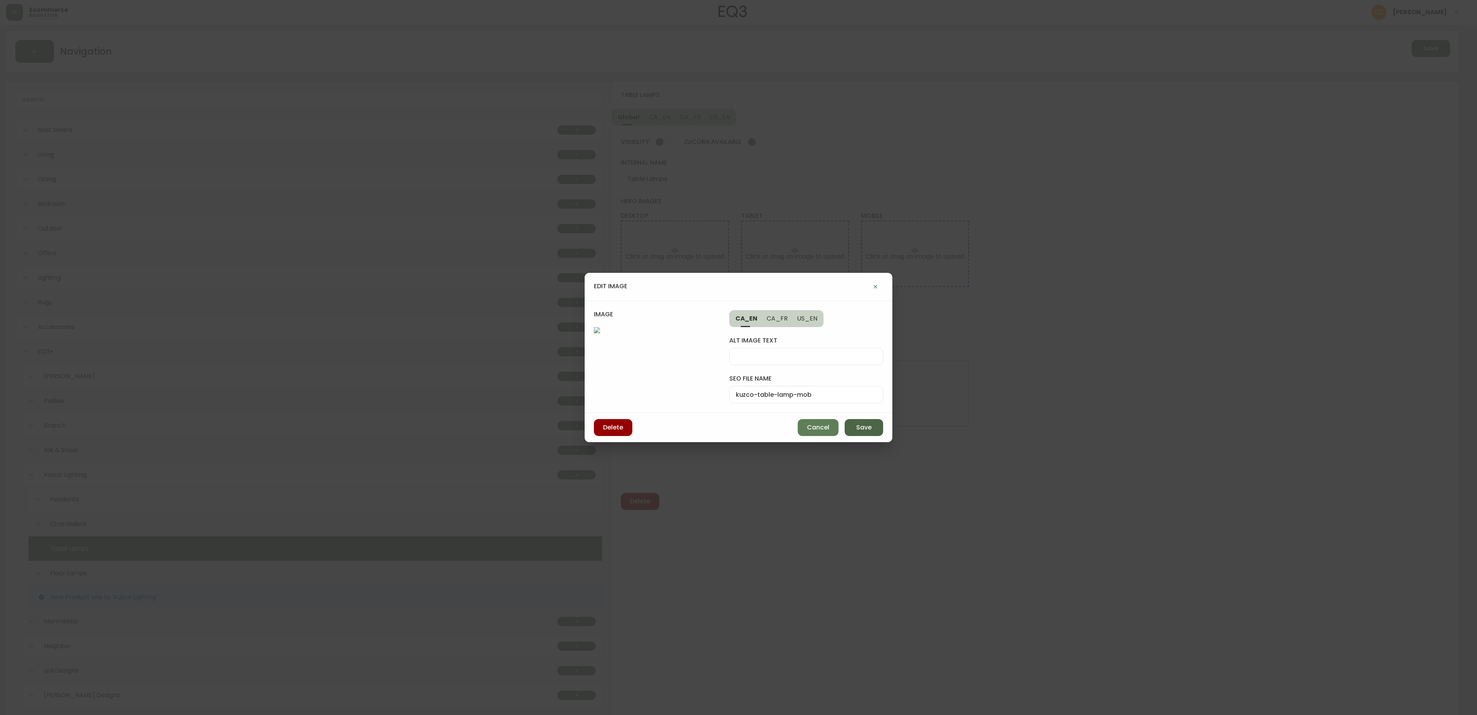
click at [864, 432] on span "Save" at bounding box center [863, 427] width 15 height 8
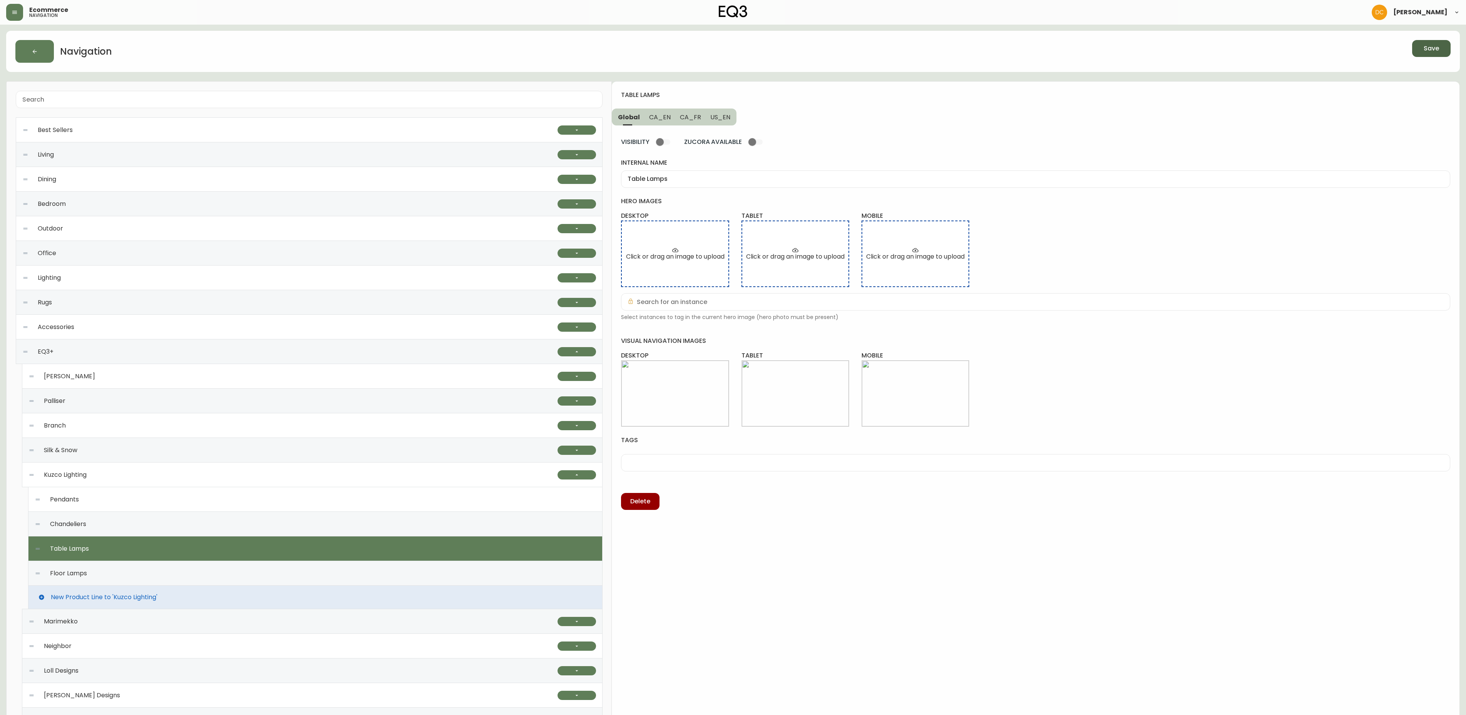
click at [1417, 50] on button "Save" at bounding box center [1431, 48] width 38 height 17
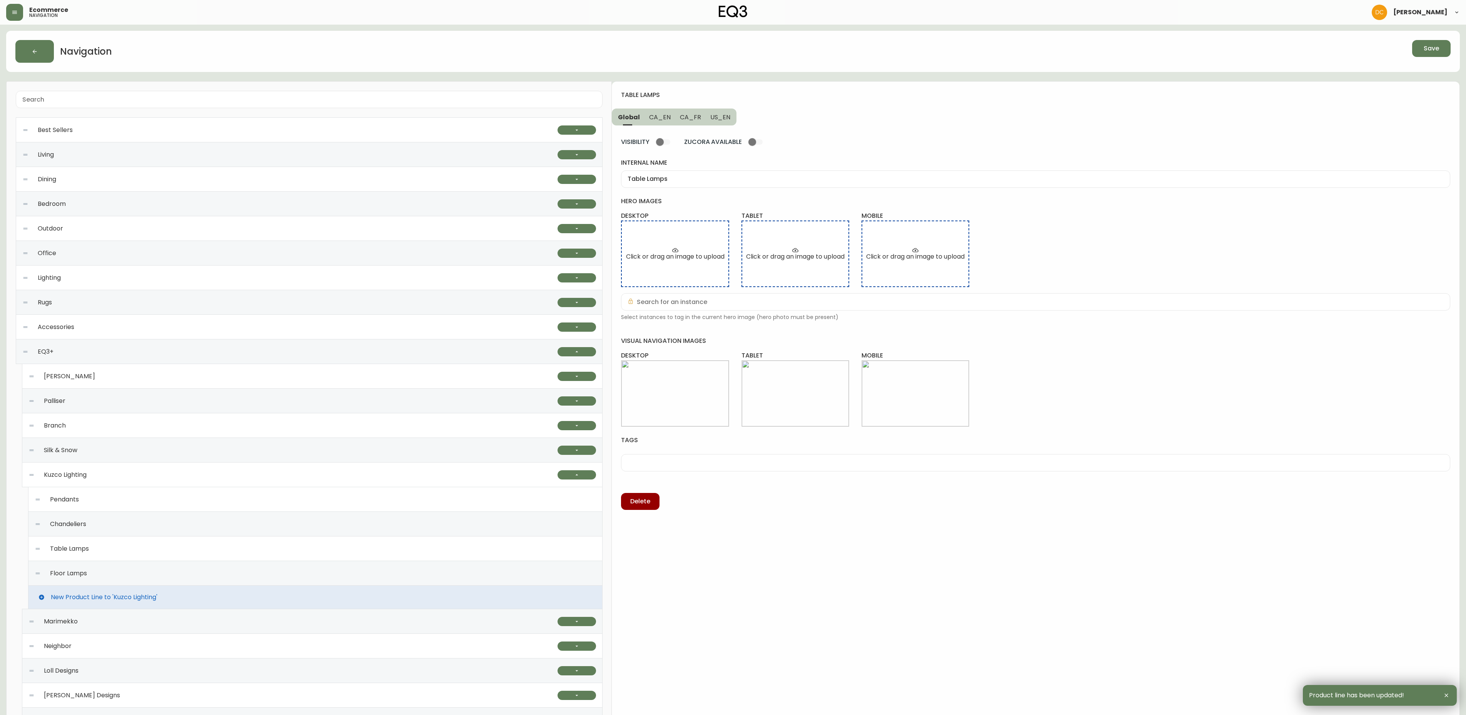
click at [166, 576] on div "Floor Lamps" at bounding box center [315, 573] width 561 height 25
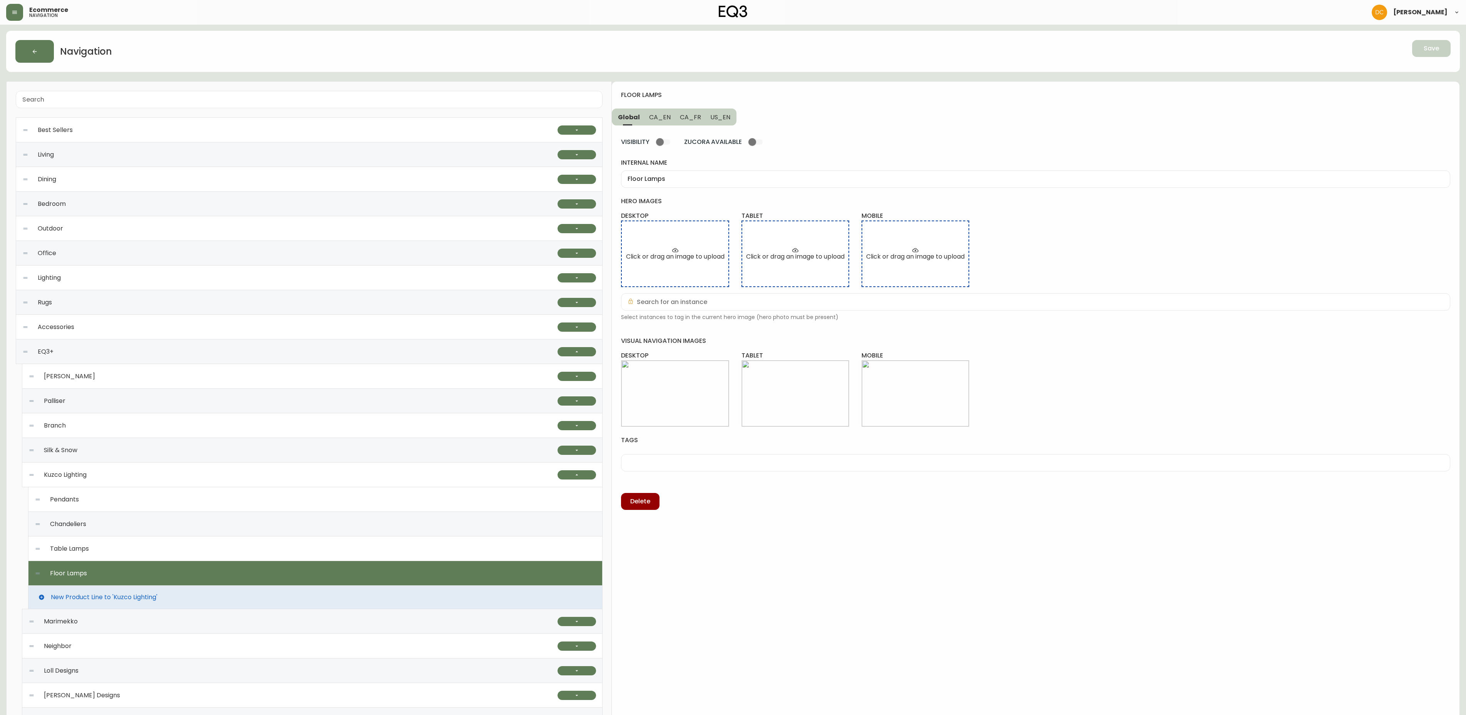
click at [175, 552] on div "Table Lamps" at bounding box center [315, 548] width 561 height 25
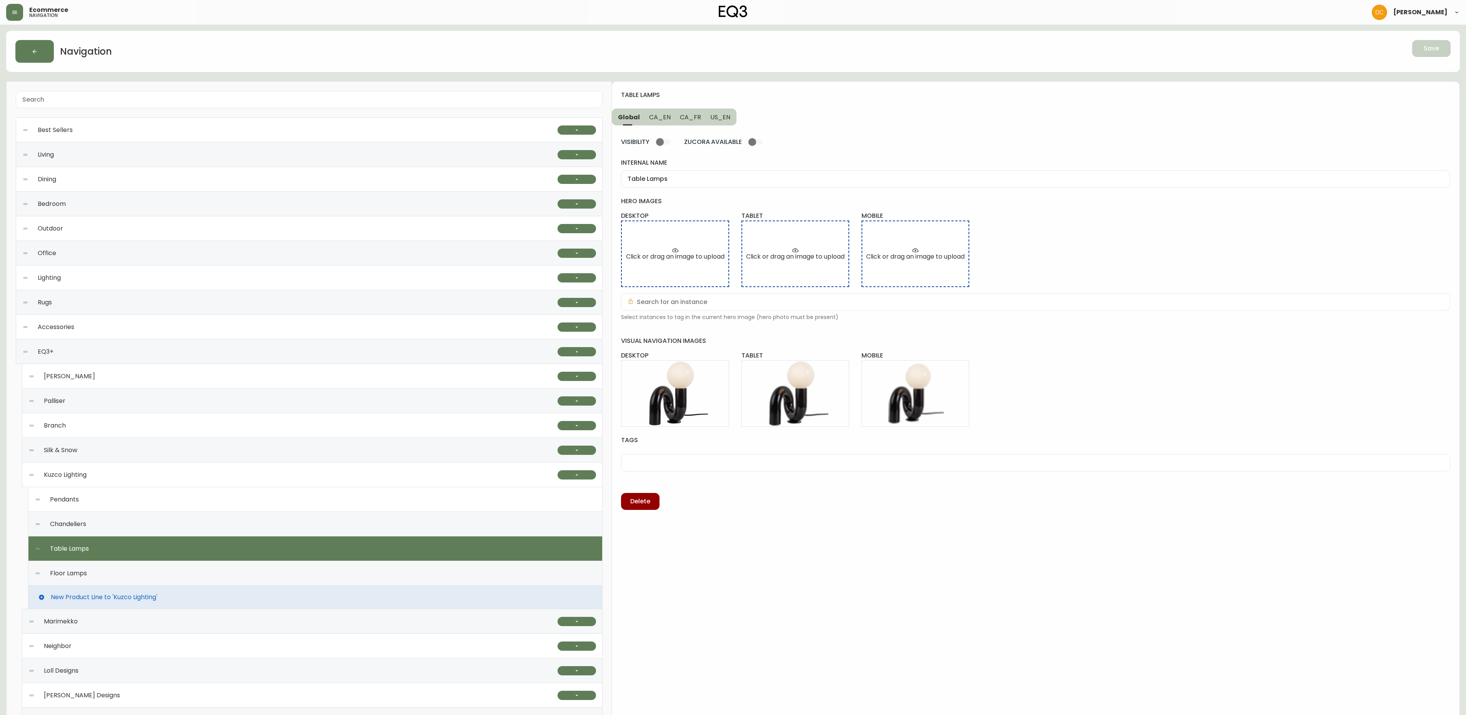
click at [165, 572] on div "Floor Lamps" at bounding box center [315, 573] width 561 height 25
type input "Floor Lamps"
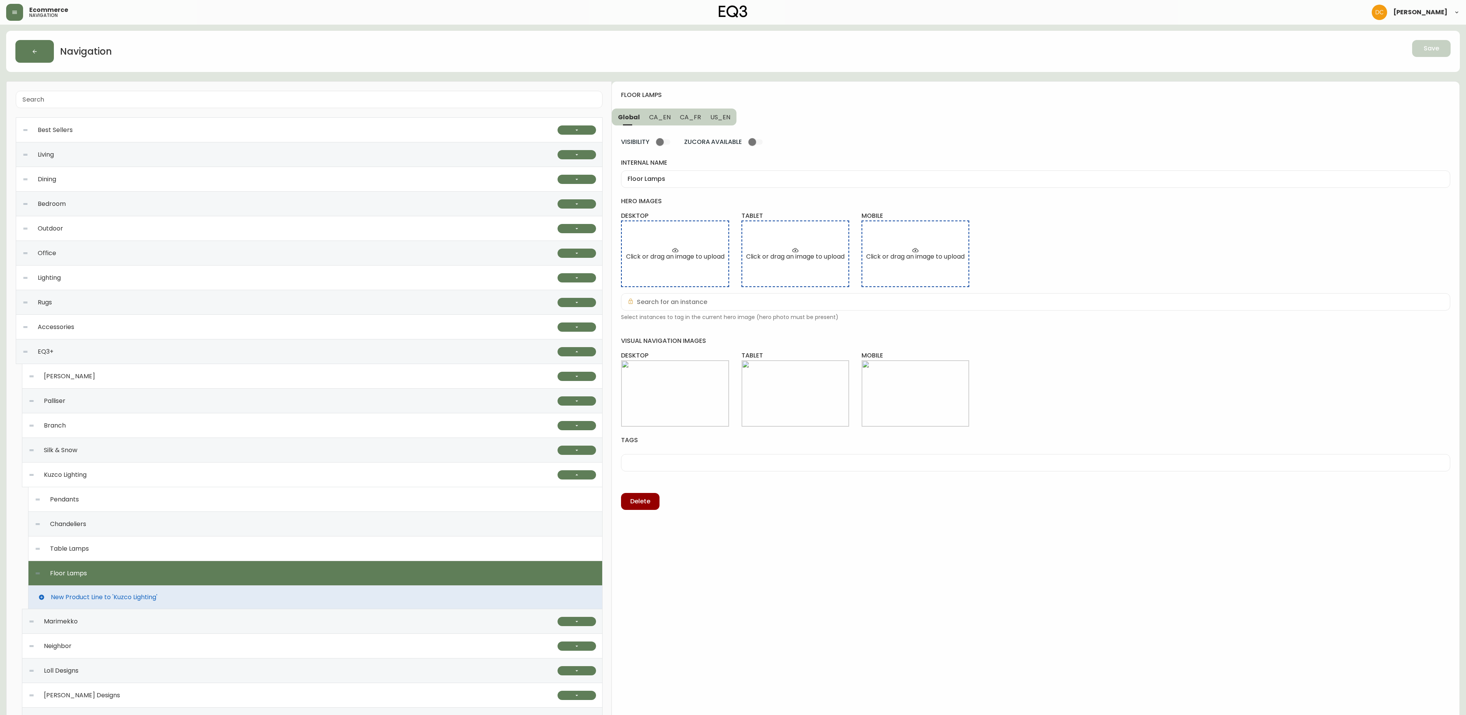
click at [145, 479] on div "Kuzco Lighting" at bounding box center [292, 474] width 529 height 25
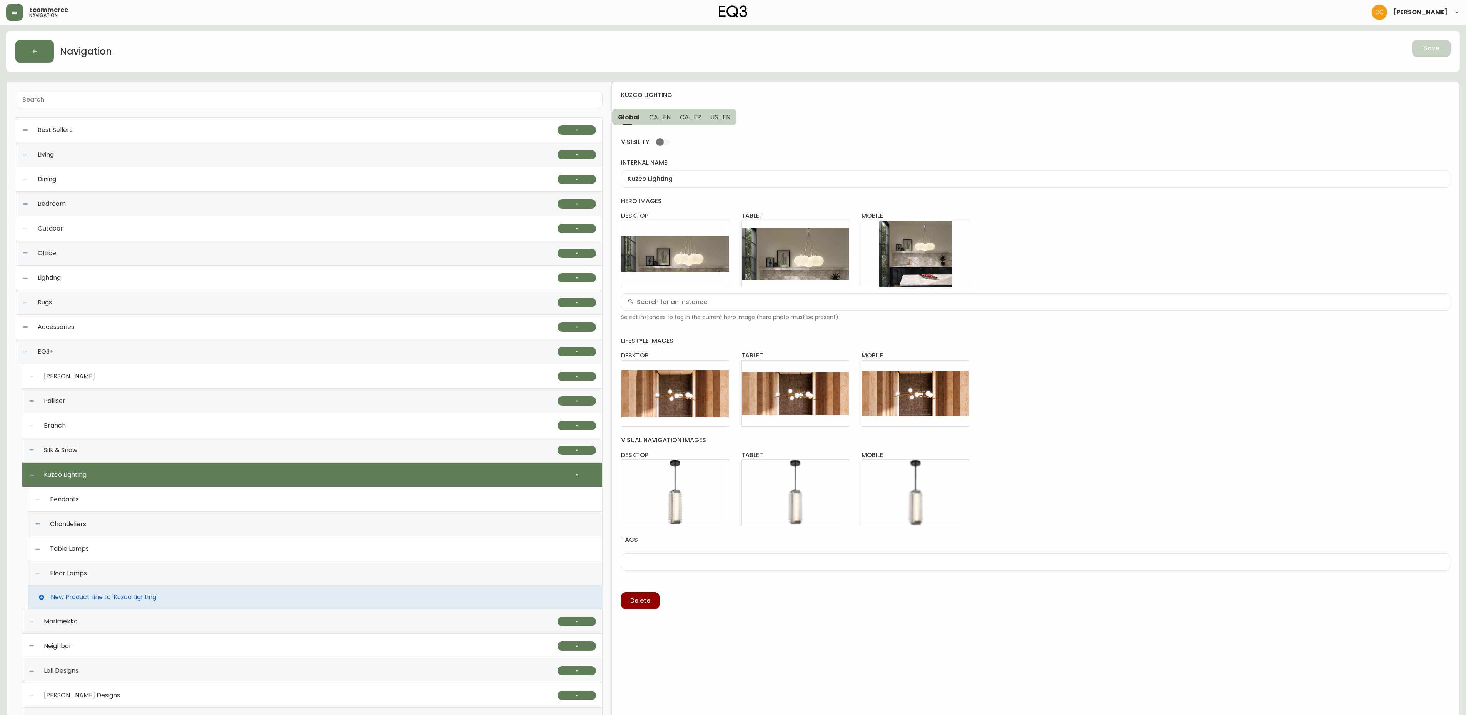
click at [138, 571] on div "Floor Lamps" at bounding box center [315, 573] width 561 height 25
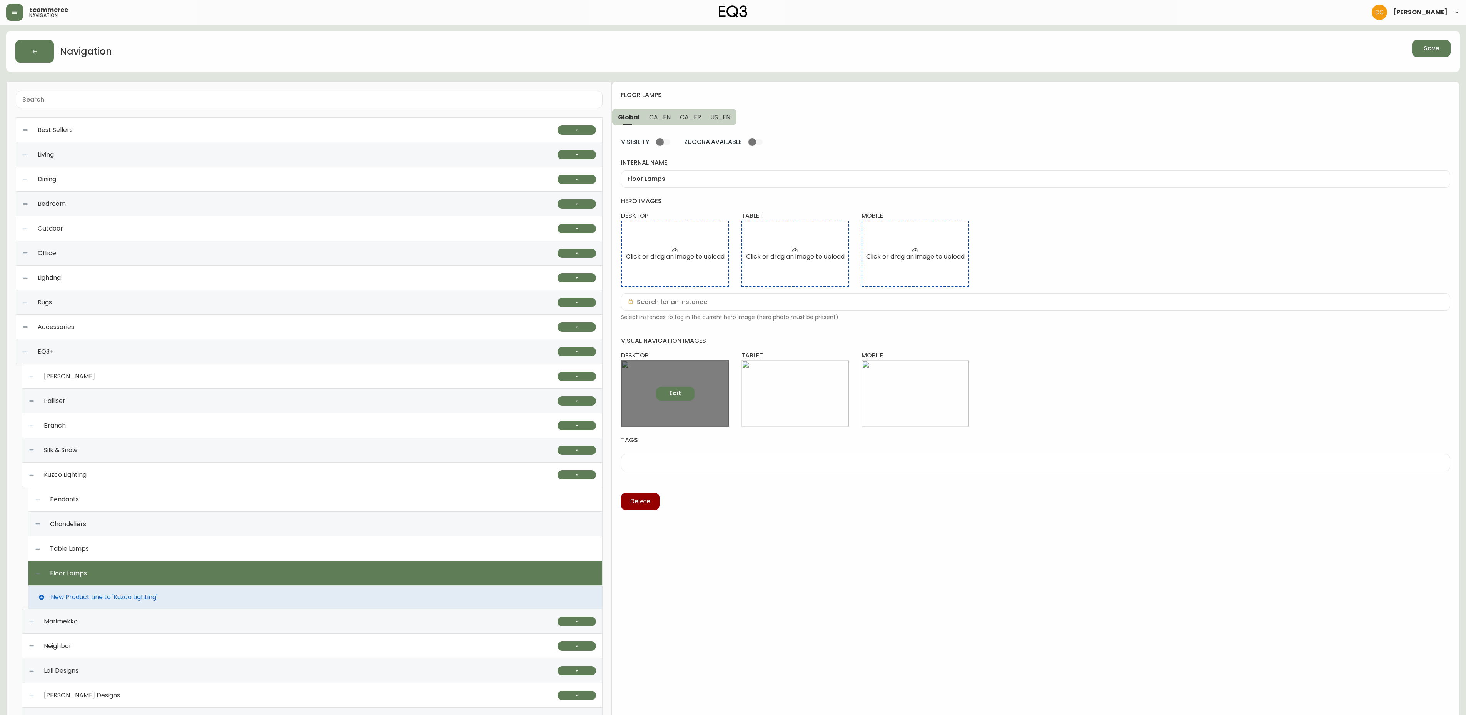
click at [677, 397] on span "Edit" at bounding box center [675, 393] width 12 height 8
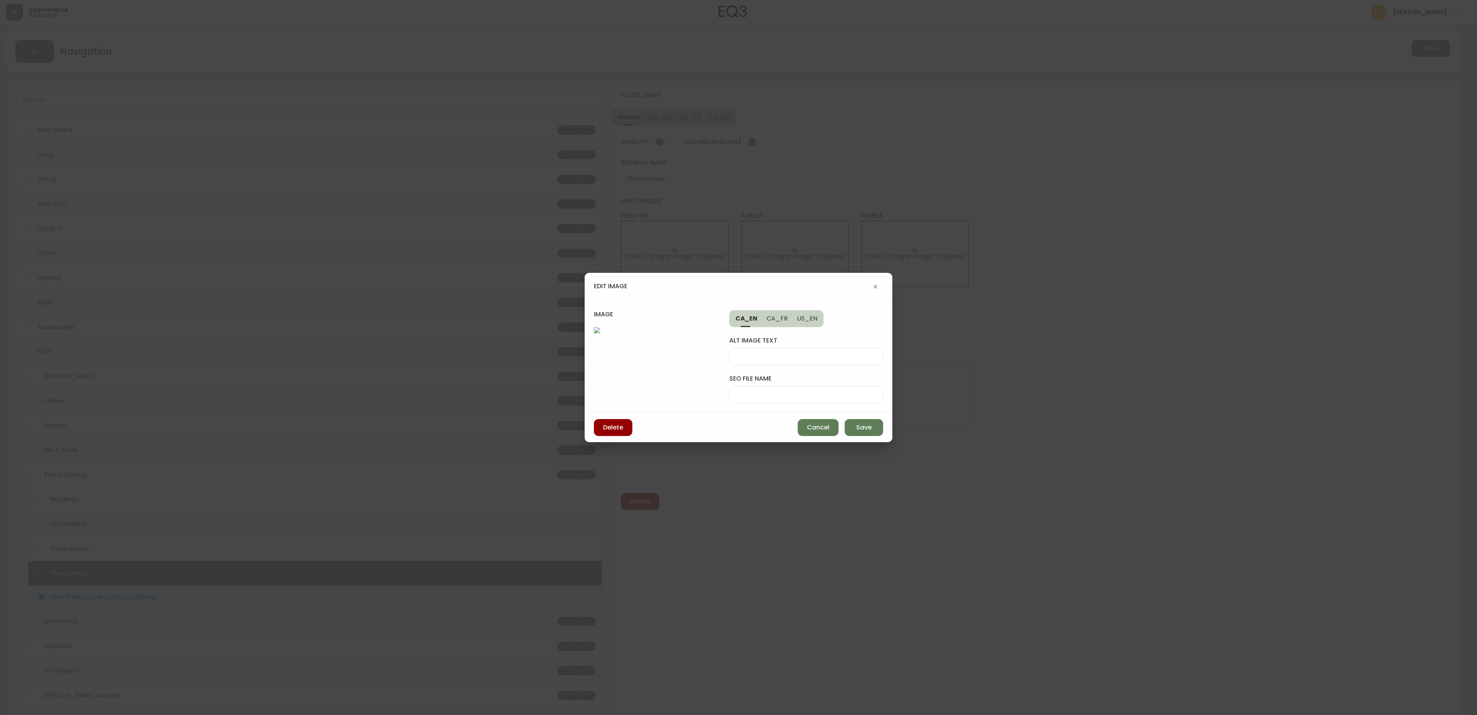
click at [788, 386] on div at bounding box center [806, 394] width 154 height 17
type input "kuzco-floor-lamp-desk"
click at [865, 436] on button "Save" at bounding box center [864, 427] width 38 height 17
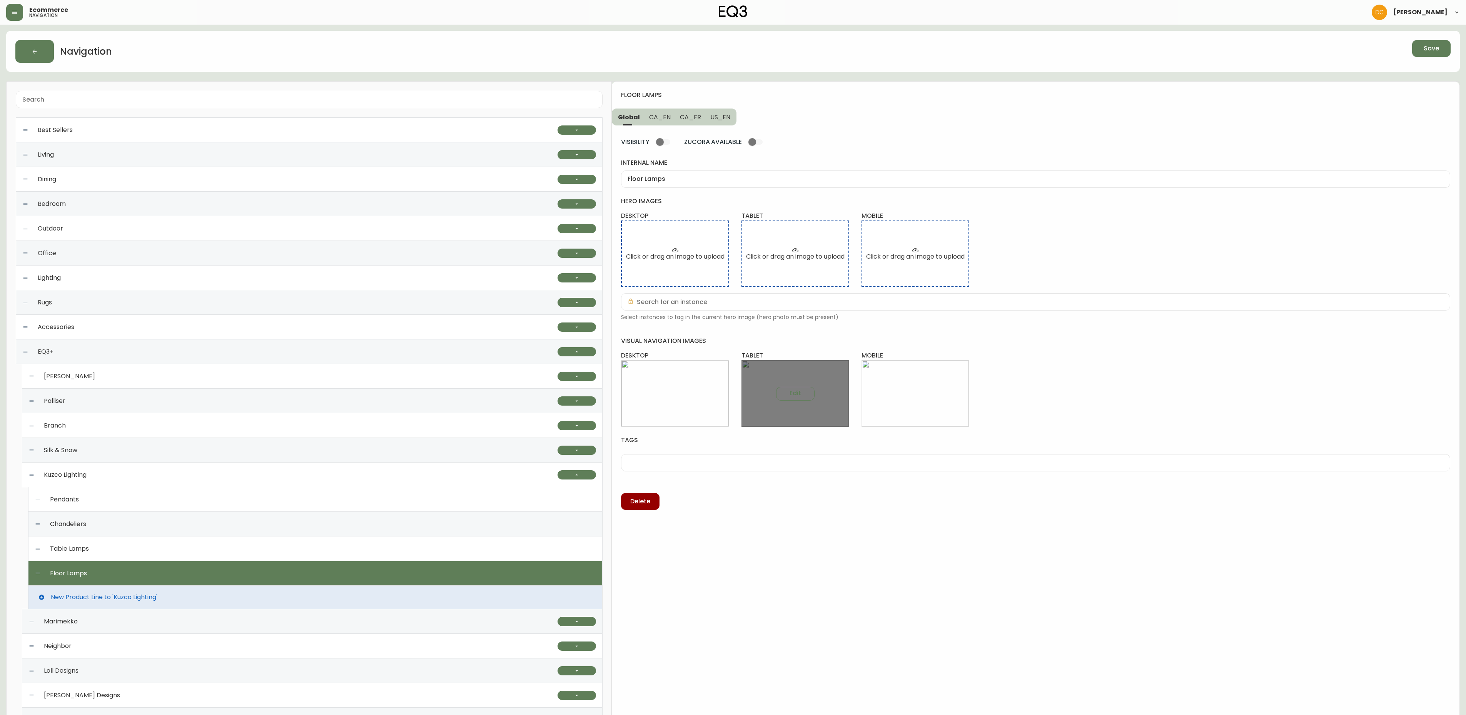
click at [802, 408] on div "Edit" at bounding box center [795, 393] width 108 height 67
click at [802, 399] on button "Edit" at bounding box center [795, 394] width 38 height 14
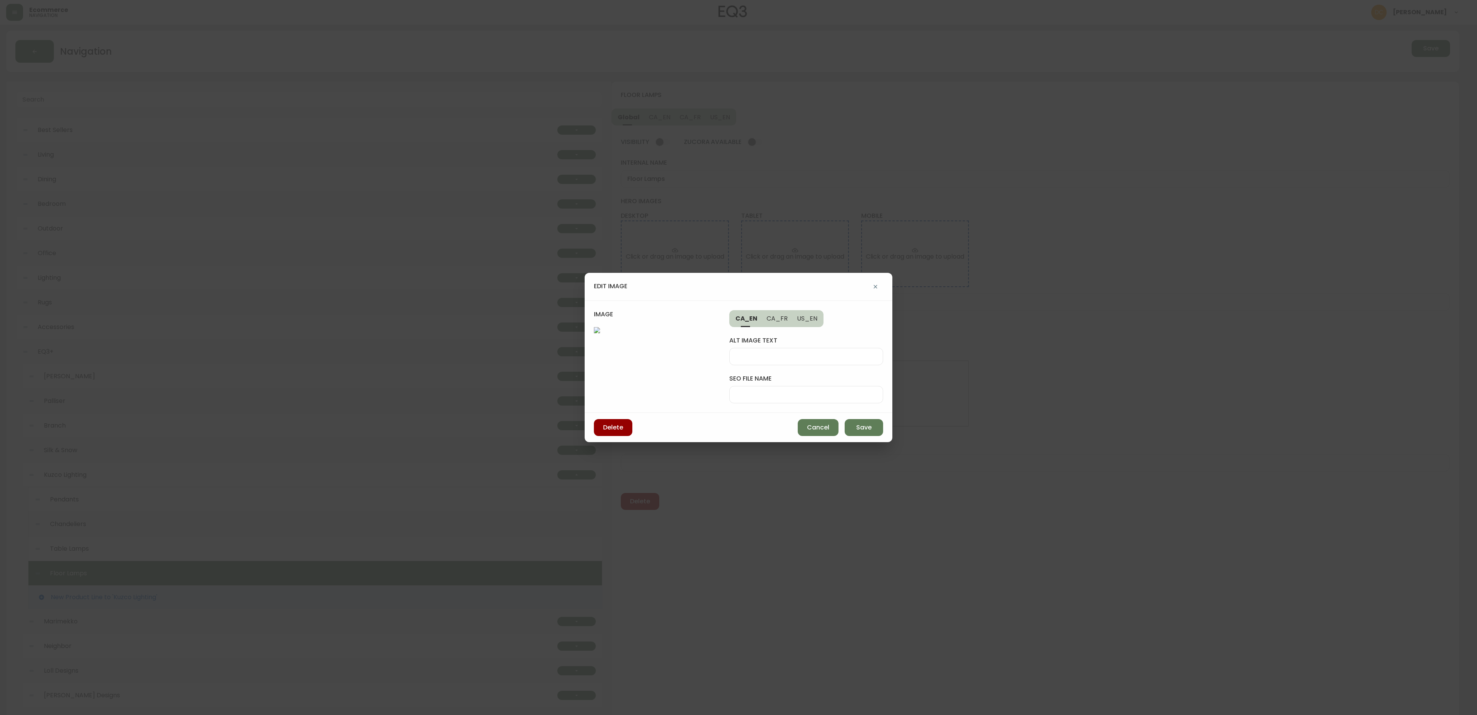
click at [809, 391] on input "seo file name" at bounding box center [806, 394] width 141 height 7
paste input "kuzco-floor-lamp-desk"
click at [809, 391] on input "kuzco-floor-lamp-desk" at bounding box center [806, 394] width 141 height 7
type input "kuzco-floor-lamp-tab"
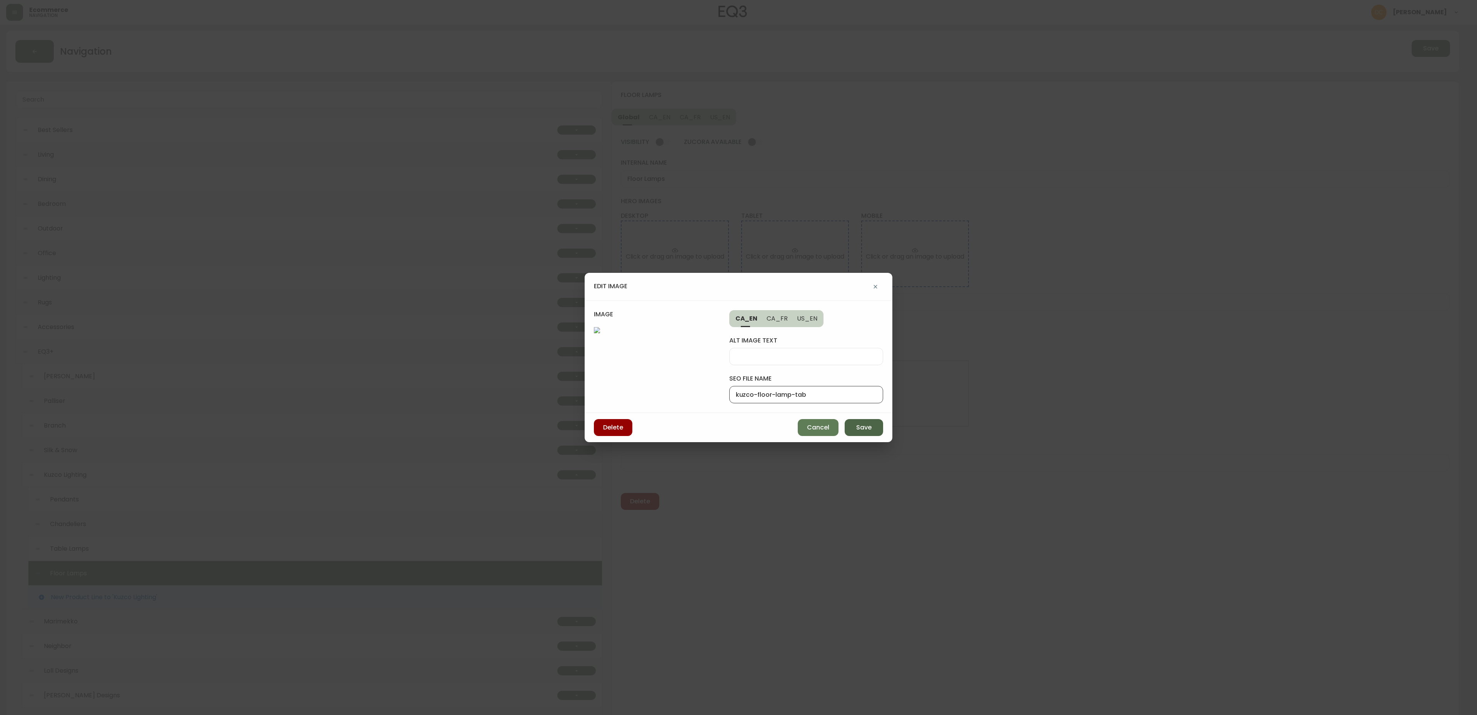
click at [858, 432] on span "Save" at bounding box center [863, 427] width 15 height 8
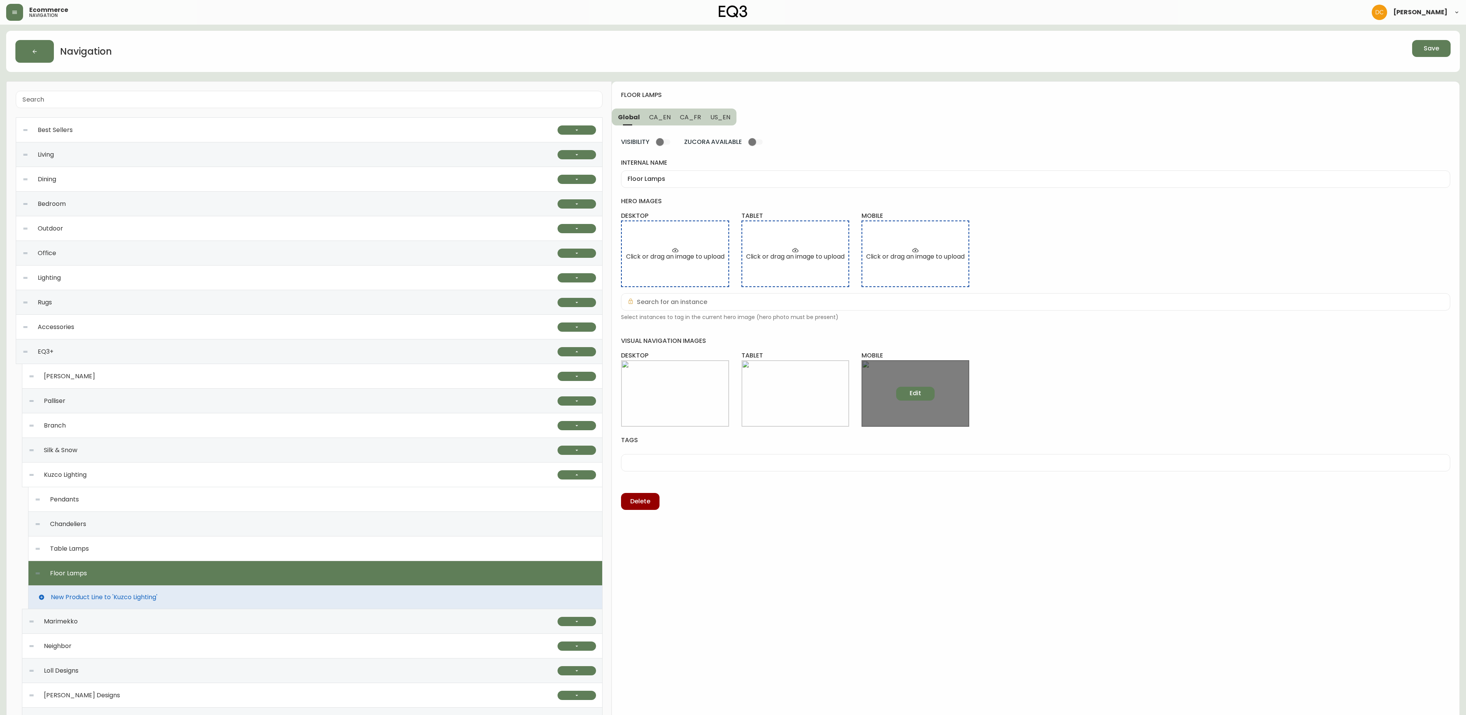
click at [926, 400] on button "Edit" at bounding box center [915, 394] width 38 height 14
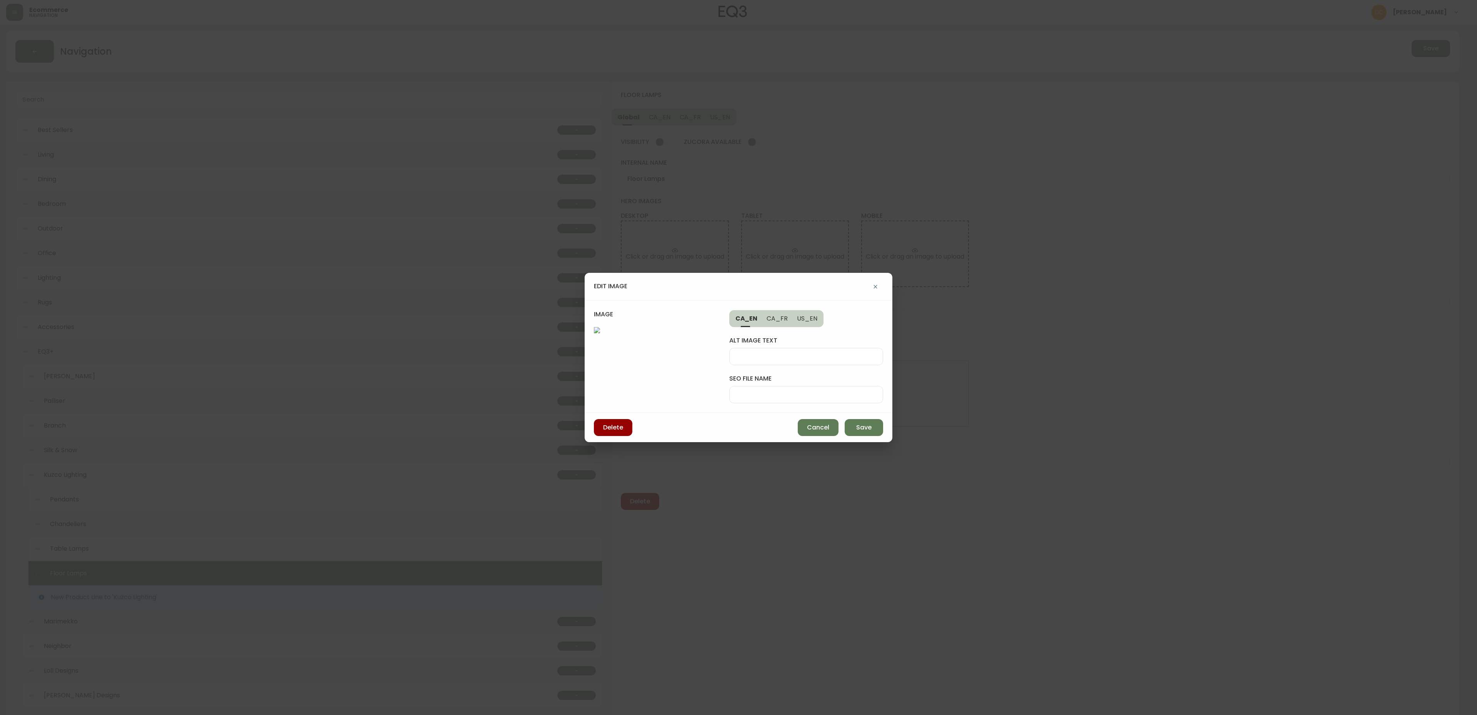
click at [813, 372] on div "alt image text seo file name" at bounding box center [806, 365] width 154 height 77
click at [817, 391] on input "seo file name" at bounding box center [806, 394] width 141 height 7
paste input "kuzco-floor-lamp-desk"
click at [810, 391] on input "kuzco-floor-lamp-desk" at bounding box center [806, 394] width 141 height 7
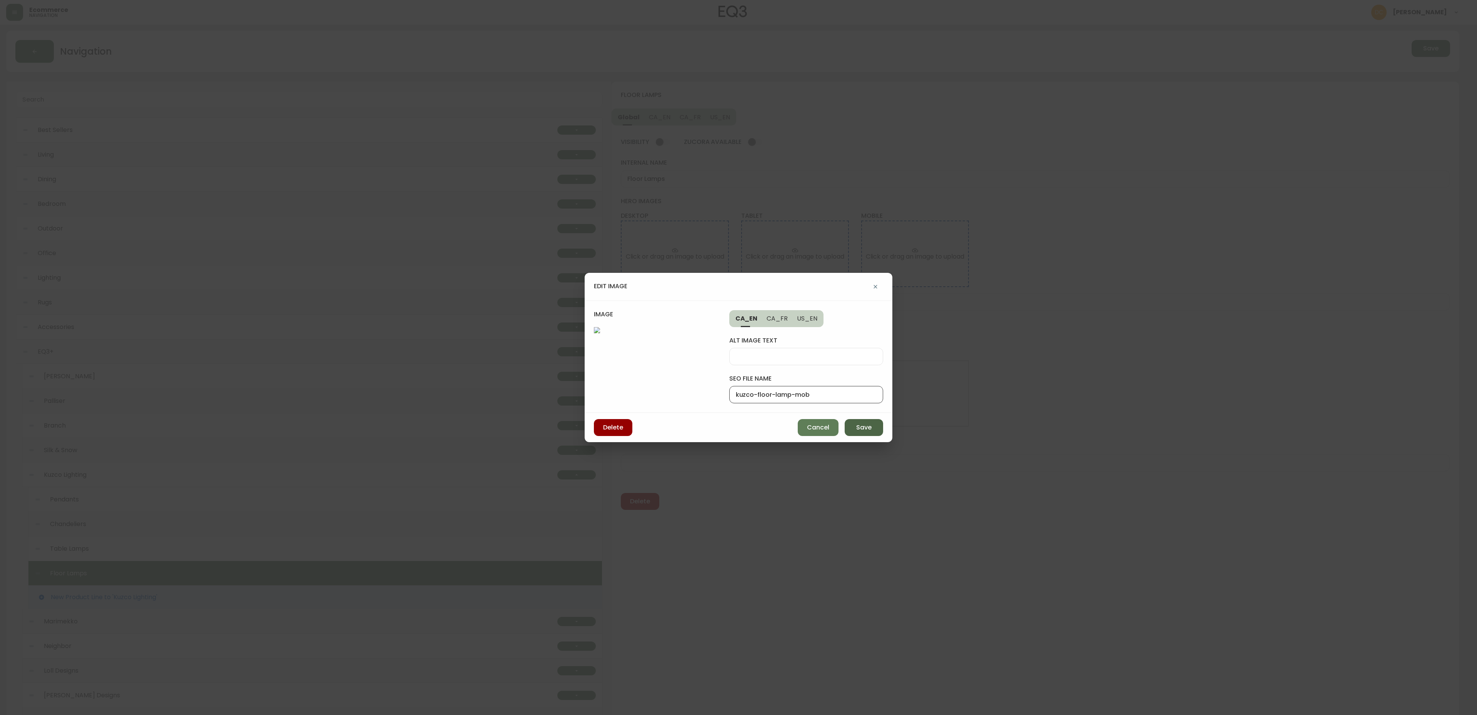
type input "kuzco-floor-lamp-mob"
click at [876, 436] on button "Save" at bounding box center [864, 427] width 38 height 17
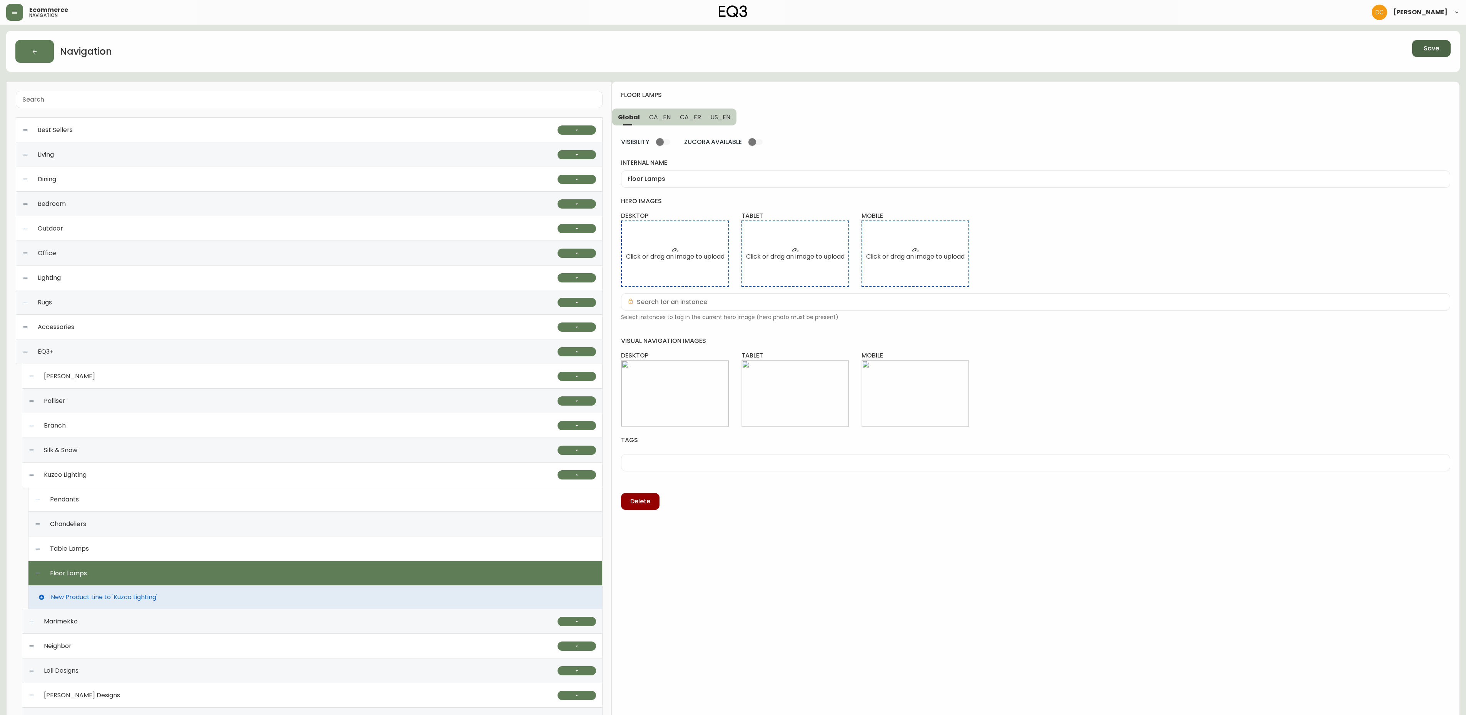
click at [1437, 52] on span "Save" at bounding box center [1430, 48] width 15 height 8
click at [1417, 48] on button "Save" at bounding box center [1431, 48] width 38 height 17
click at [257, 556] on div "Table Lamps" at bounding box center [315, 548] width 561 height 25
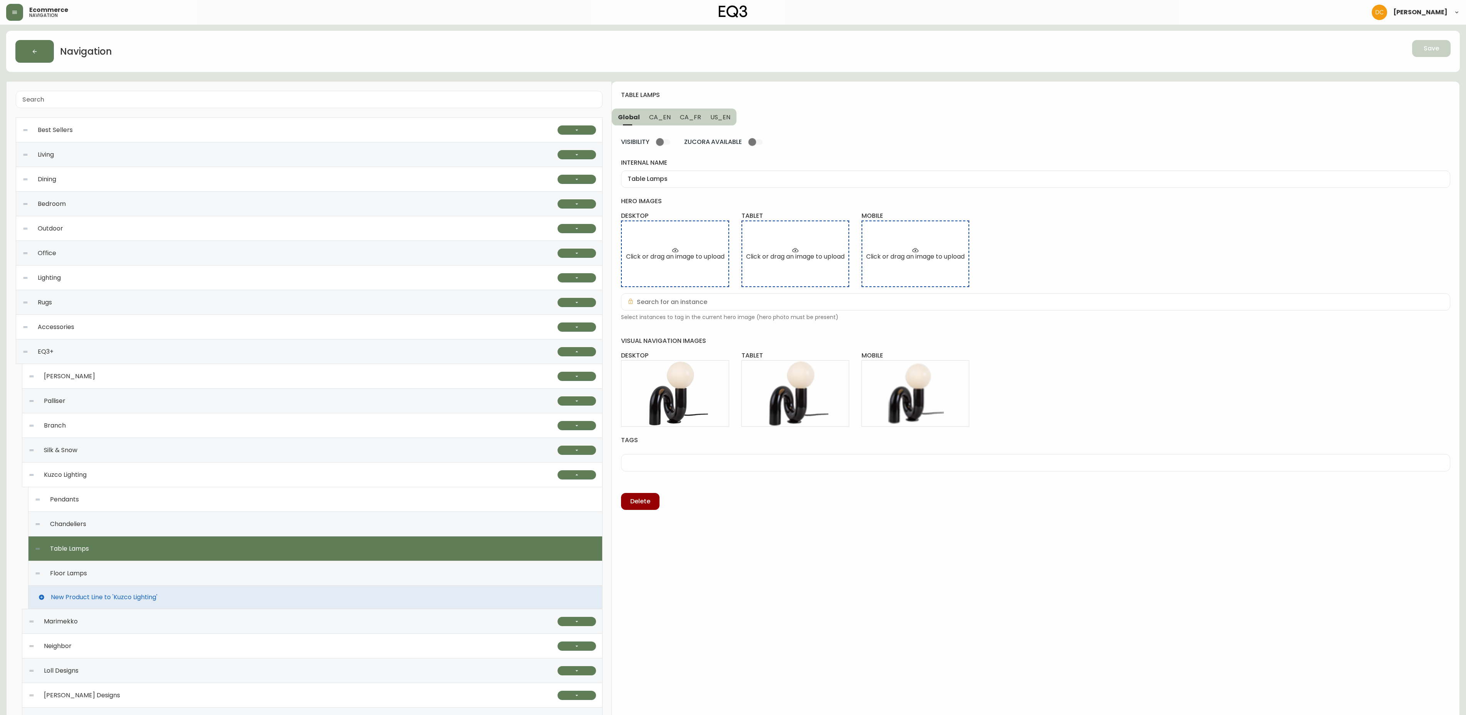
click at [272, 572] on div "Floor Lamps" at bounding box center [315, 573] width 561 height 25
type input "Floor Lamps"
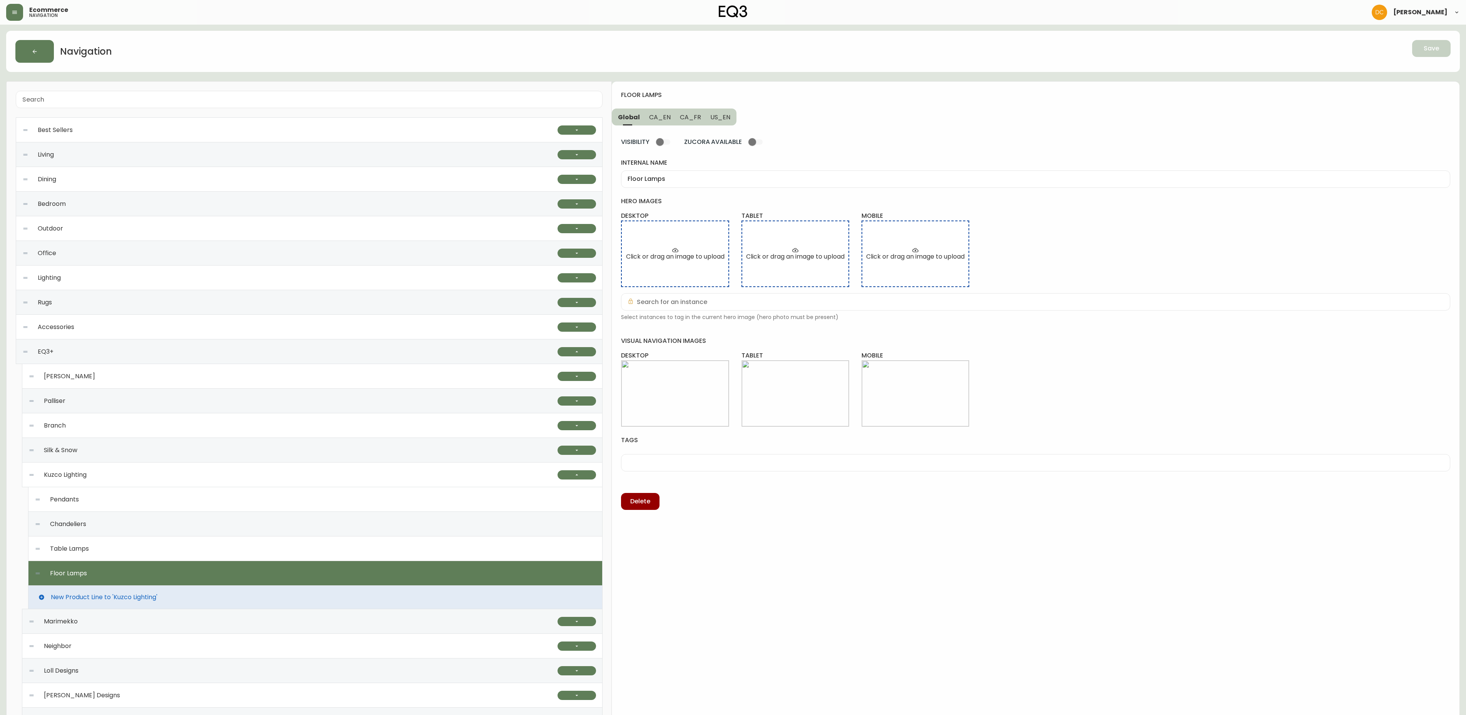
click at [142, 596] on span "New Product Line to 'Kuzco Lighting'" at bounding box center [104, 597] width 107 height 7
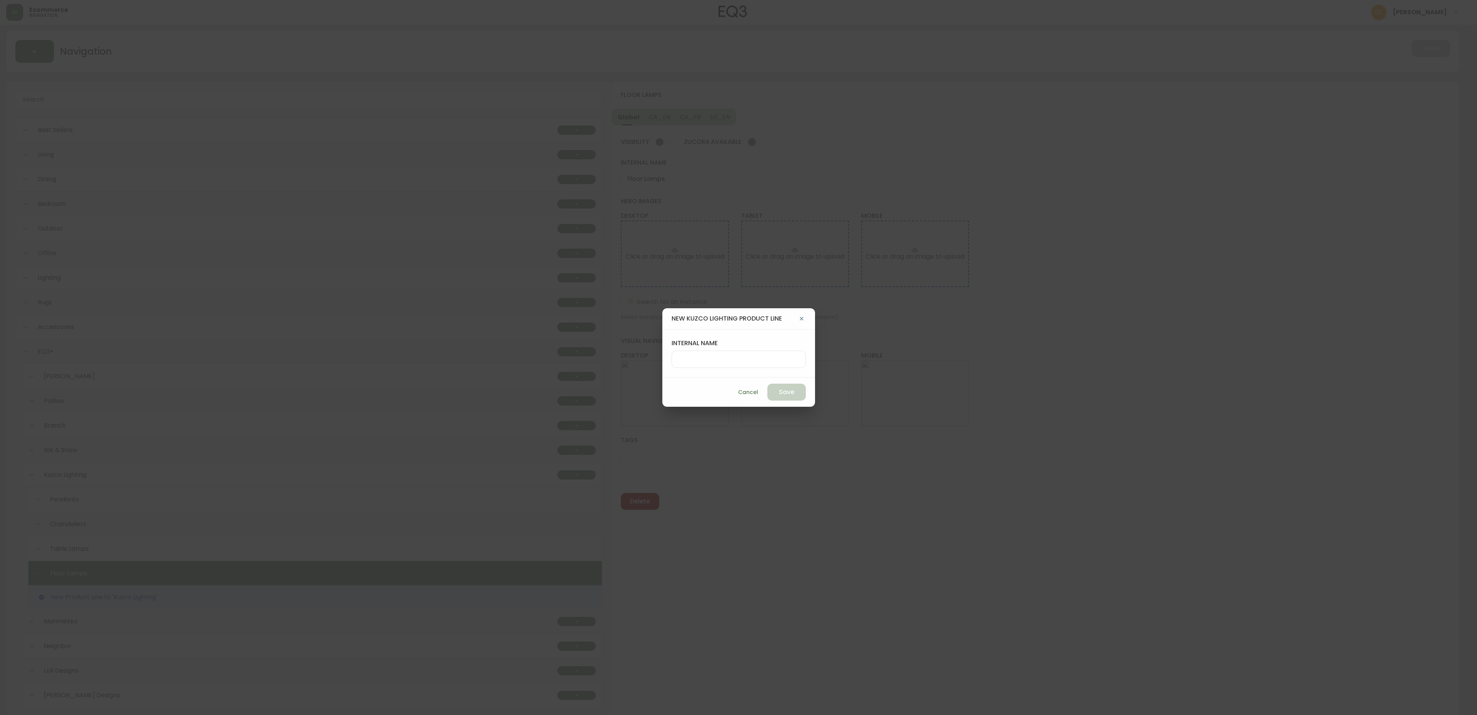
click at [728, 354] on div at bounding box center [739, 358] width 134 height 17
type input "Wall Lights"
click at [779, 394] on span "Save" at bounding box center [786, 392] width 15 height 8
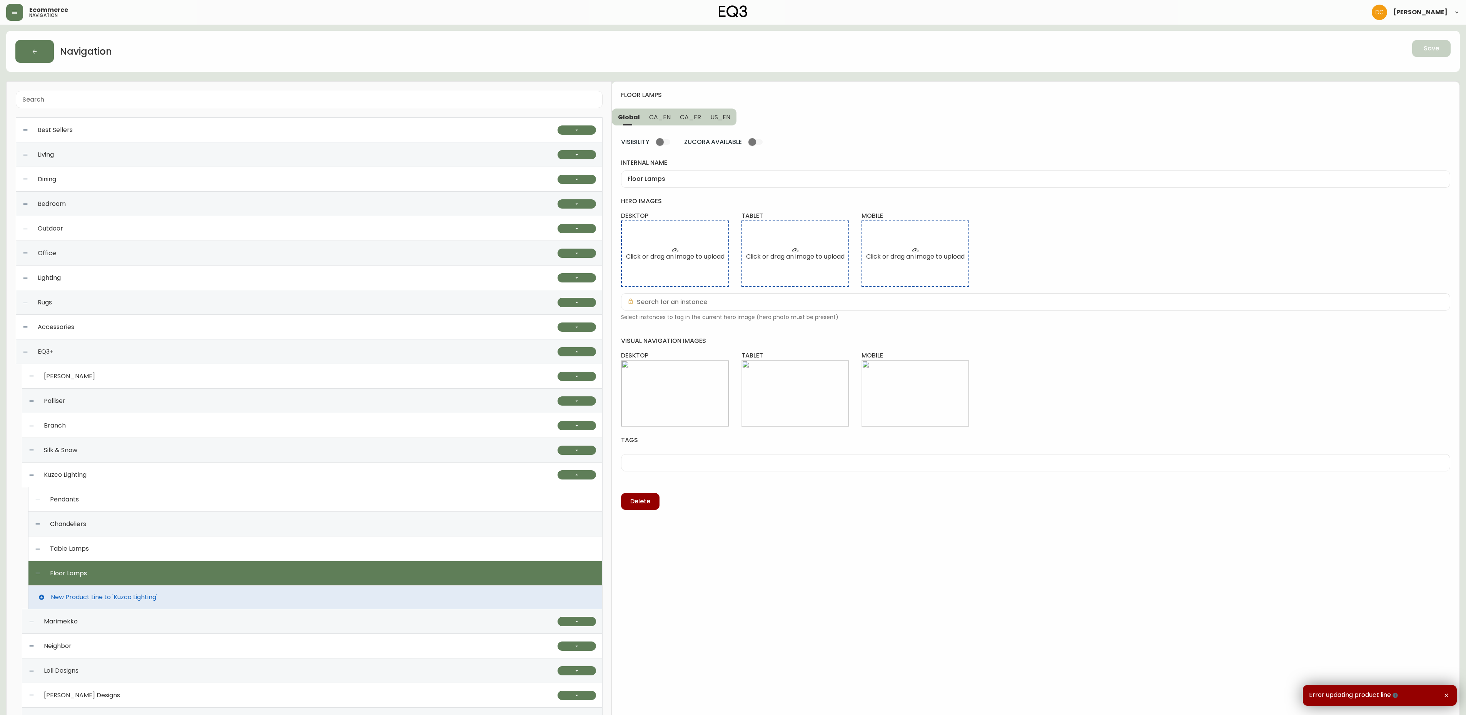
click at [656, 114] on span "CA_EN" at bounding box center [660, 117] width 22 height 8
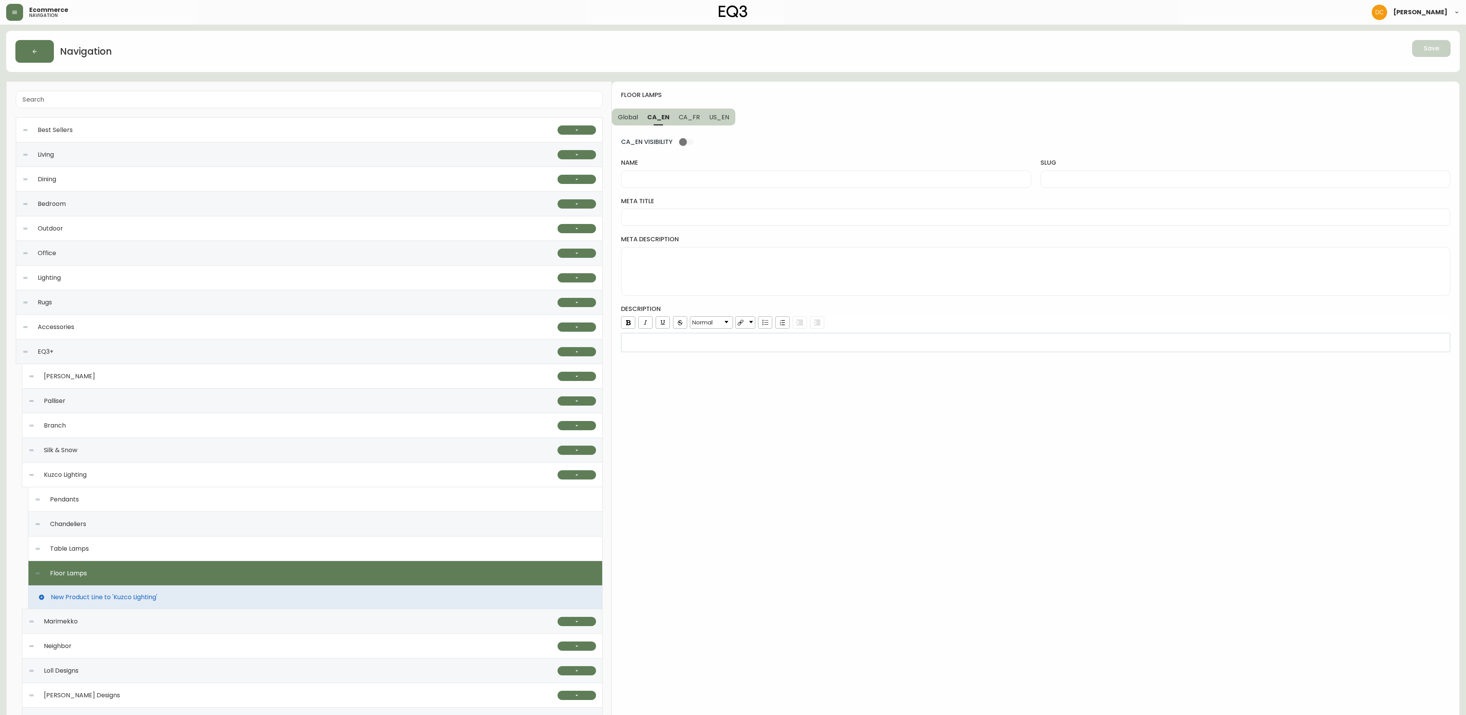
drag, startPoint x: 624, startPoint y: 115, endPoint x: 623, endPoint y: 119, distance: 4.7
click at [623, 115] on span "Global" at bounding box center [628, 117] width 20 height 8
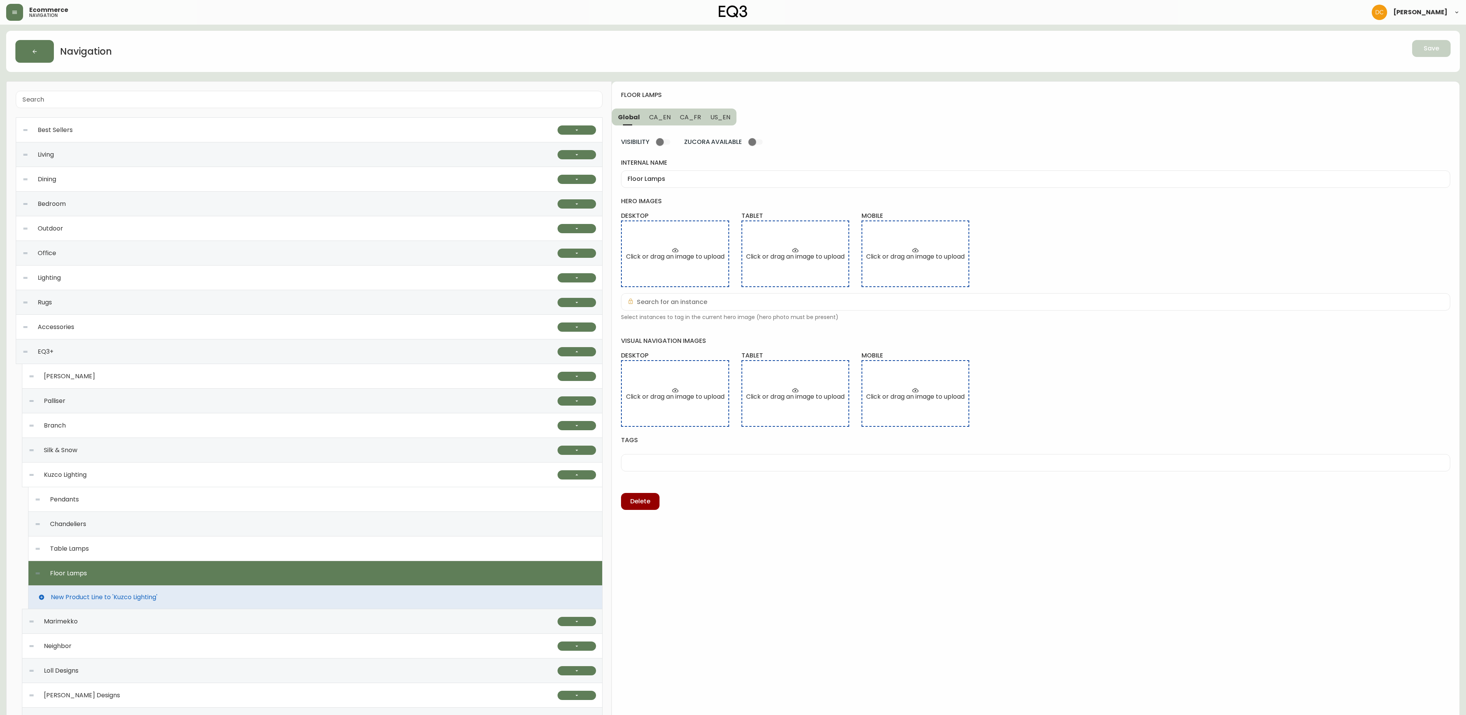
click at [692, 190] on div "VISIBILITY ZUCORA AVAILABLE internal name Floor Lamps hero images desktop Click…" at bounding box center [1035, 317] width 829 height 384
click at [693, 184] on div "Floor Lamps" at bounding box center [1035, 178] width 829 height 17
click at [661, 118] on span "CA_EN" at bounding box center [660, 117] width 22 height 8
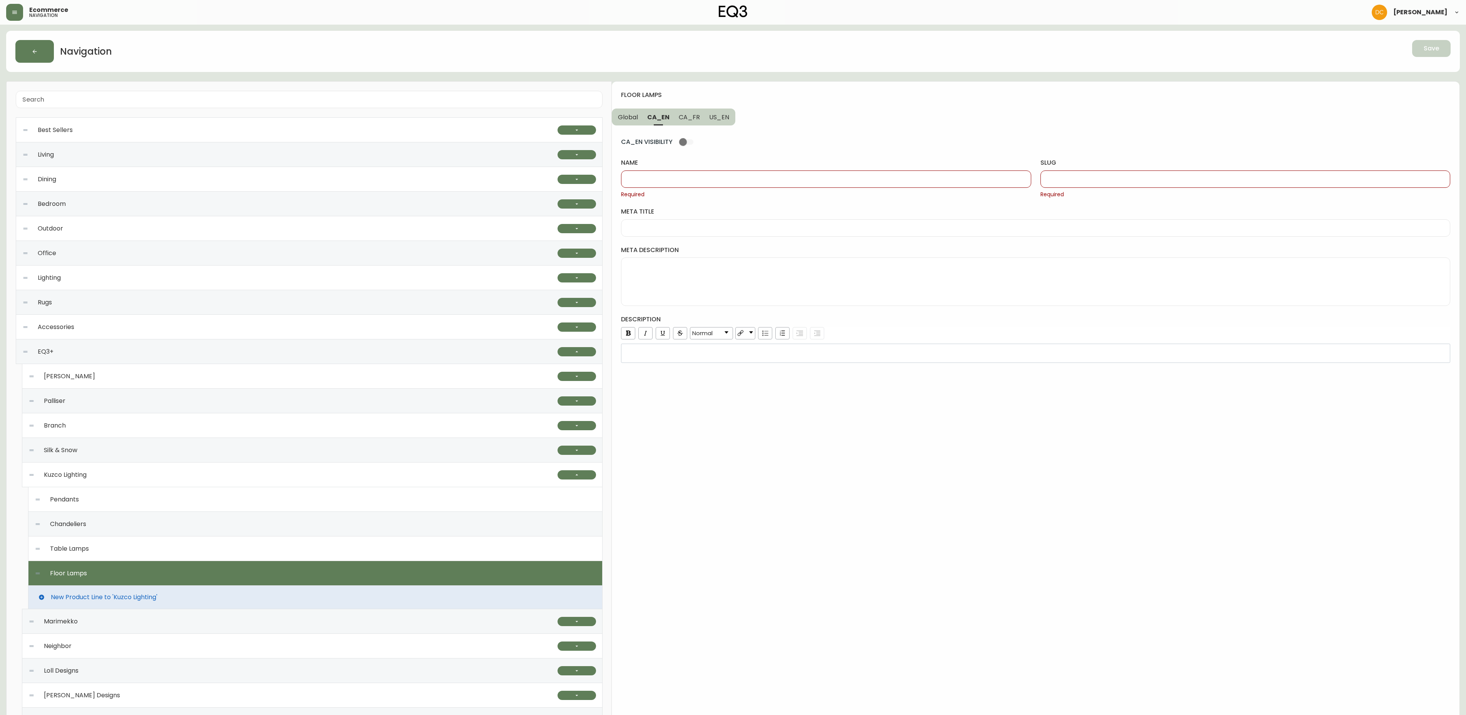
click at [683, 185] on div at bounding box center [826, 178] width 410 height 17
paste input "Floor Lamps"
type input "Floor Lamps"
click at [1052, 177] on input "slug" at bounding box center [1245, 178] width 397 height 7
type input "floor-lamps"
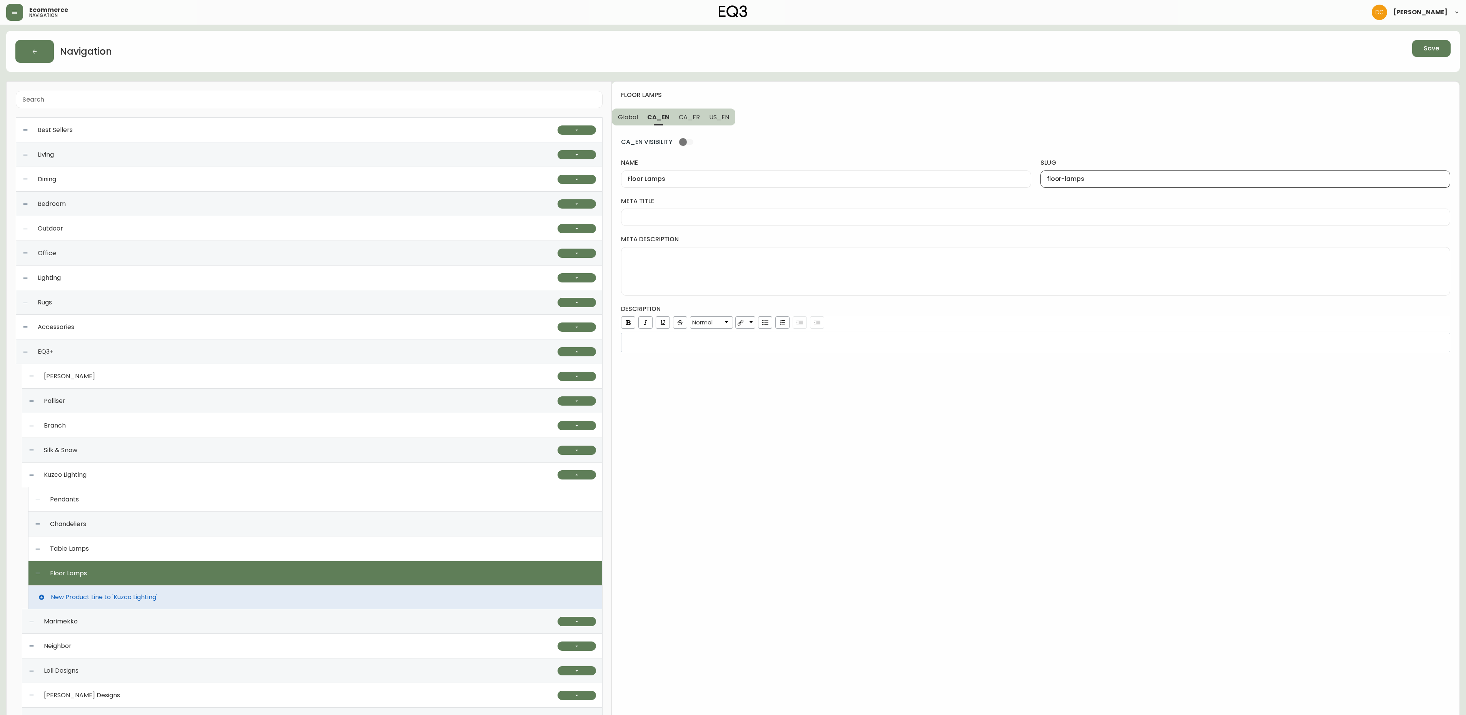
click at [722, 122] on button "US_EN" at bounding box center [719, 116] width 31 height 17
click at [1071, 189] on div "slug Required" at bounding box center [1245, 179] width 410 height 40
click at [1072, 183] on div at bounding box center [1245, 178] width 410 height 17
paste input "floor-lamps"
type input "floor-lamps"
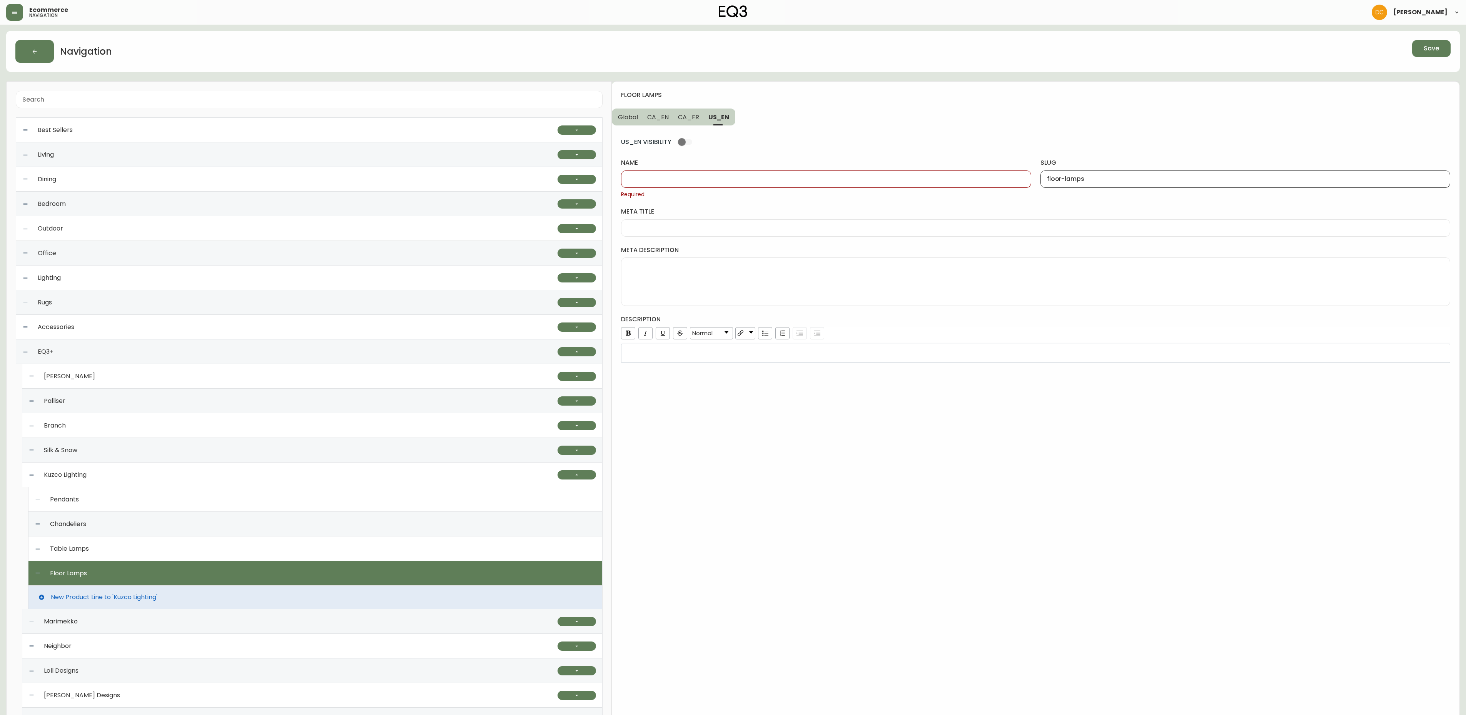
click at [649, 110] on button "CA_EN" at bounding box center [657, 116] width 31 height 17
type input "Floor Lamps"
drag, startPoint x: 691, startPoint y: 166, endPoint x: 689, endPoint y: 175, distance: 9.4
click at [689, 175] on div "name Floor Lamps" at bounding box center [826, 173] width 410 height 29
click at [689, 175] on input "Floor Lamps" at bounding box center [825, 178] width 397 height 7
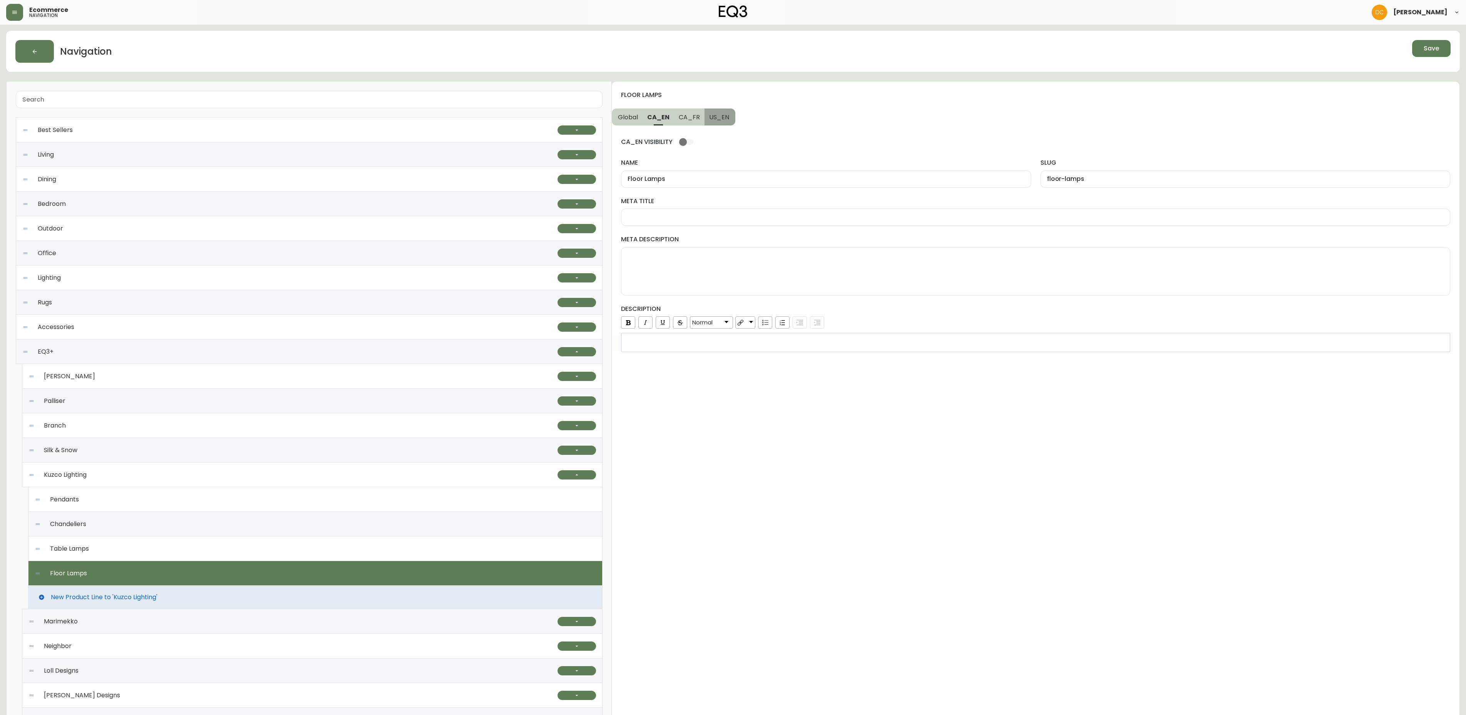
click at [719, 118] on span "US_EN" at bounding box center [719, 117] width 20 height 8
click at [699, 177] on input "name" at bounding box center [825, 178] width 397 height 7
paste input "Floor Lamps"
type input "Floor Lamps"
click at [687, 114] on span "CA_FR" at bounding box center [688, 117] width 21 height 8
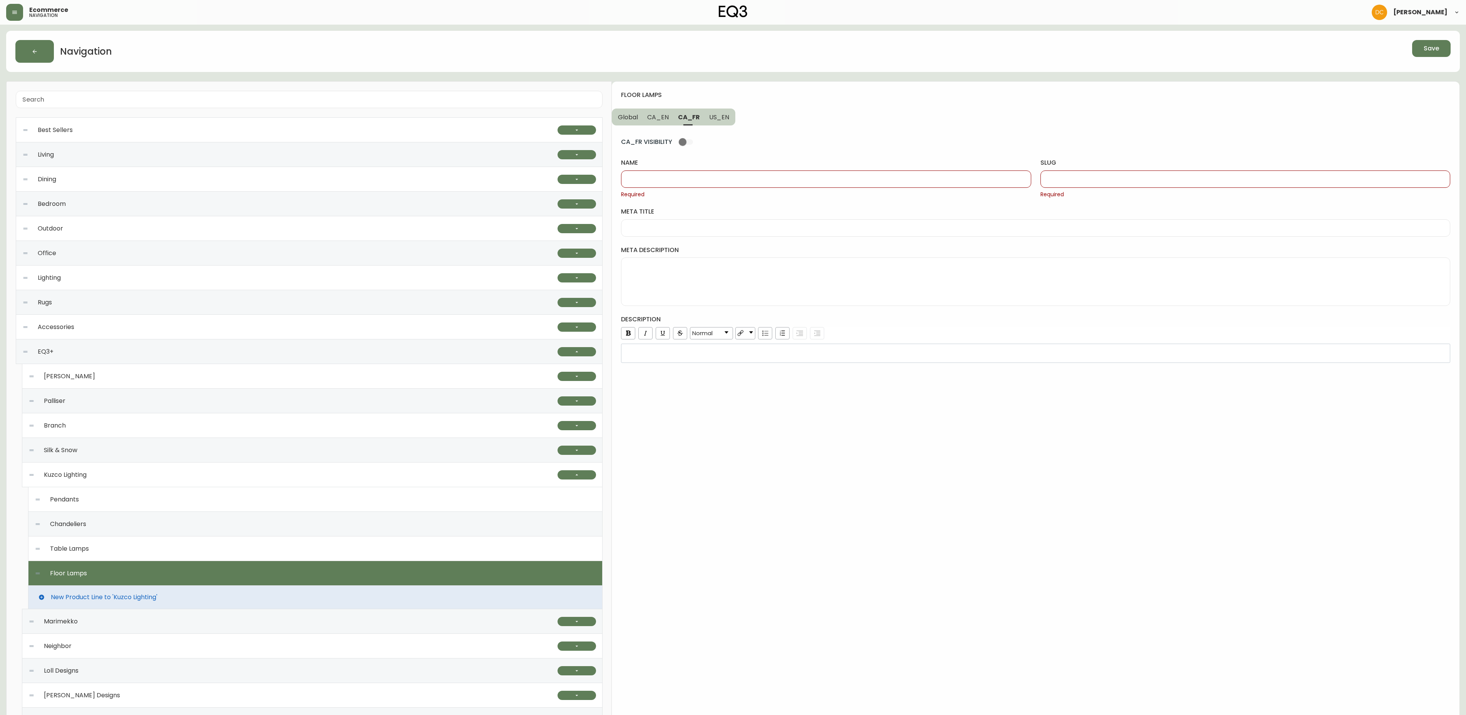
click at [695, 176] on input "name" at bounding box center [825, 178] width 397 height 7
type input "Lampes sur pied"
click at [1093, 175] on input "slug" at bounding box center [1245, 178] width 397 height 7
type input "lampes-sur-pied"
click at [652, 121] on span "CA_EN" at bounding box center [658, 117] width 22 height 8
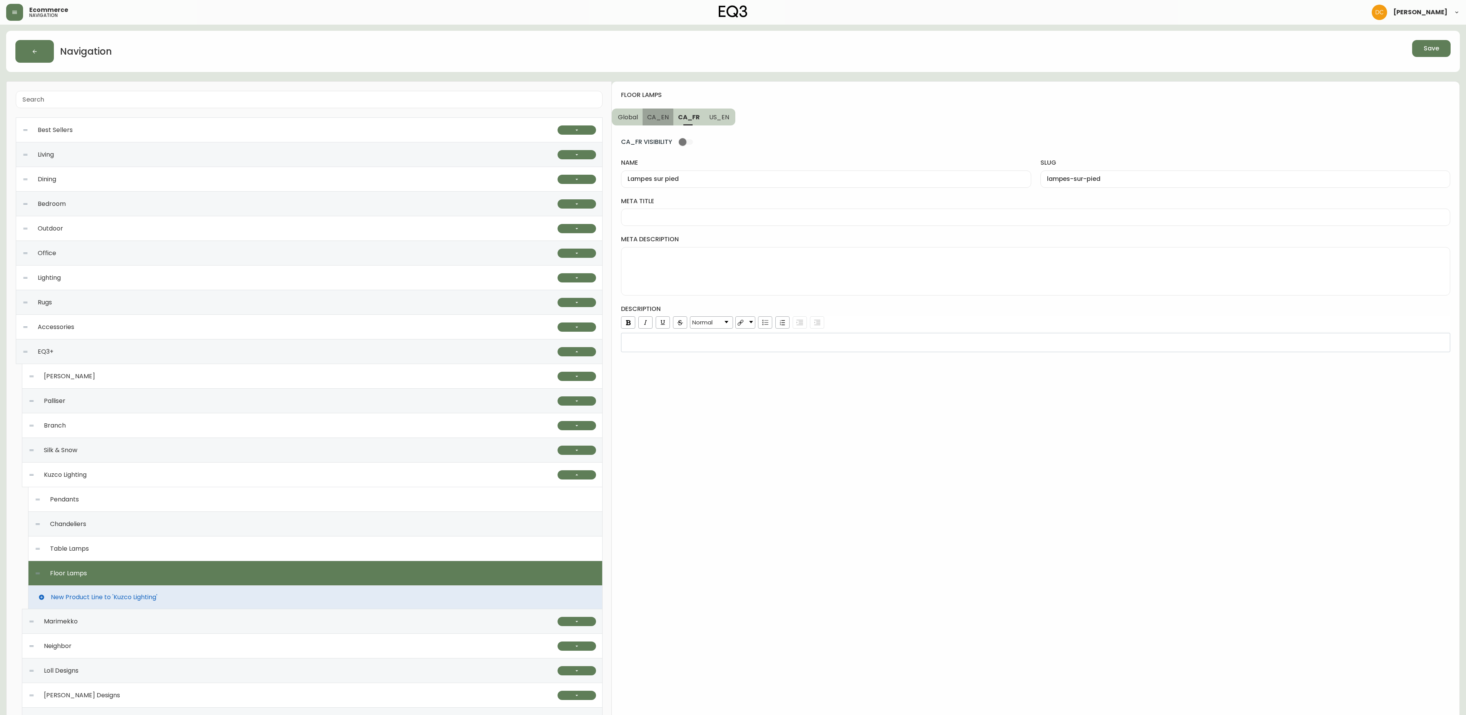
type input "Floor Lamps"
type input "floor-lamps"
click at [619, 122] on button "Global" at bounding box center [627, 116] width 31 height 17
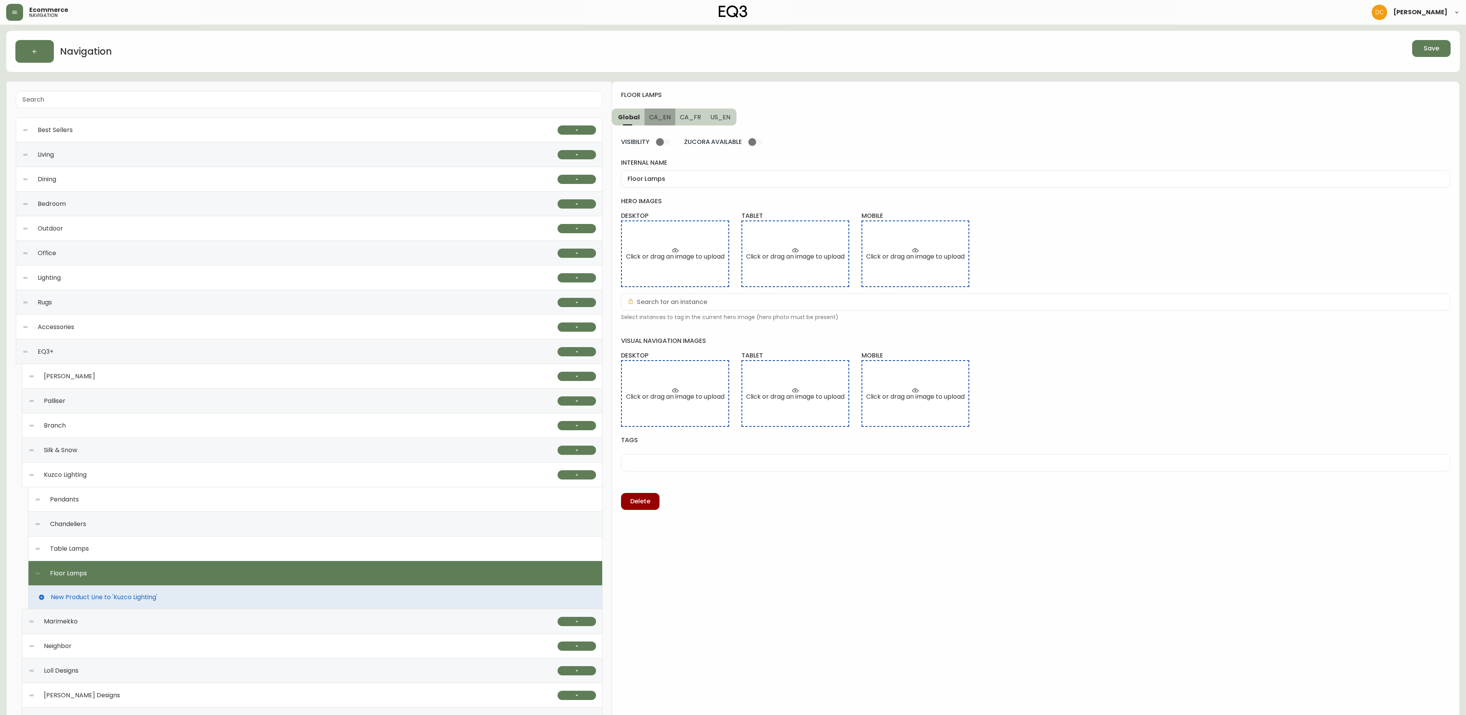
click at [665, 117] on span "CA_EN" at bounding box center [660, 117] width 22 height 8
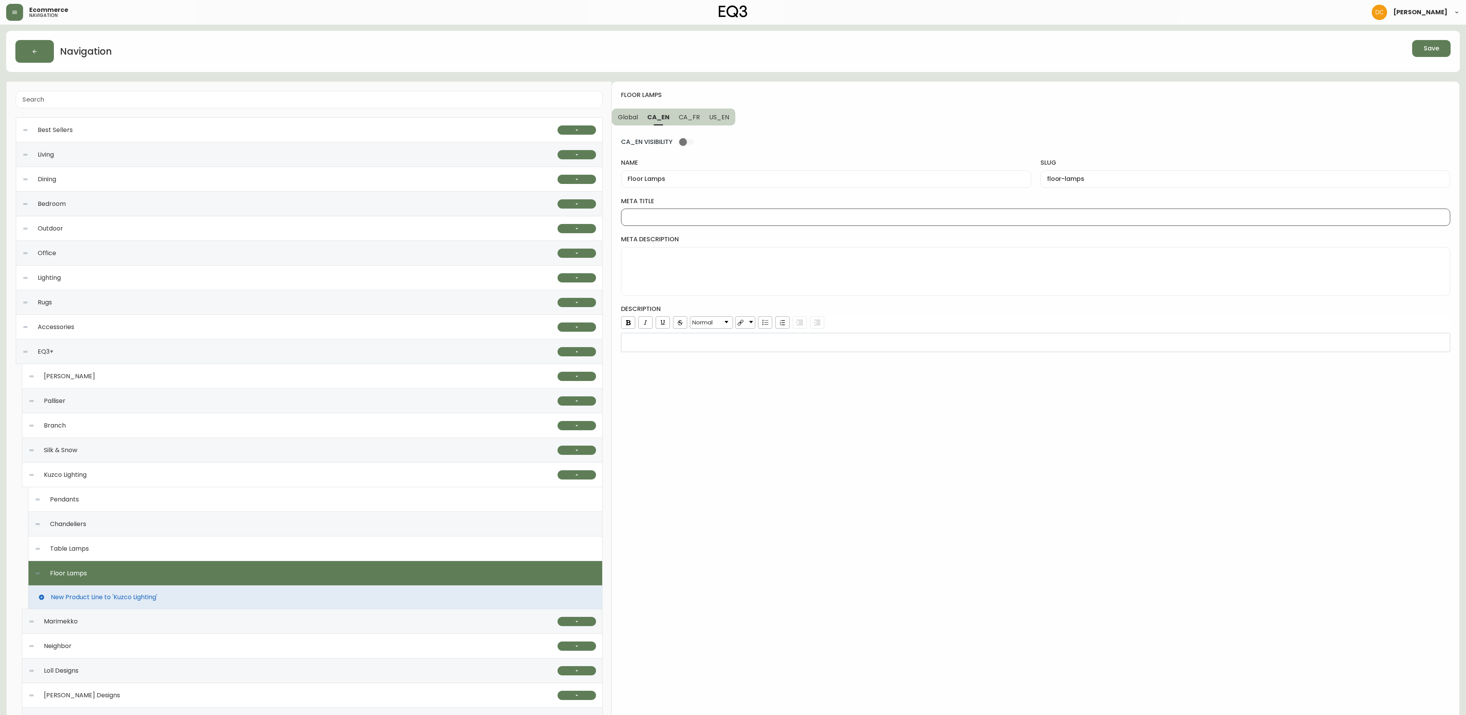
click at [676, 219] on input "meta title" at bounding box center [1035, 217] width 816 height 7
type input "Kuzco Wall Lights | EQ3"
click at [711, 119] on span "US_EN" at bounding box center [719, 117] width 20 height 8
click at [686, 217] on input "meta title" at bounding box center [1035, 217] width 816 height 7
paste input "Kuzco Wall Lights | EQ3"
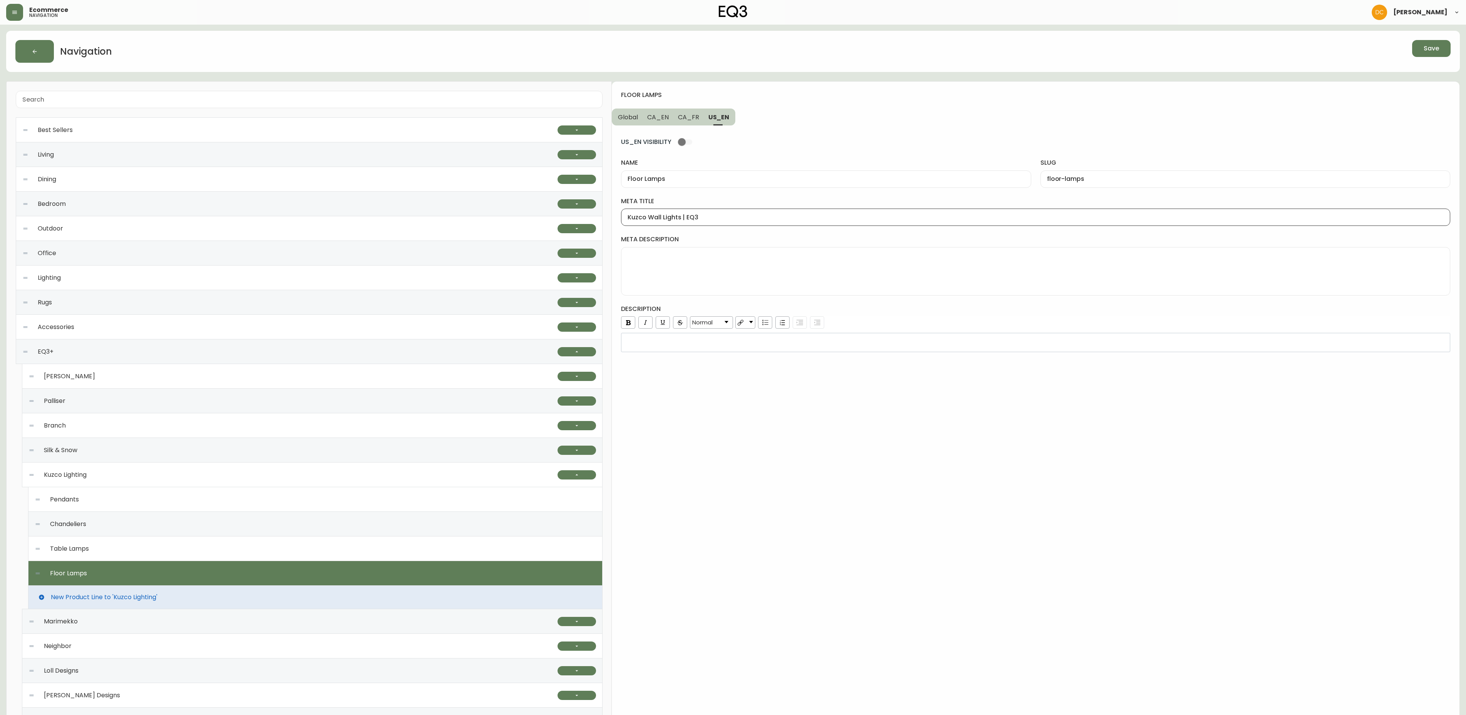
type input "Kuzco Wall Lights | EQ3"
click at [684, 120] on span "CA_FR" at bounding box center [688, 117] width 21 height 8
type input "Lampes sur pied"
type input "lampes-sur-pied"
click at [683, 175] on div "Lampes sur pied" at bounding box center [826, 178] width 410 height 17
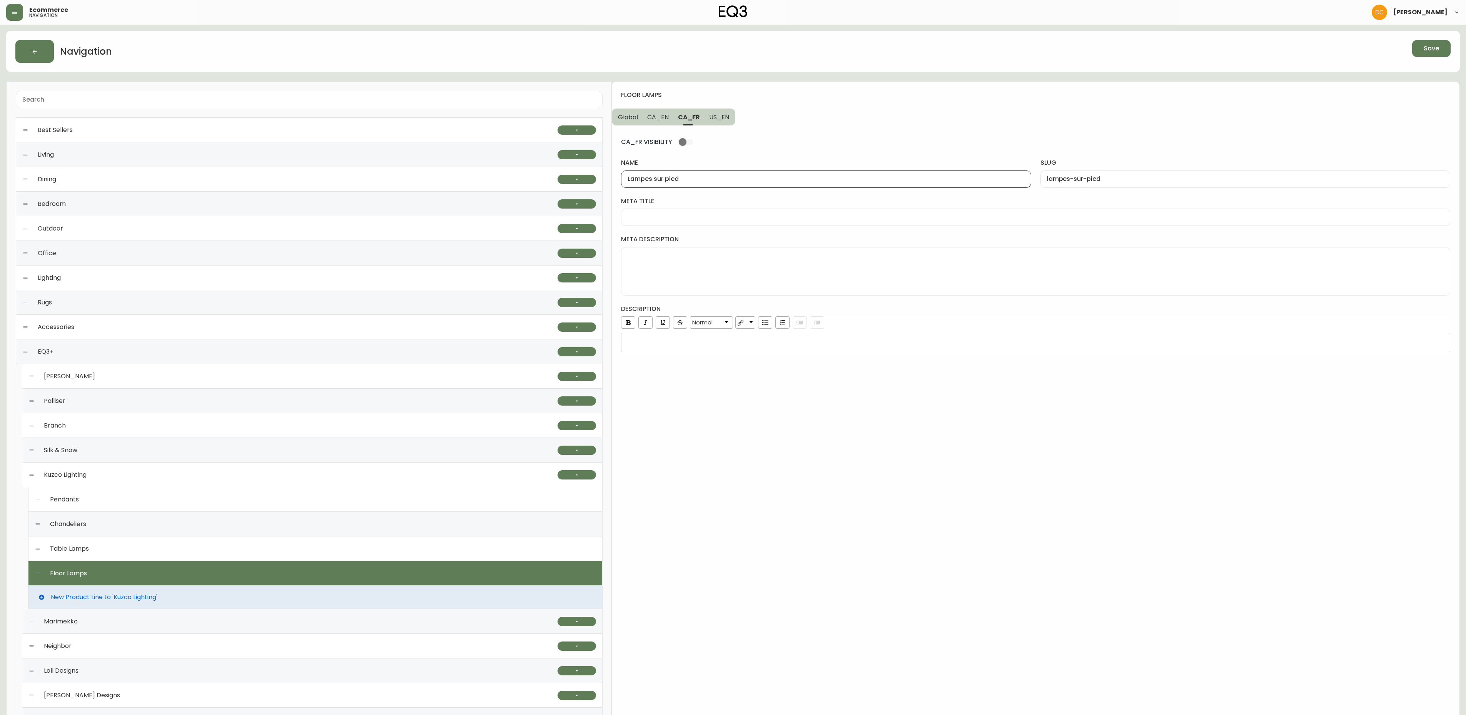
click at [684, 215] on input "meta title" at bounding box center [1035, 217] width 816 height 7
paste input "Lampes sur pied"
type input "Lampes sur pied de [GEOGRAPHIC_DATA] | EQ3"
click at [709, 121] on span "US_EN" at bounding box center [719, 117] width 20 height 8
type input "Floor Lamps"
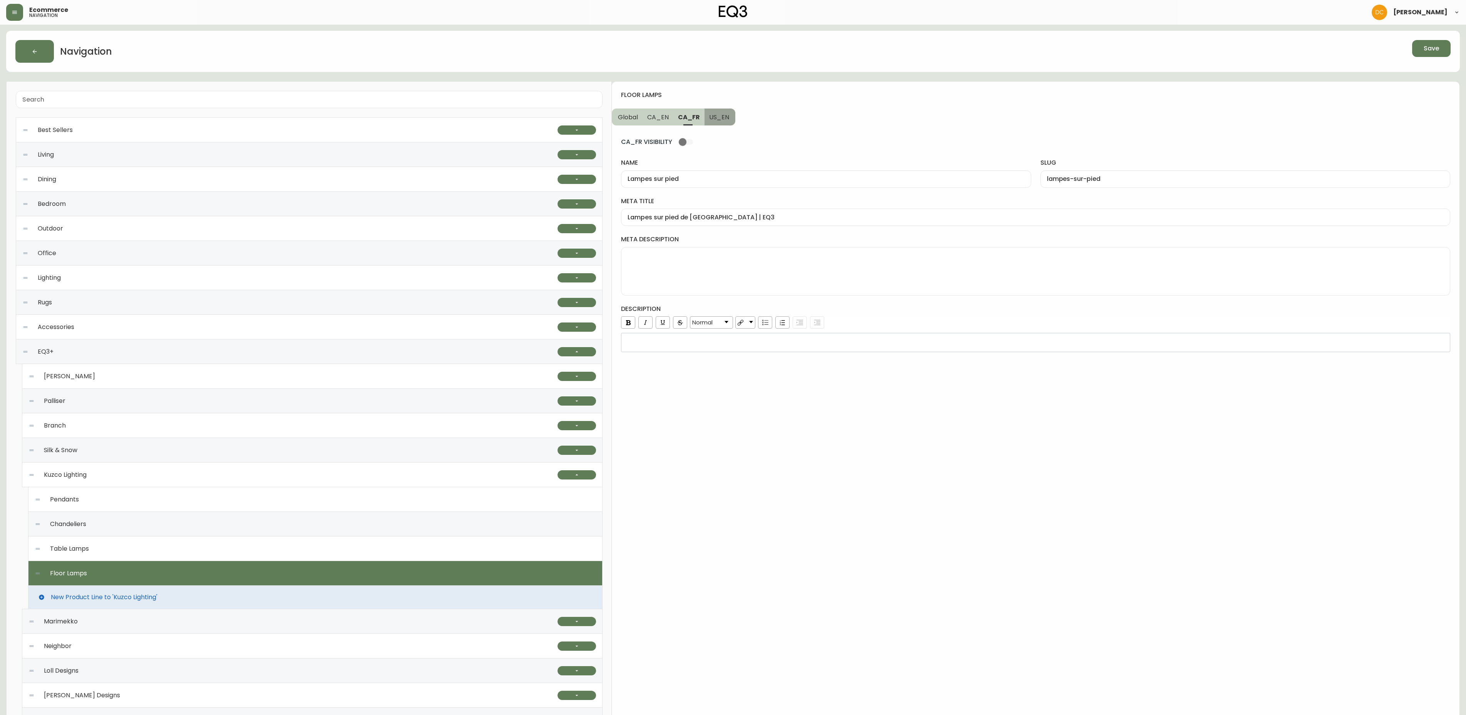
type input "floor-lamps"
type input "Kuzco Wall Lights | EQ3"
click at [675, 115] on button "CA_FR" at bounding box center [688, 116] width 30 height 17
type input "Lampes sur pied"
type input "lampes-sur-pied"
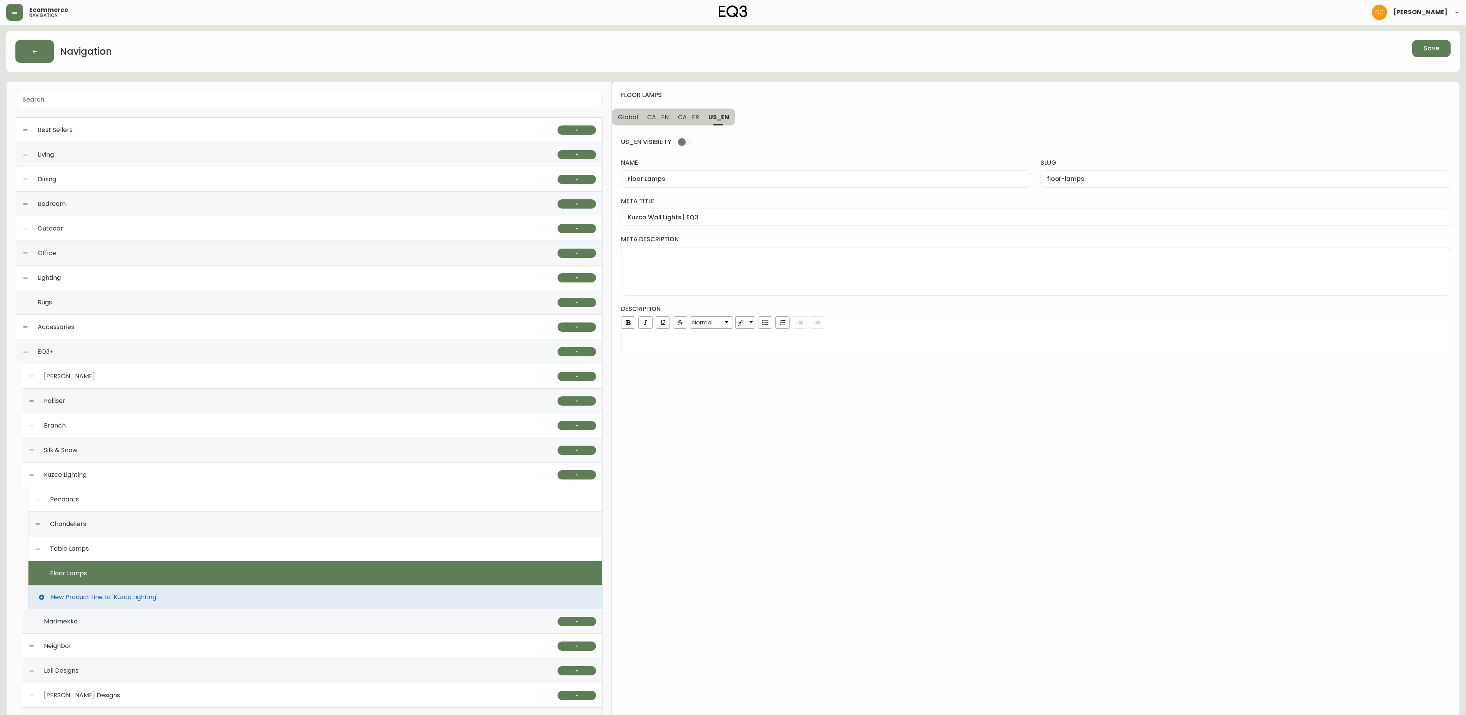
type input "Lampes sur pied de [GEOGRAPHIC_DATA] | EQ3"
click at [655, 115] on span "CA_EN" at bounding box center [658, 117] width 22 height 8
type input "Floor Lamps"
type input "floor-lamps"
type input "Kuzco Wall Lights | EQ3"
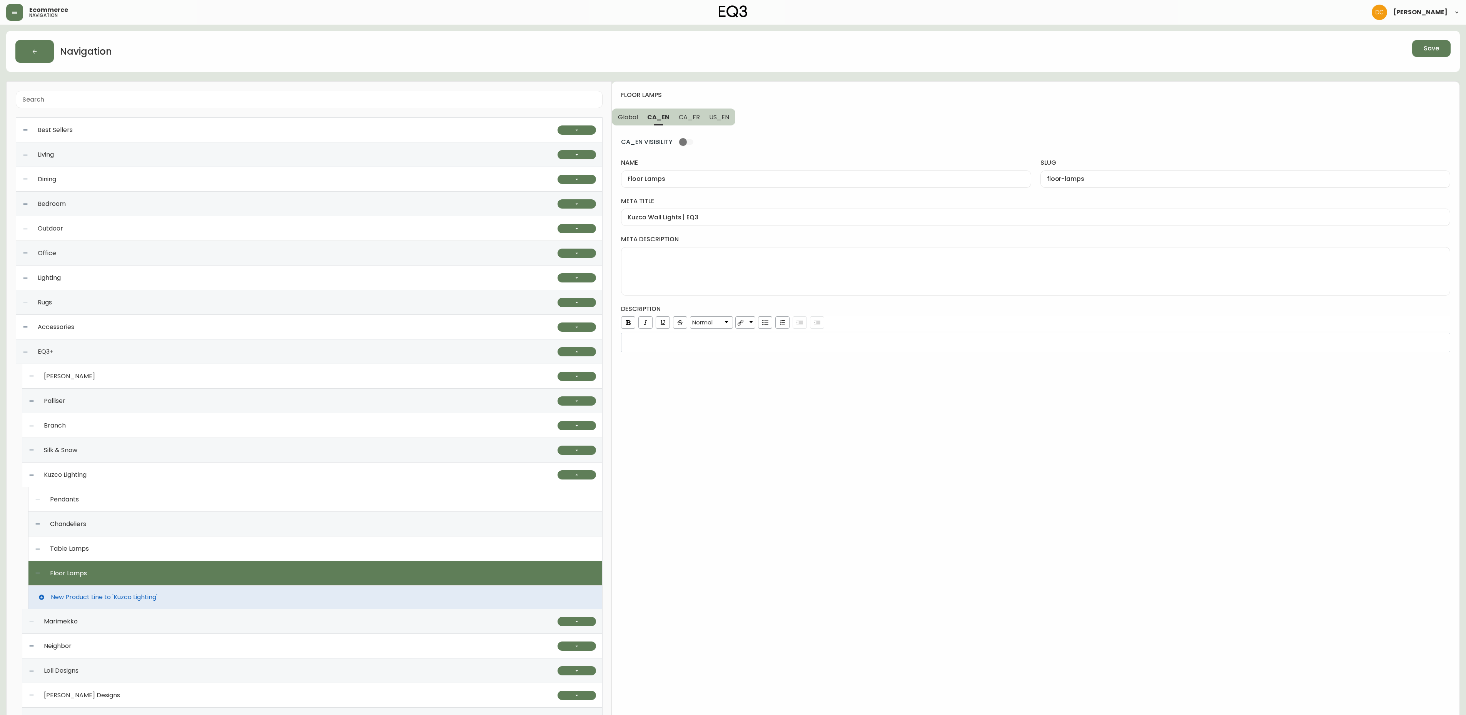
click at [632, 116] on span "Global" at bounding box center [628, 117] width 20 height 8
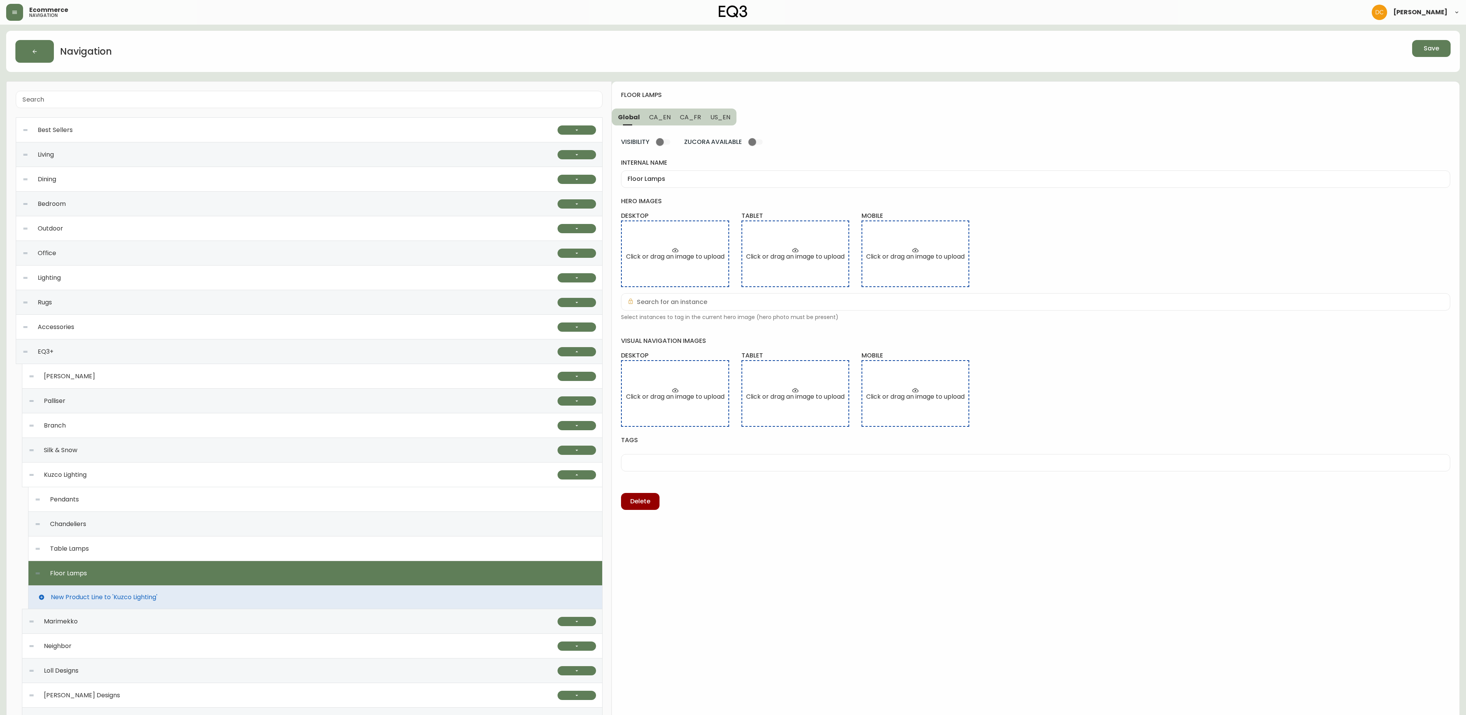
click at [662, 120] on span "CA_EN" at bounding box center [660, 117] width 22 height 8
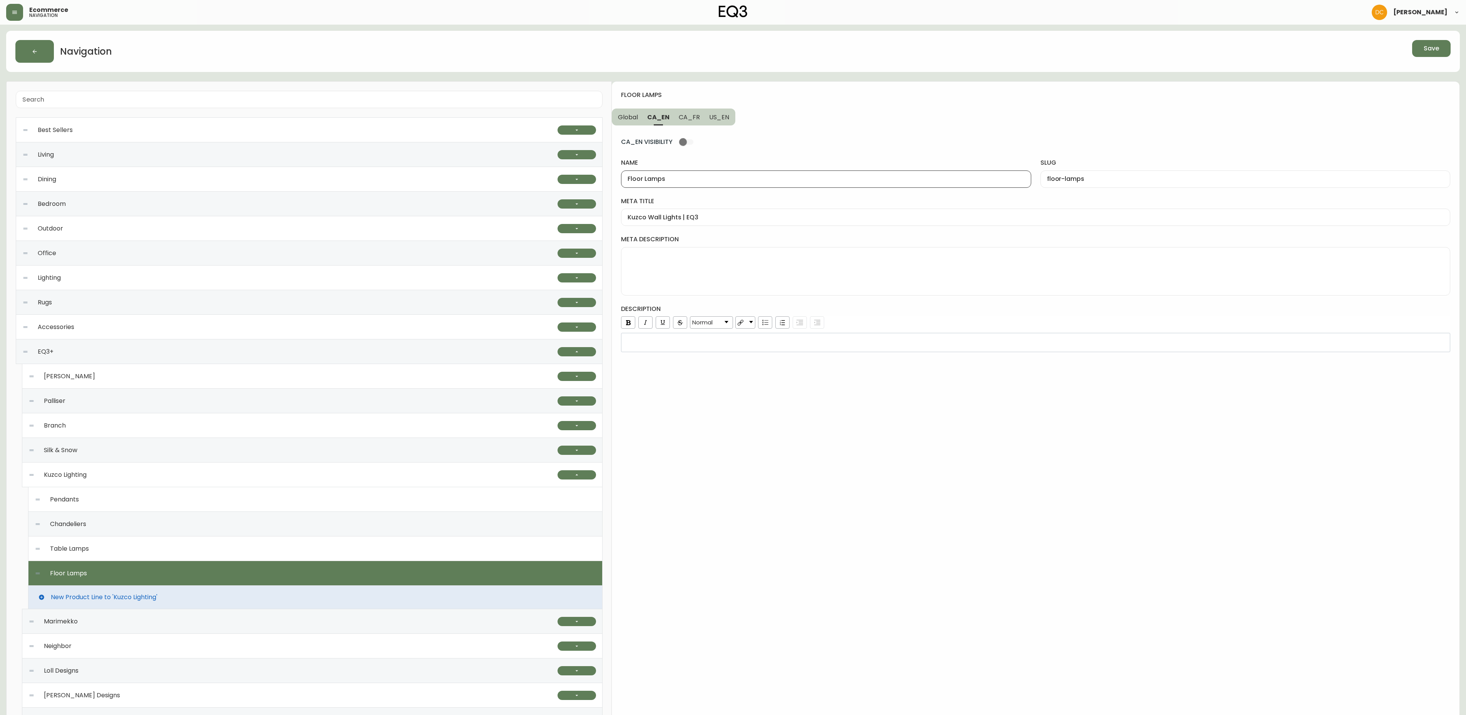
drag, startPoint x: 669, startPoint y: 175, endPoint x: 636, endPoint y: 189, distance: 36.3
click at [618, 177] on div "floor lamps Global CA_EN CA_FR US_EN CA_EN VISIBILITY name Floor Lamps slug flo…" at bounding box center [1036, 497] width 848 height 830
drag, startPoint x: 682, startPoint y: 216, endPoint x: 651, endPoint y: 215, distance: 30.8
click at [651, 215] on input "Kuzco Wall Lights | EQ3" at bounding box center [1035, 217] width 816 height 7
paste input "Floor Lamp"
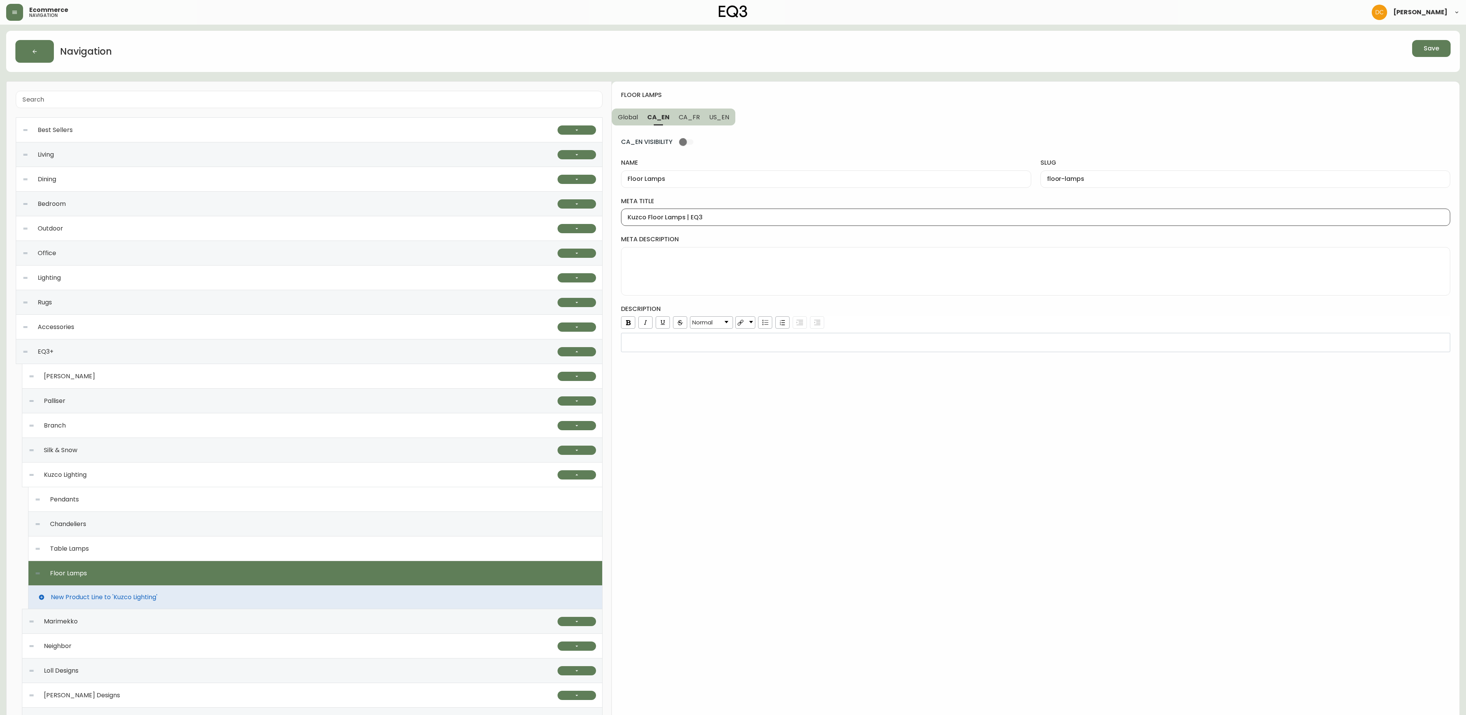
click at [718, 214] on div "Kuzco Floor Lamps | EQ3" at bounding box center [1035, 217] width 829 height 17
click at [720, 219] on input "Kuzco Floor Lamps | EQ3" at bounding box center [1035, 217] width 816 height 7
click at [725, 120] on span "US_EN" at bounding box center [719, 117] width 20 height 8
click at [716, 219] on input "Kuzco Wall Lights | EQ3" at bounding box center [1035, 217] width 816 height 7
paste input "Floor Lamp"
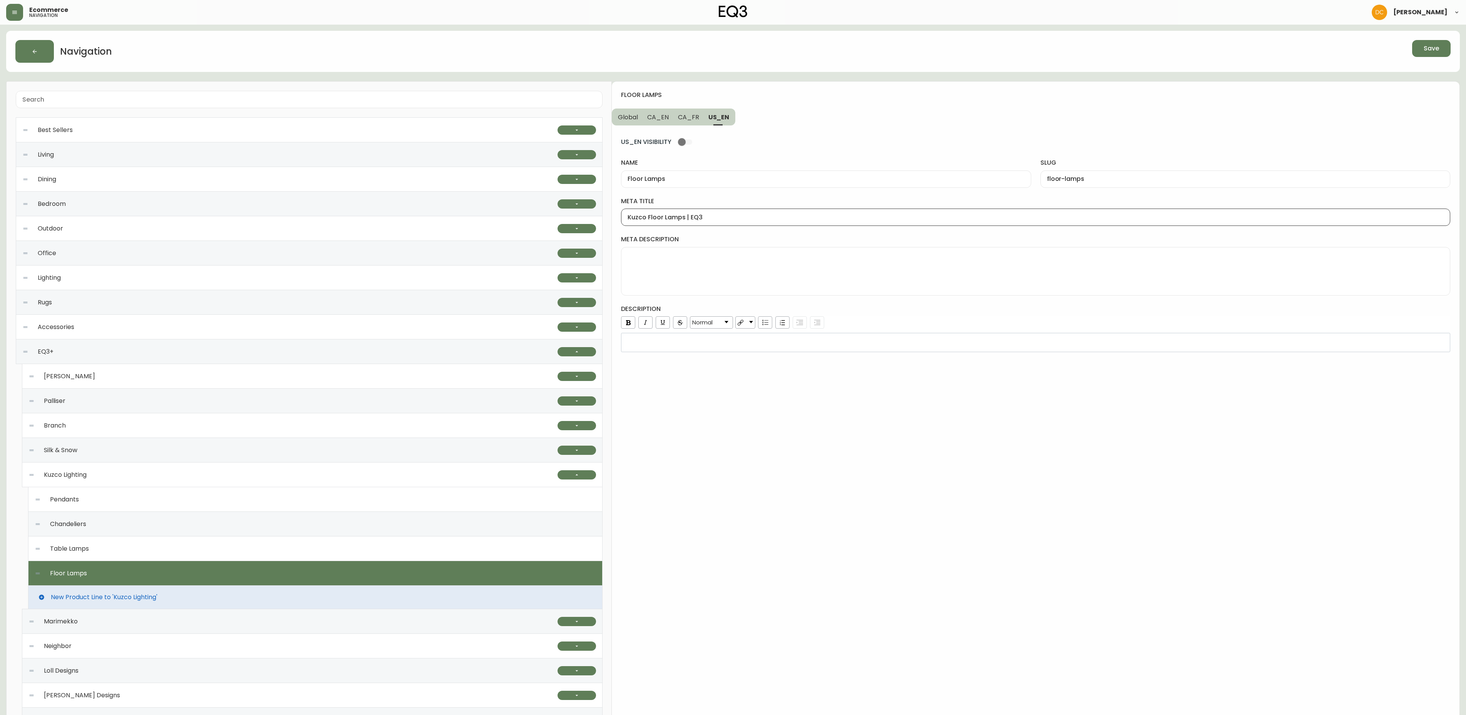
type input "Kuzco Floor Lamps | EQ3"
click at [686, 115] on span "CA_FR" at bounding box center [688, 117] width 21 height 8
type input "Lampes sur pied"
type input "lampes-sur-pied"
type input "Lampes sur pied de [GEOGRAPHIC_DATA] | EQ3"
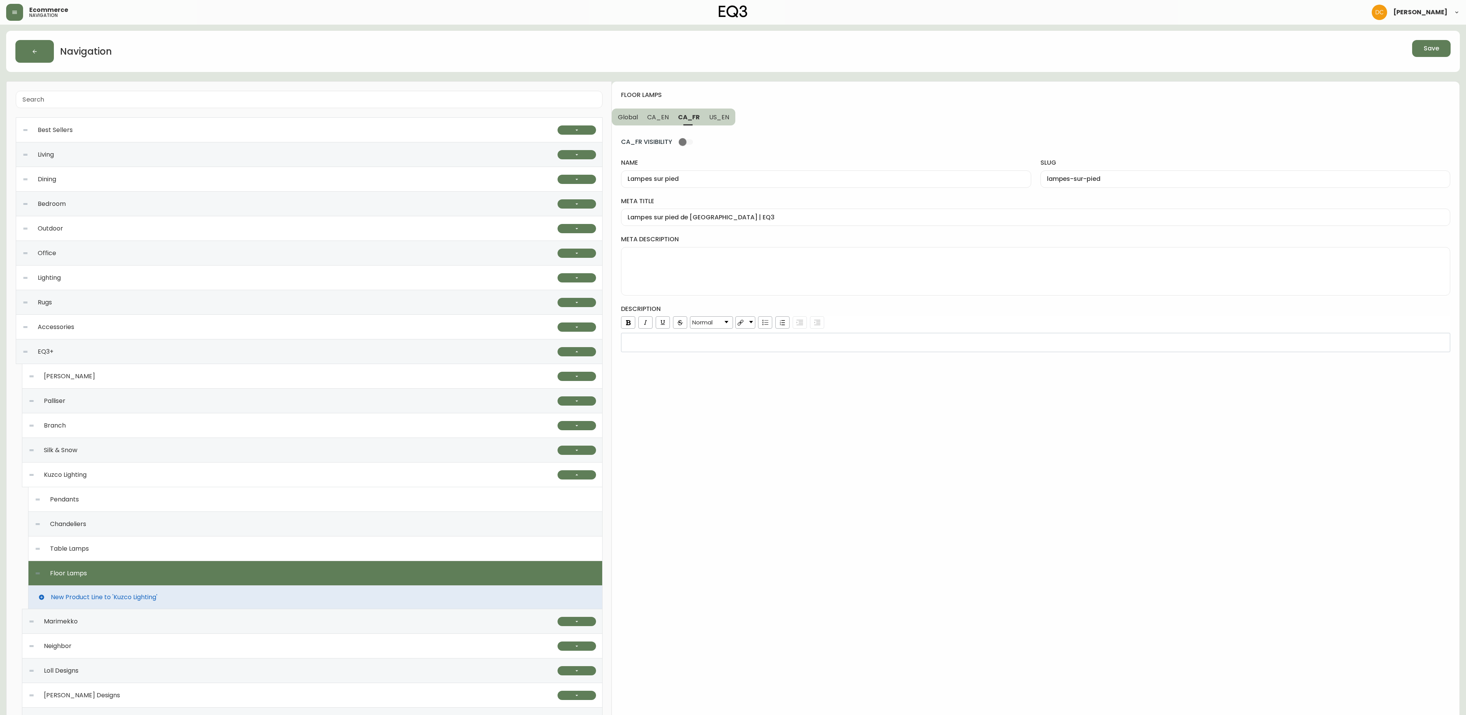
click at [650, 119] on span "CA_EN" at bounding box center [658, 117] width 22 height 8
type input "Floor Lamps"
type input "floor-lamps"
type input "Kuzco Floor Lamps | EQ3"
click at [691, 115] on span "CA_FR" at bounding box center [689, 117] width 21 height 8
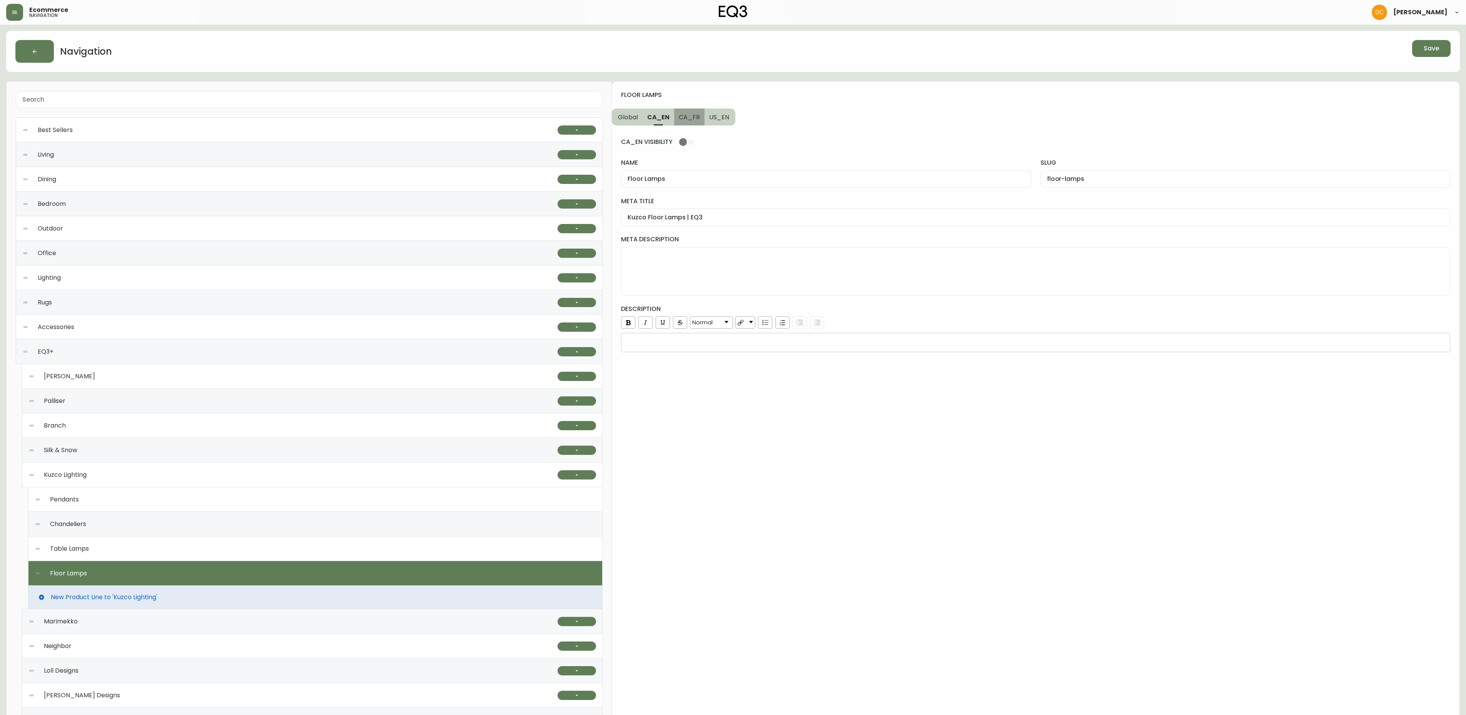
type input "Lampes sur pied"
type input "lampes-sur-pied"
type input "Lampes sur pied de [GEOGRAPHIC_DATA] | EQ3"
click at [719, 118] on span "US_EN" at bounding box center [719, 117] width 20 height 8
type input "Floor Lamps"
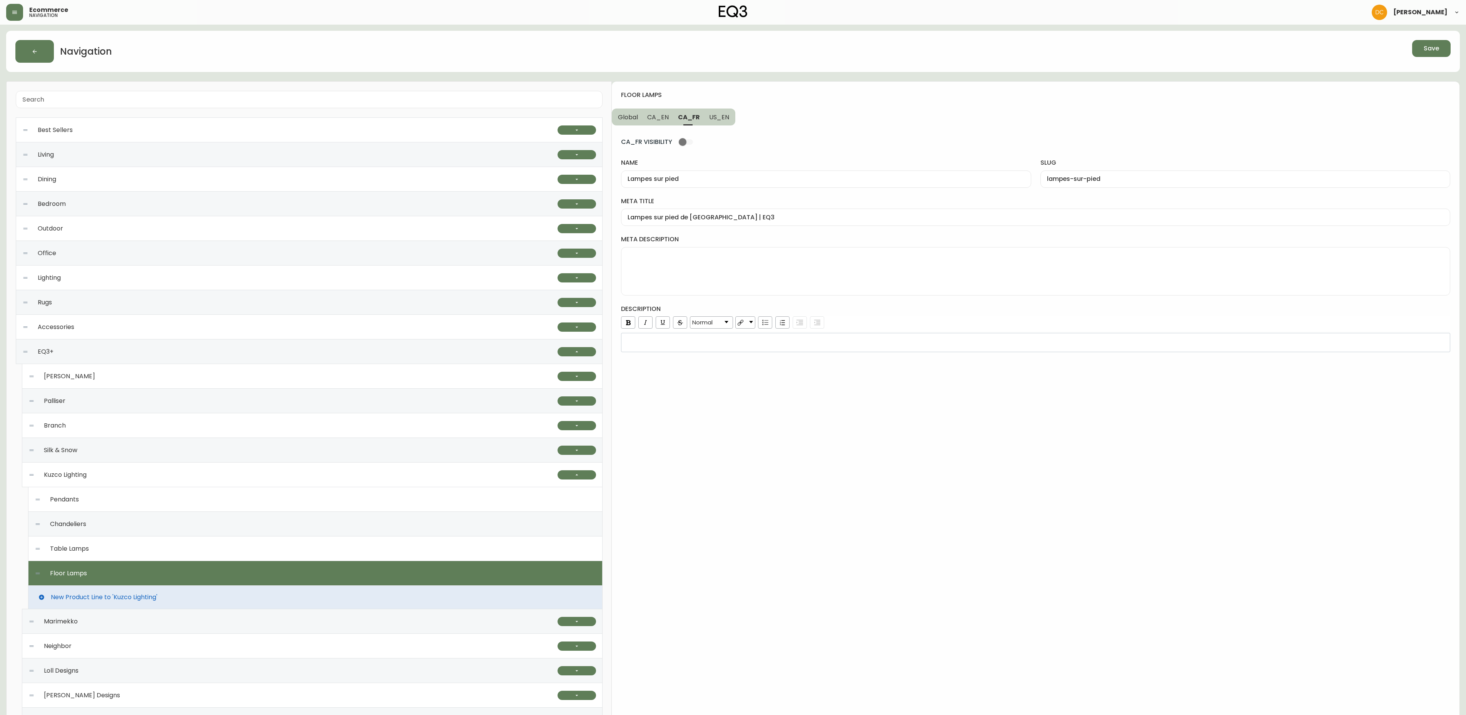
type input "floor-lamps"
type input "Kuzco Floor Lamps | EQ3"
drag, startPoint x: 689, startPoint y: 118, endPoint x: 660, endPoint y: 122, distance: 29.5
click at [687, 118] on span "CA_FR" at bounding box center [688, 117] width 21 height 8
type input "Lampes sur pied"
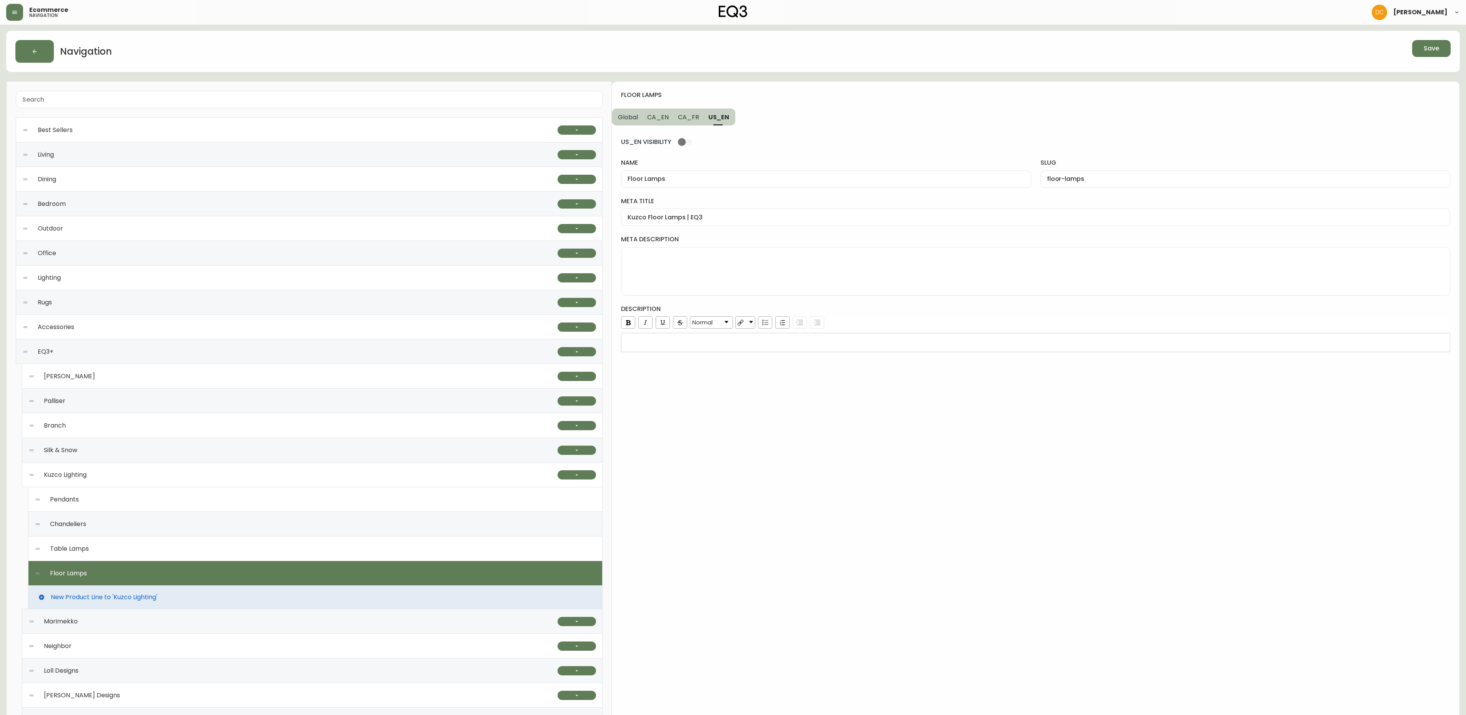
type input "lampes-sur-pied"
type input "Lampes sur pied de [GEOGRAPHIC_DATA] | EQ3"
drag, startPoint x: 654, startPoint y: 121, endPoint x: 646, endPoint y: 121, distance: 8.5
click at [653, 121] on button "CA_EN" at bounding box center [657, 116] width 31 height 17
type input "Floor Lamps"
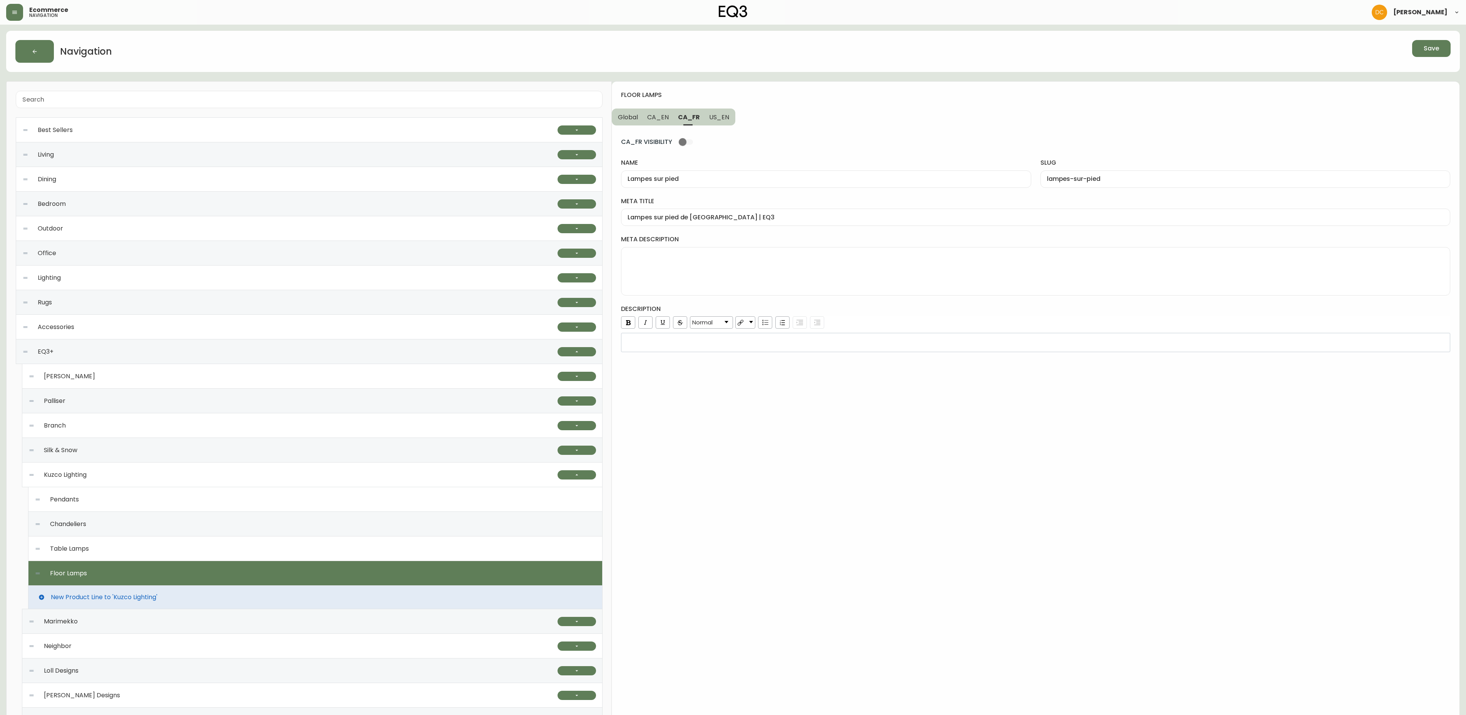
type input "floor-lamps"
type input "Kuzco Floor Lamps | EQ3"
click at [631, 119] on span "Global" at bounding box center [628, 117] width 20 height 8
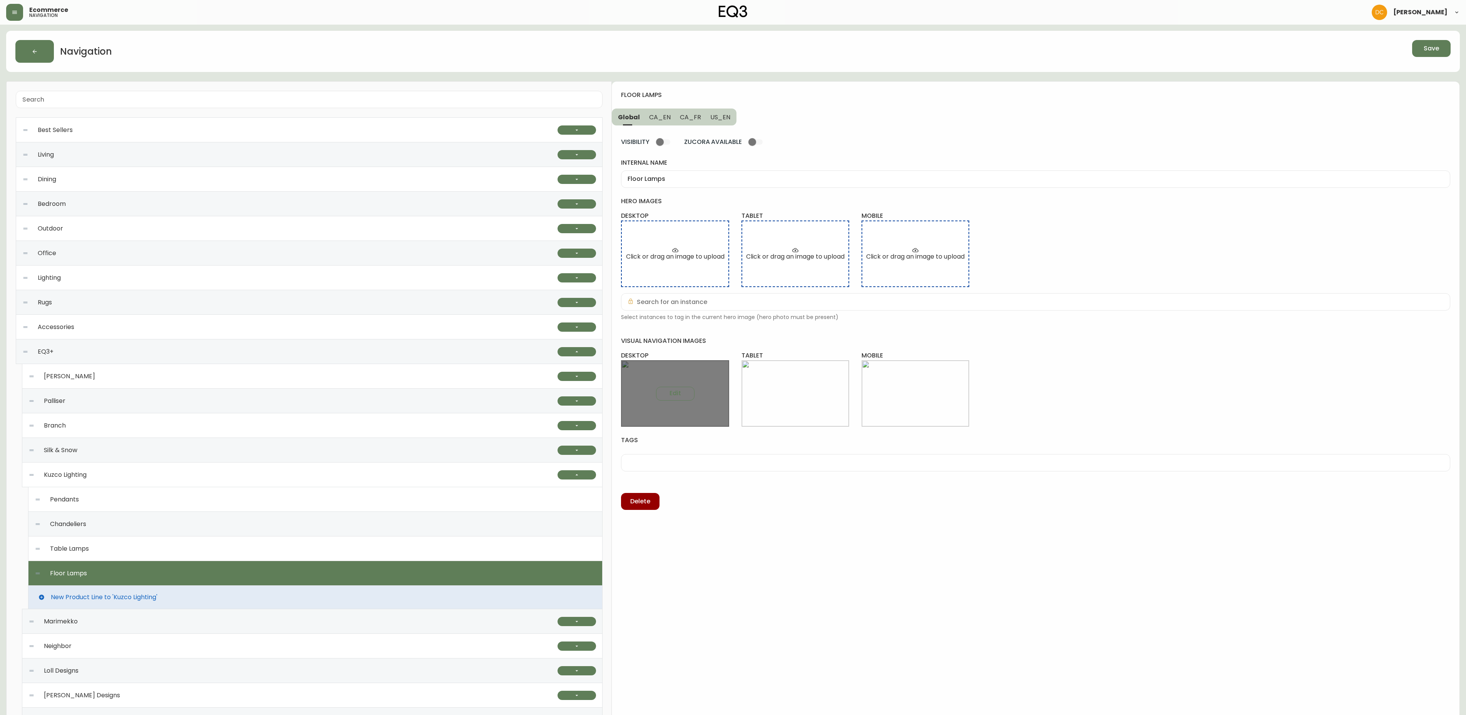
click at [692, 403] on div "Edit" at bounding box center [675, 393] width 108 height 67
click at [686, 398] on button "Edit" at bounding box center [675, 394] width 38 height 14
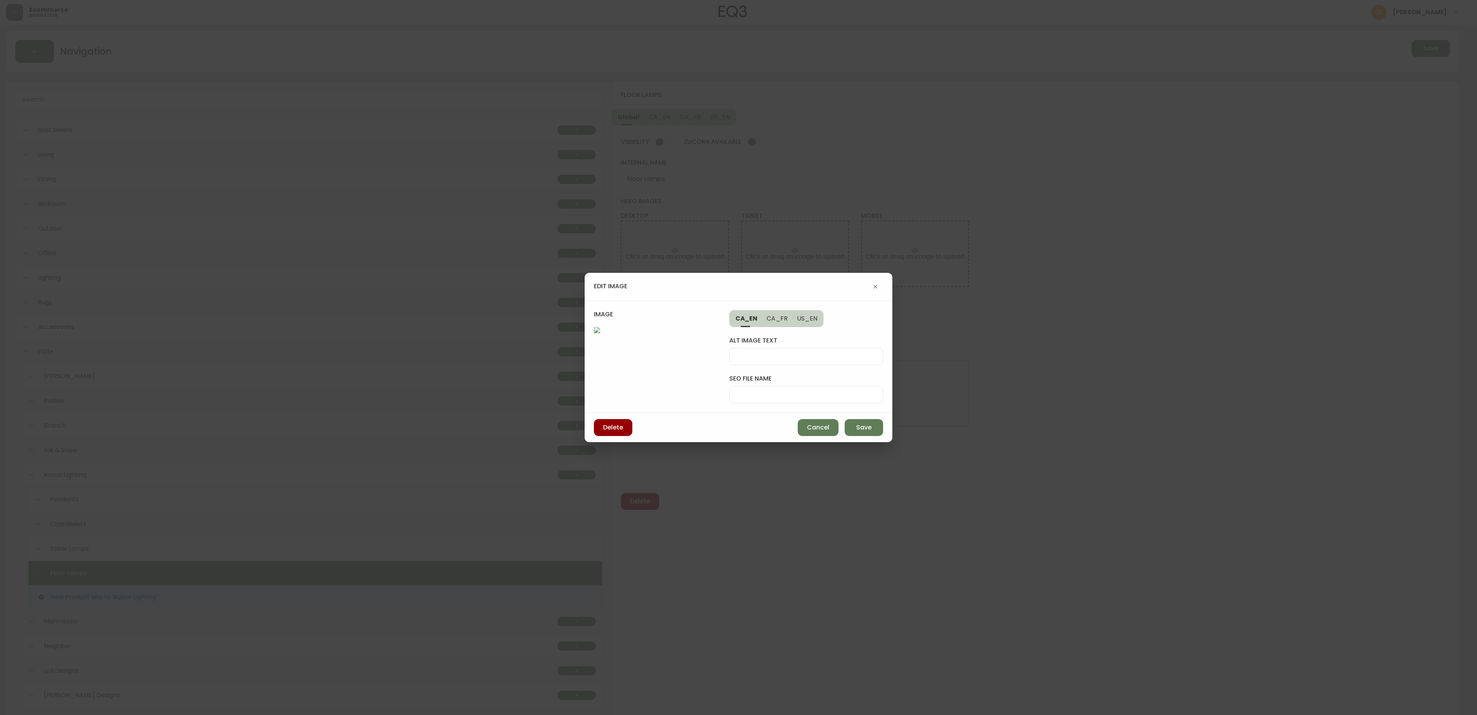
click at [812, 383] on div "alt image text seo file name" at bounding box center [806, 365] width 154 height 77
click at [816, 391] on input "seo file name" at bounding box center [806, 394] width 141 height 7
type input "kuzco-floor-lamps-desk"
click at [872, 436] on button "Save" at bounding box center [864, 427] width 38 height 17
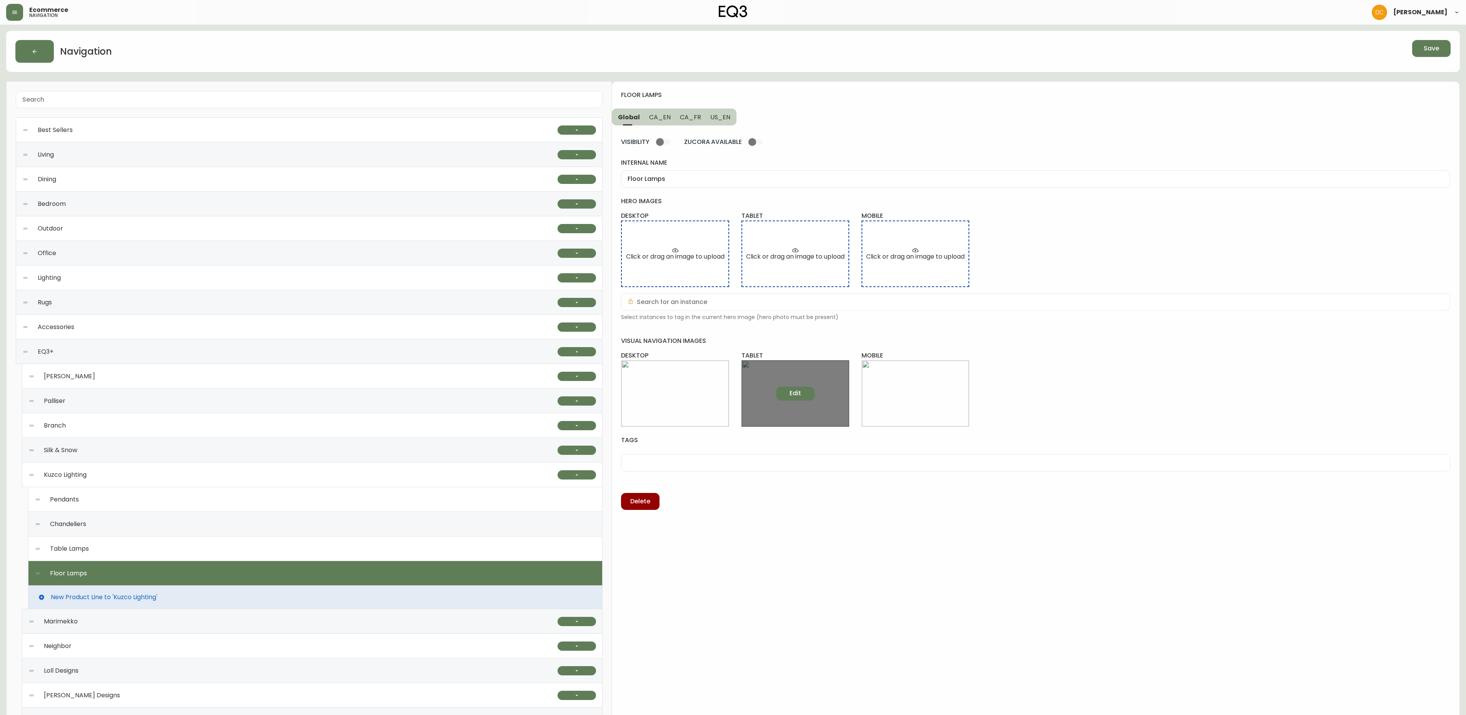
click at [796, 395] on span "Edit" at bounding box center [795, 393] width 12 height 8
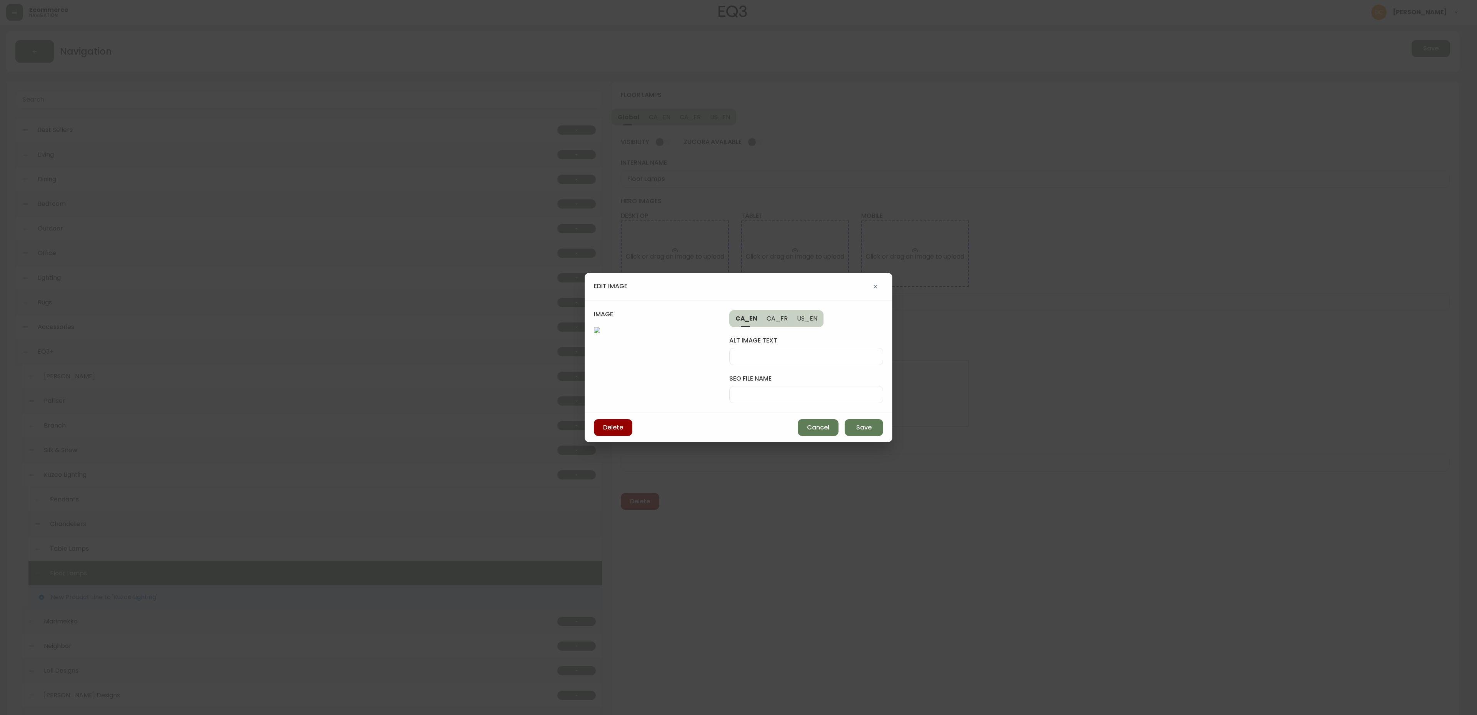
click at [832, 386] on div at bounding box center [806, 394] width 154 height 17
paste input "kuzco-floor-lamps-desk"
click at [832, 386] on div "kuzco-floor-lamps-desk" at bounding box center [806, 394] width 154 height 17
click at [826, 391] on input "kuzco-floor-lamps-desk" at bounding box center [806, 394] width 141 height 7
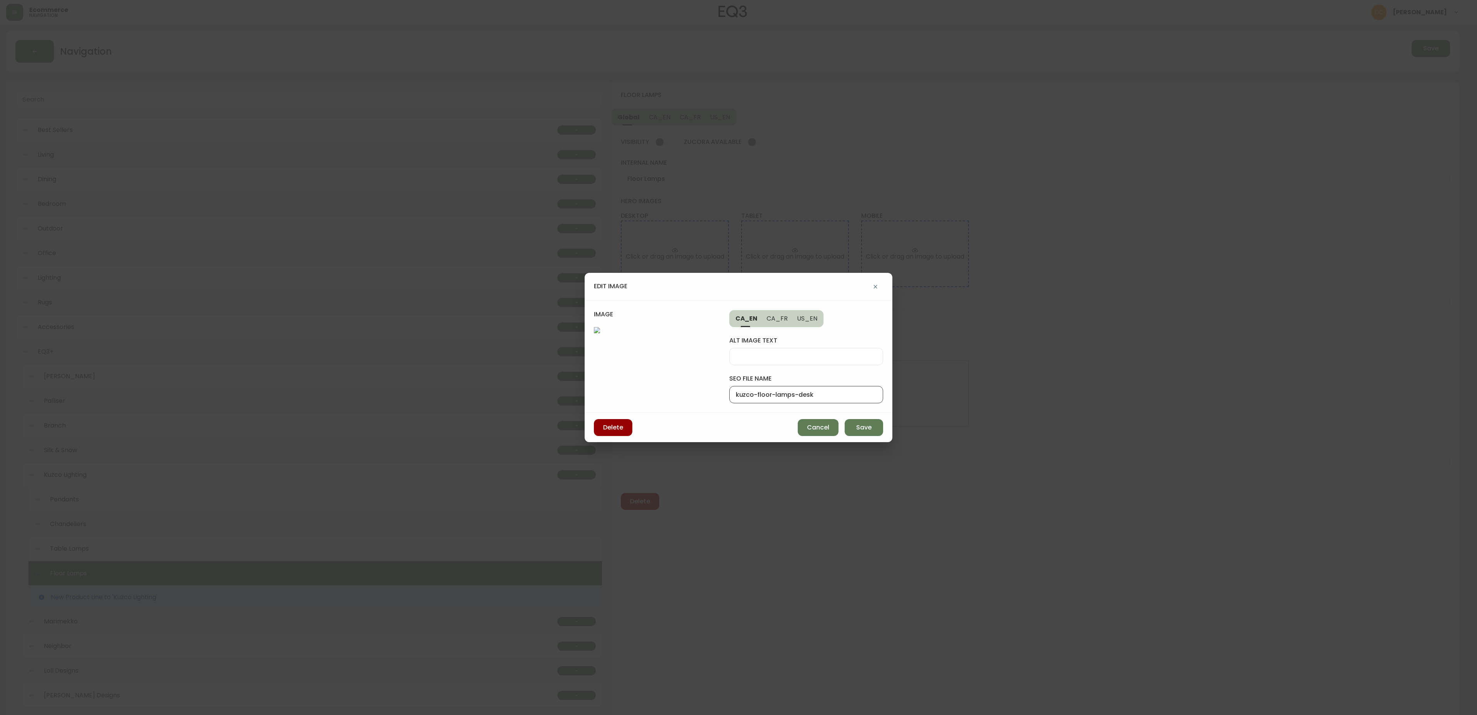
click at [826, 391] on input "kuzco-floor-lamps-desk" at bounding box center [806, 394] width 141 height 7
type input "kuzco-floor-lamps-tab"
click at [851, 436] on button "Save" at bounding box center [864, 427] width 38 height 17
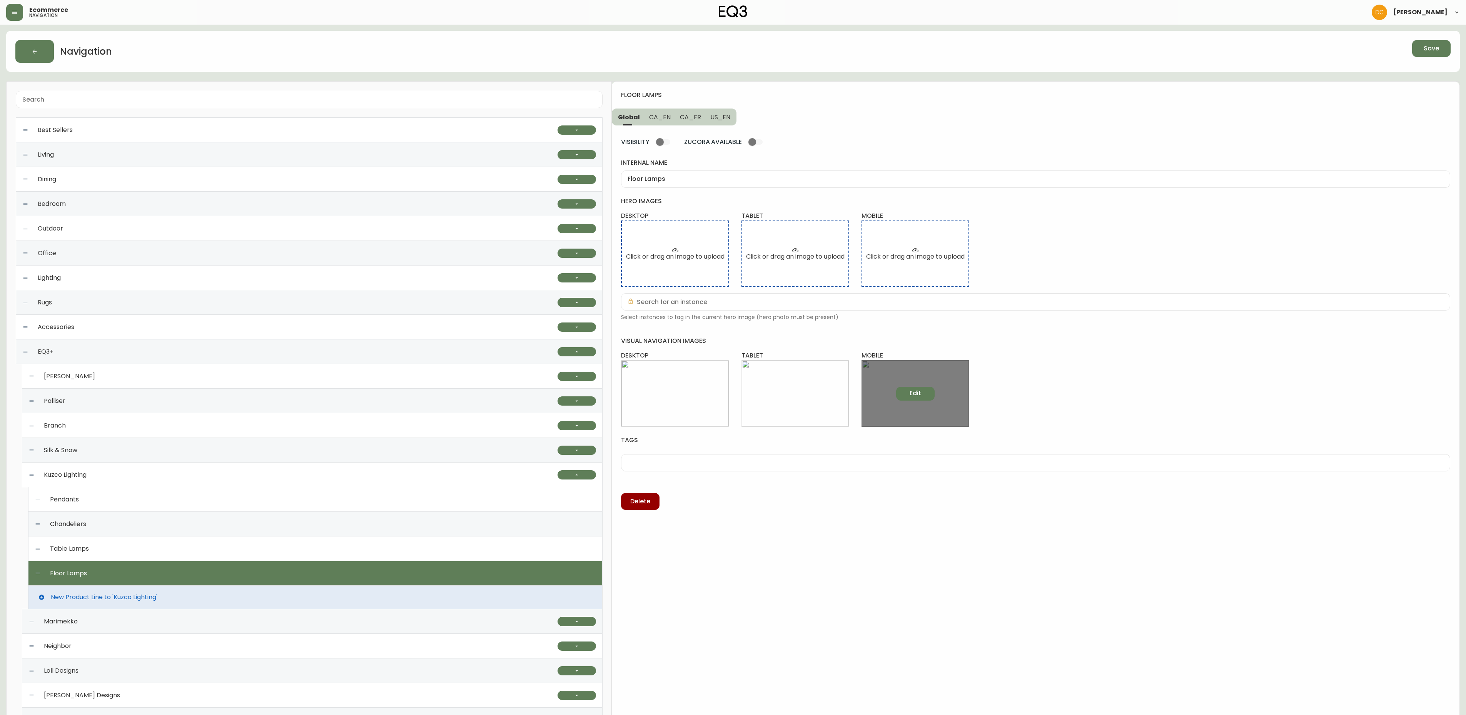
click at [910, 397] on span "Edit" at bounding box center [915, 393] width 12 height 8
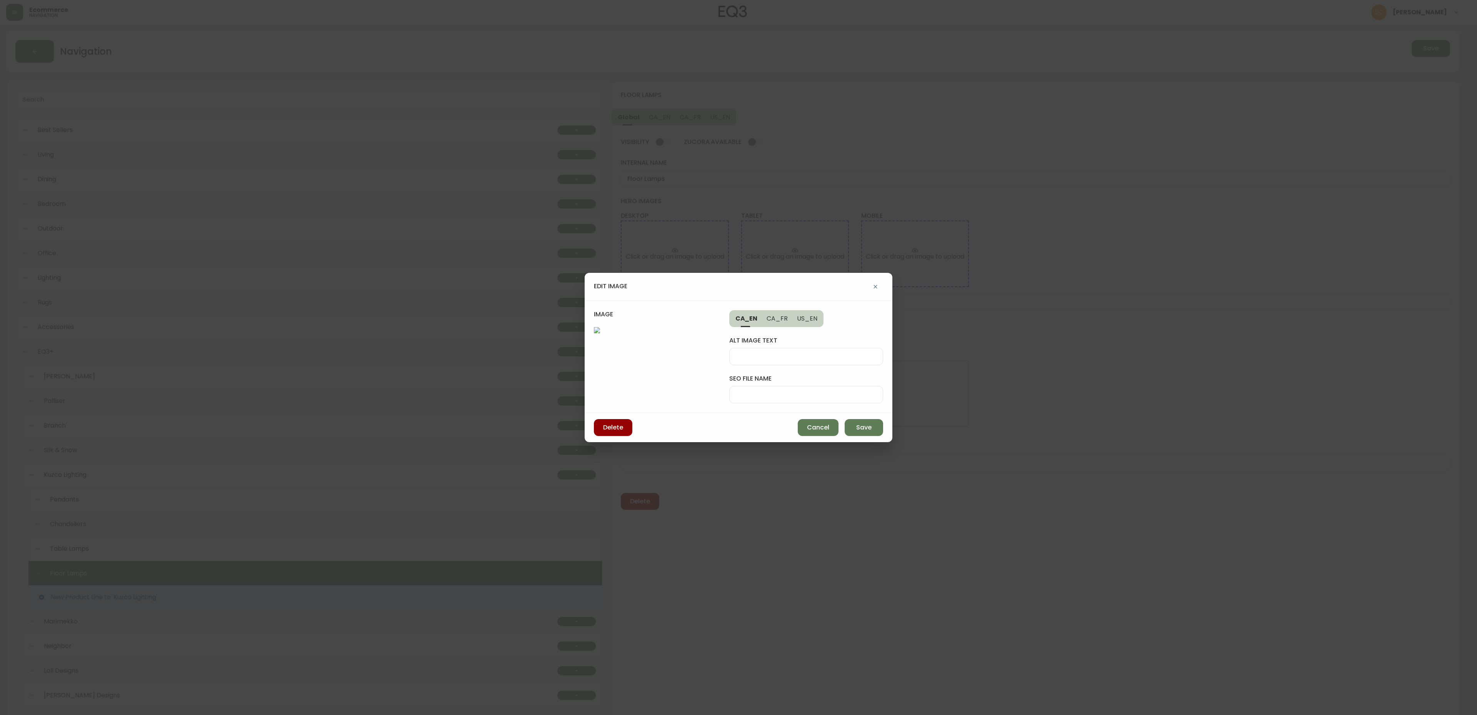
click at [801, 391] on input "seo file name" at bounding box center [806, 394] width 141 height 7
paste input "kuzco-floor-lamps-desk"
click at [809, 391] on input "kuzco-floor-lamps-desk" at bounding box center [806, 394] width 141 height 7
type input "kuzco-floor-lamps-mob"
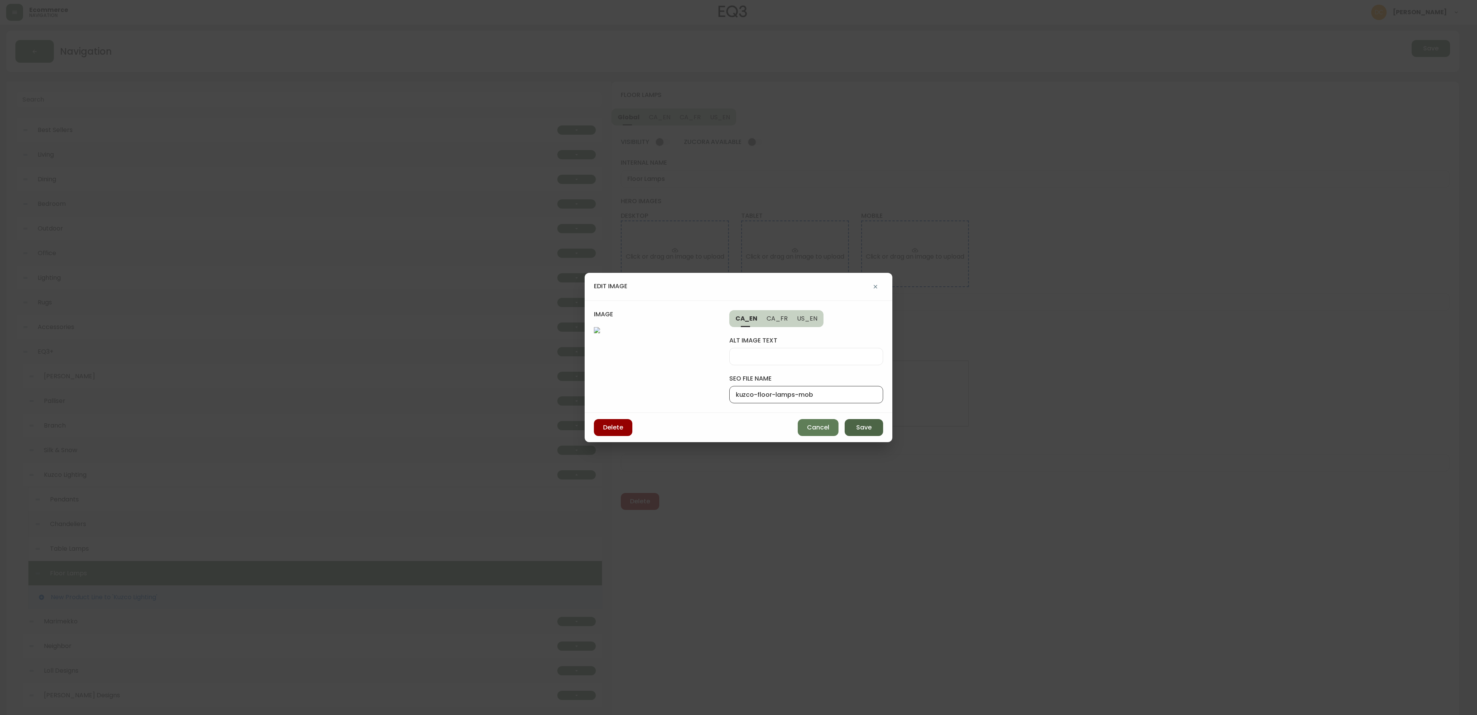
click at [856, 432] on span "Save" at bounding box center [863, 427] width 15 height 8
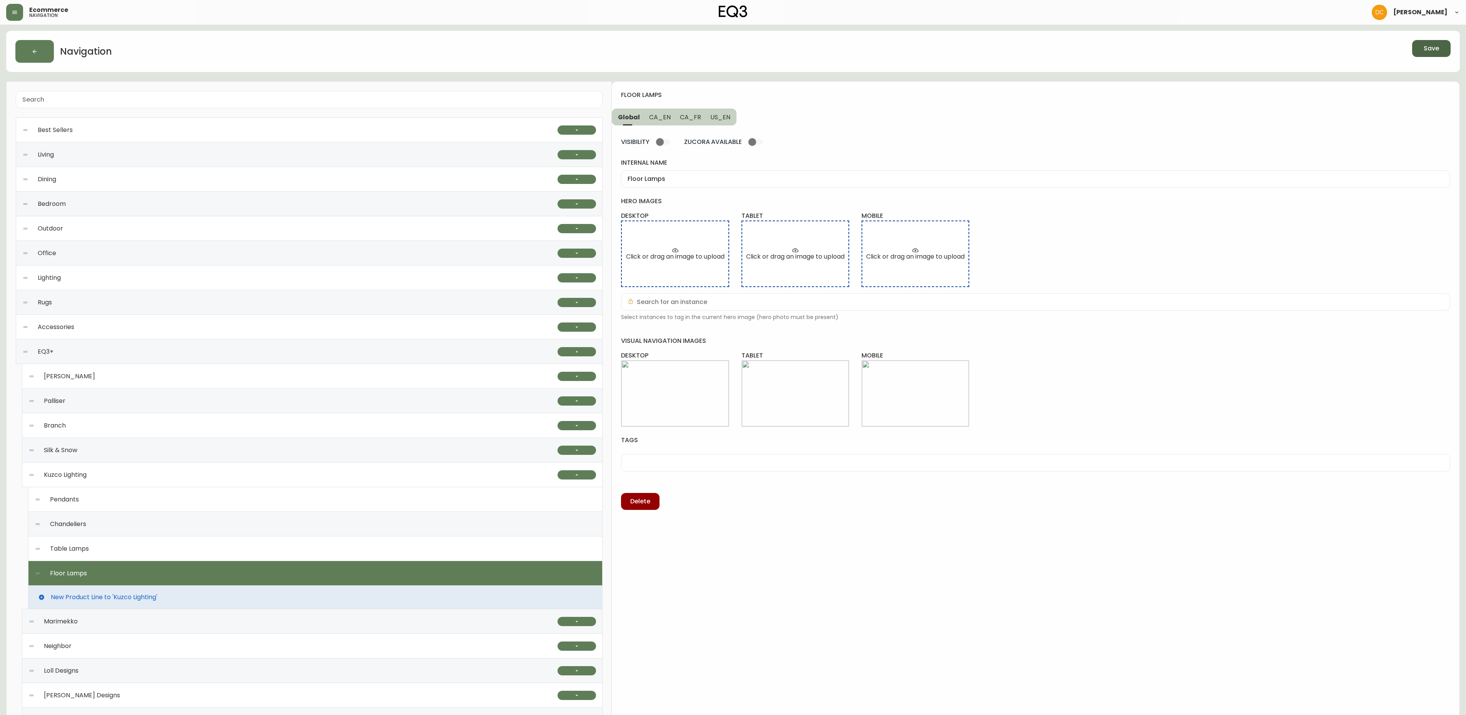
click at [1429, 52] on span "Save" at bounding box center [1430, 48] width 15 height 8
